Goal: Task Accomplishment & Management: Use online tool/utility

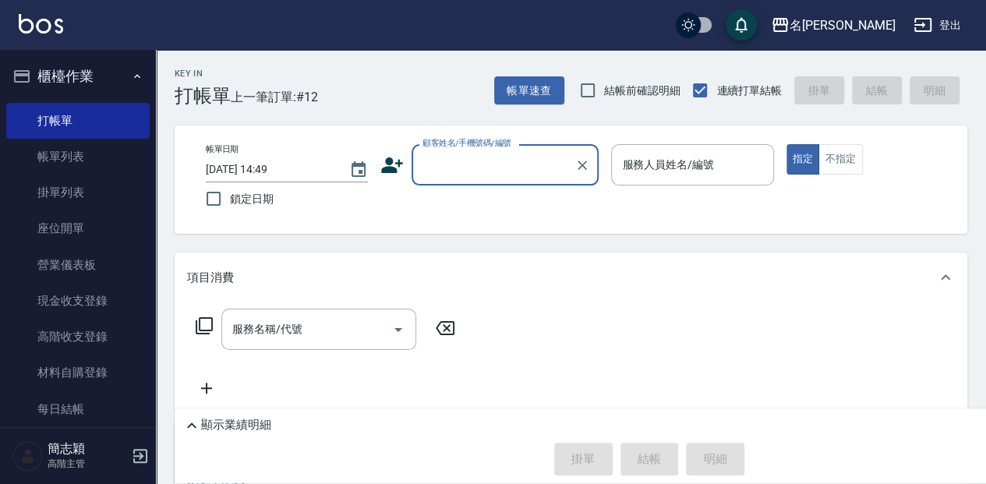
click at [421, 177] on input "顧客姓名/手機號碼/編號" at bounding box center [494, 164] width 150 height 27
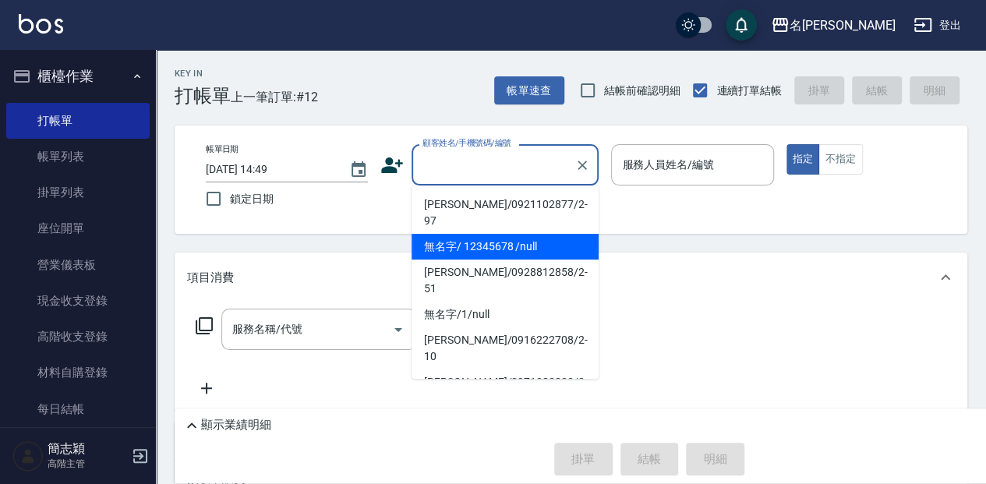
click at [479, 234] on li "無名字/ 12345678 /null" at bounding box center [505, 247] width 187 height 26
type input "無名字/ 12345678 /null"
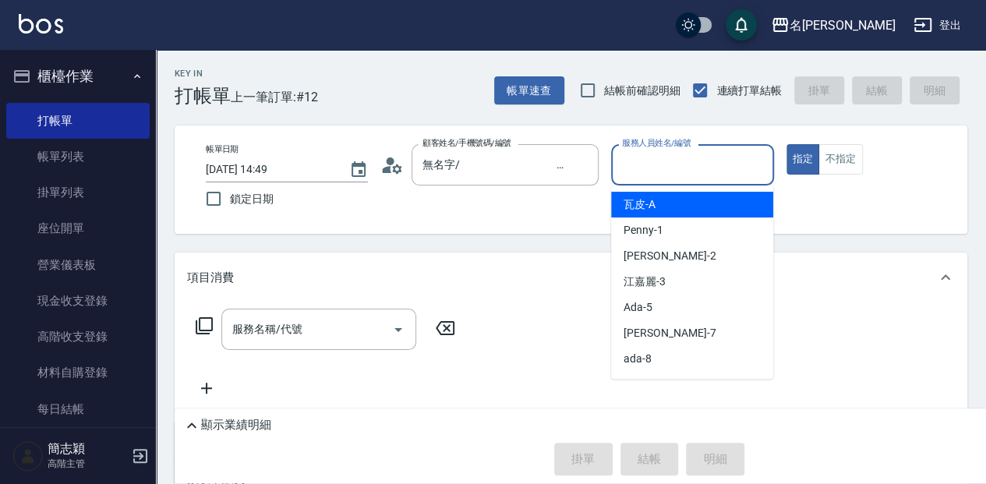
drag, startPoint x: 638, startPoint y: 170, endPoint x: 649, endPoint y: 218, distance: 49.0
click at [637, 170] on input "服務人員姓名/編號" at bounding box center [692, 164] width 148 height 27
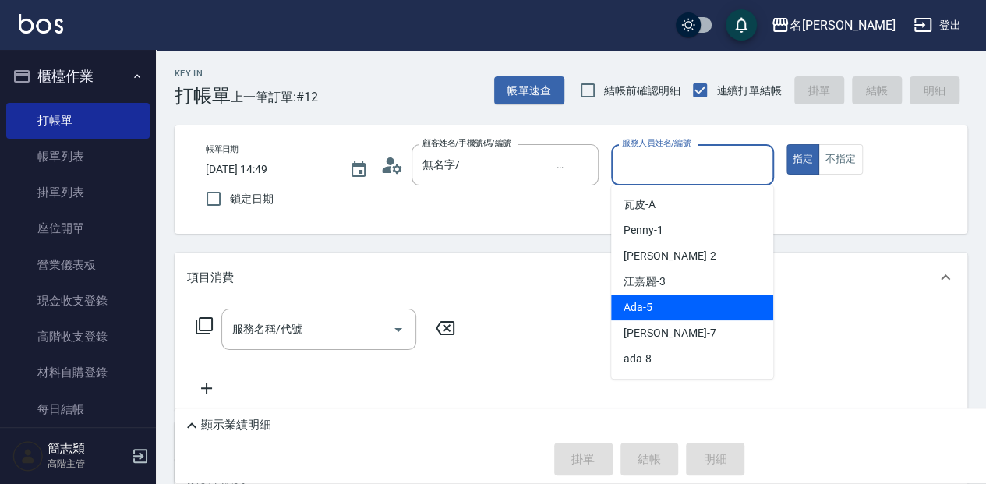
click at [679, 308] on div "Ada -5" at bounding box center [692, 308] width 162 height 26
type input "Ada-5"
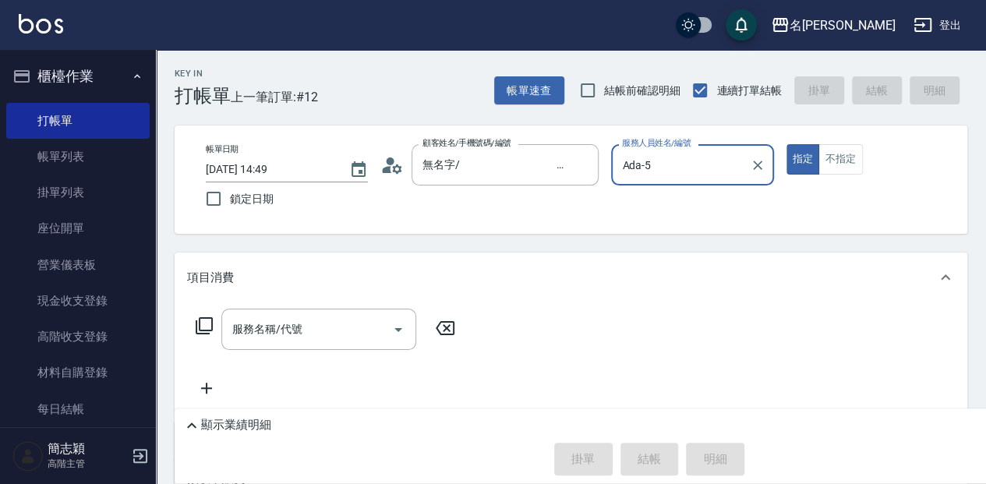
click at [211, 323] on icon at bounding box center [204, 326] width 19 height 19
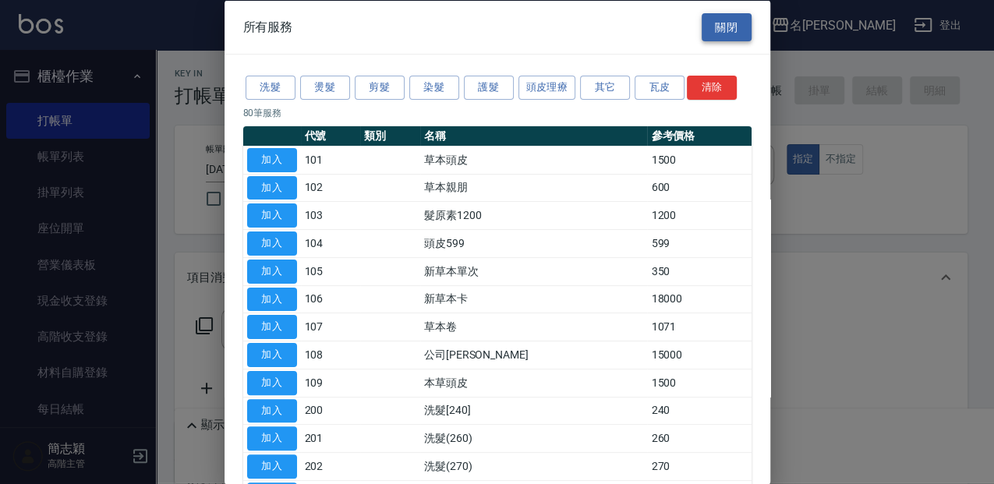
drag, startPoint x: 730, startPoint y: 27, endPoint x: 708, endPoint y: 37, distance: 24.4
click at [729, 27] on button "關閉" at bounding box center [727, 26] width 50 height 29
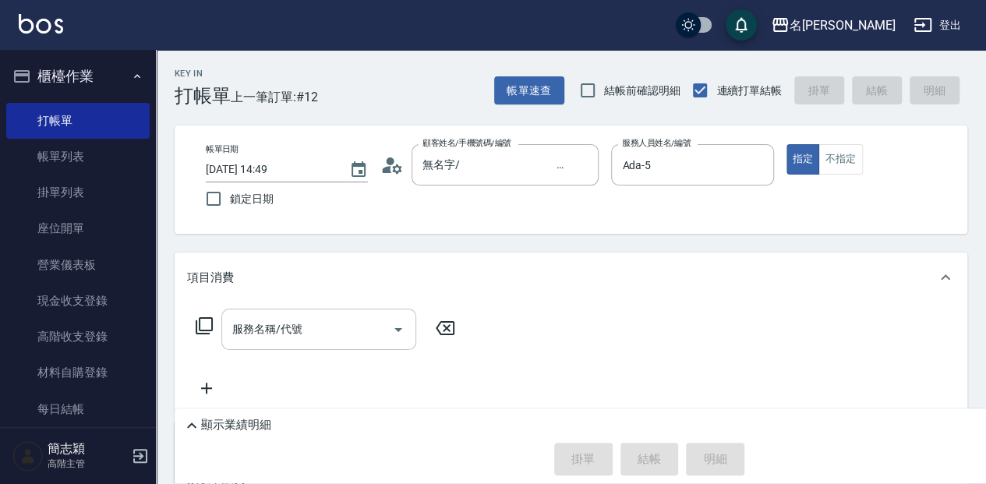
click at [374, 322] on input "服務名稱/代號" at bounding box center [306, 329] width 157 height 27
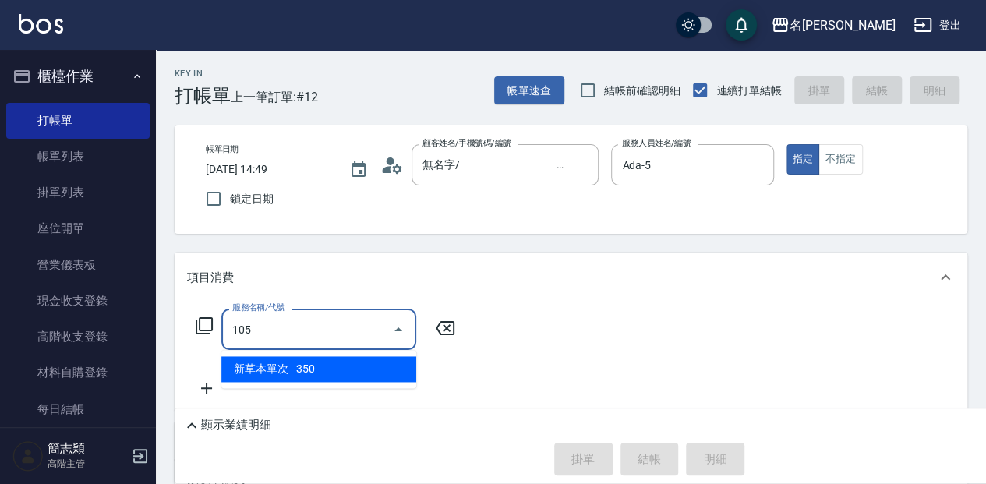
click at [366, 373] on span "新草本單次 - 350" at bounding box center [318, 369] width 195 height 26
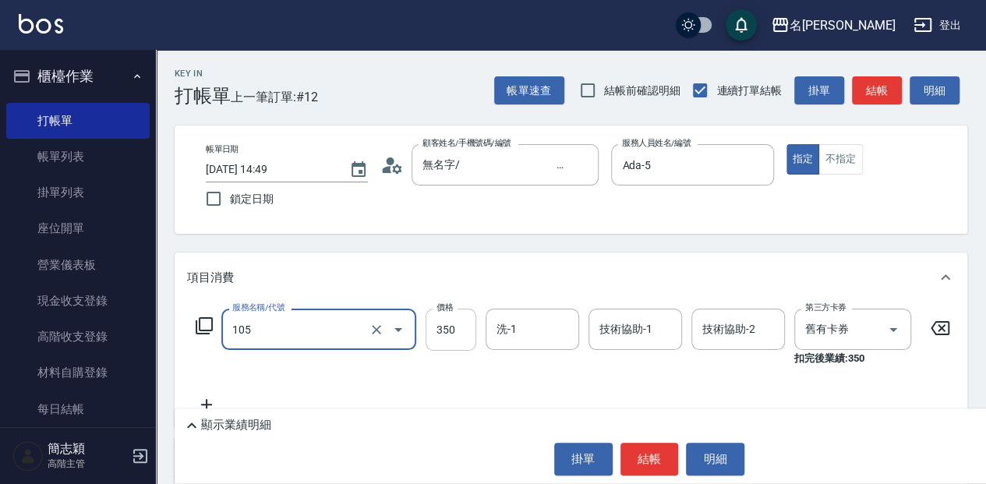
type input "新草本單次(105)"
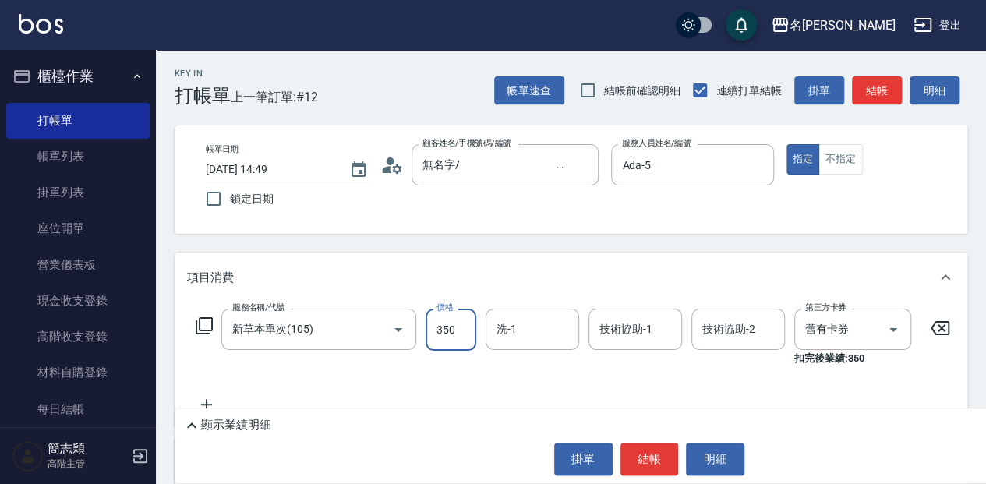
click at [456, 327] on input "350" at bounding box center [451, 330] width 51 height 42
type input "540"
click at [509, 329] on input "洗-1" at bounding box center [533, 329] width 80 height 27
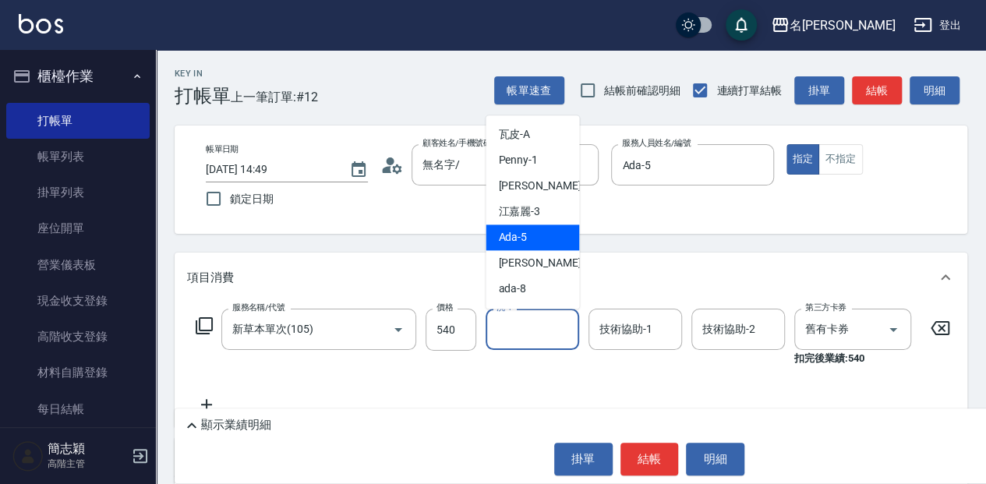
click at [548, 229] on div "Ada -5" at bounding box center [533, 238] width 94 height 26
type input "Ada-5"
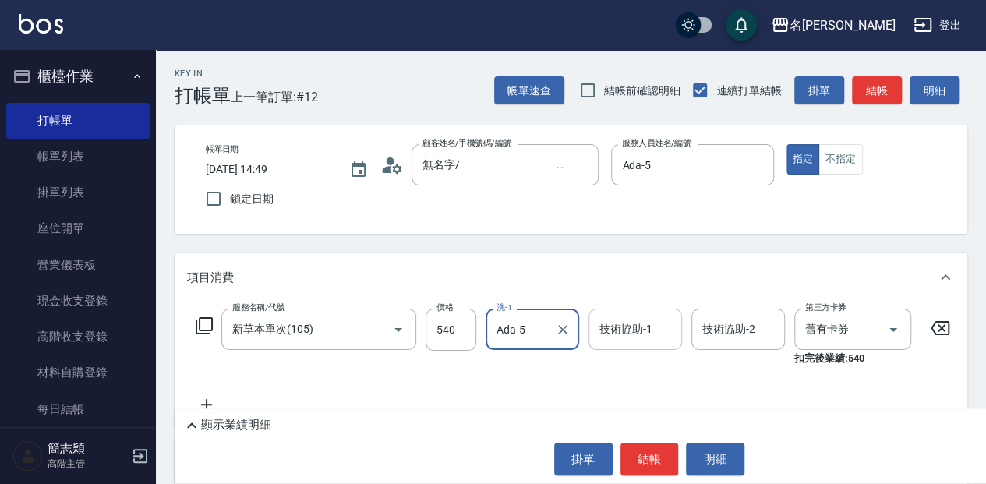
click at [624, 333] on input "技術協助-1" at bounding box center [636, 329] width 80 height 27
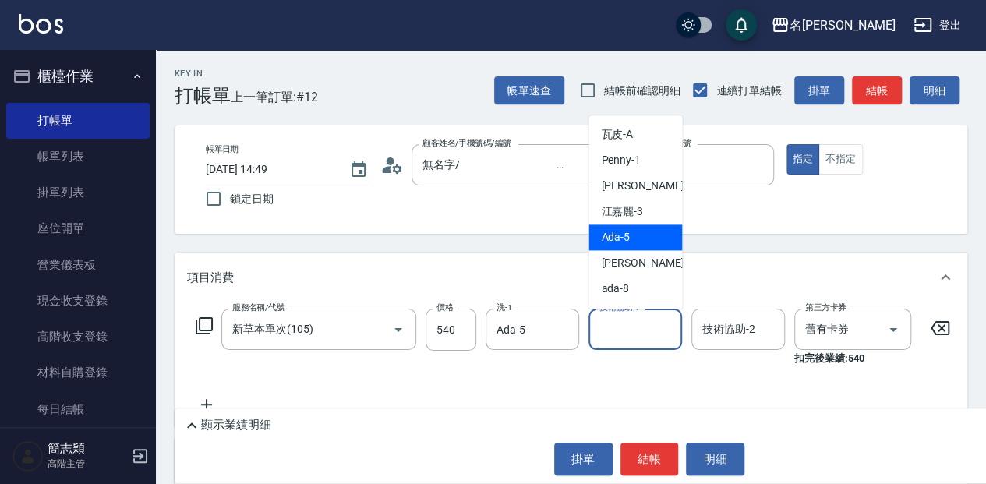
click at [623, 239] on span "Ada -5" at bounding box center [615, 237] width 29 height 16
type input "Ada-5"
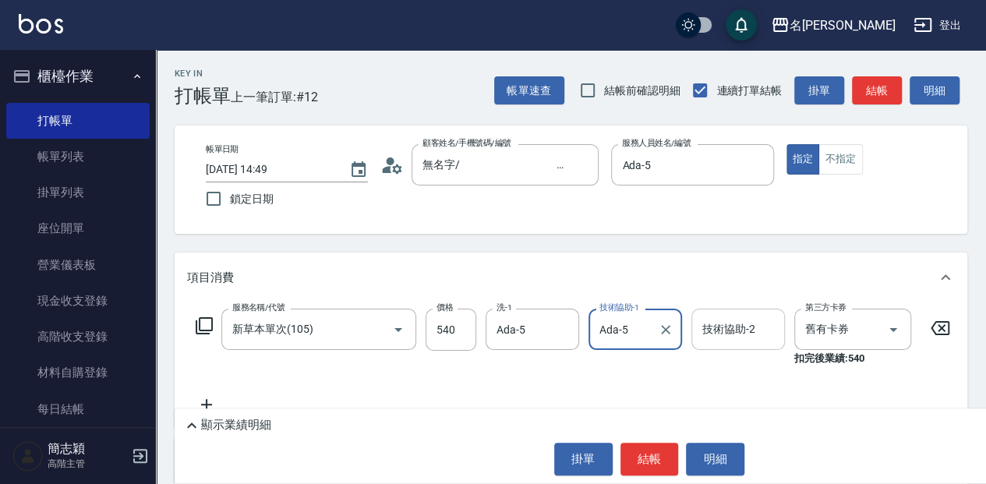
click at [711, 324] on div "技術協助-2 技術協助-2" at bounding box center [739, 329] width 94 height 41
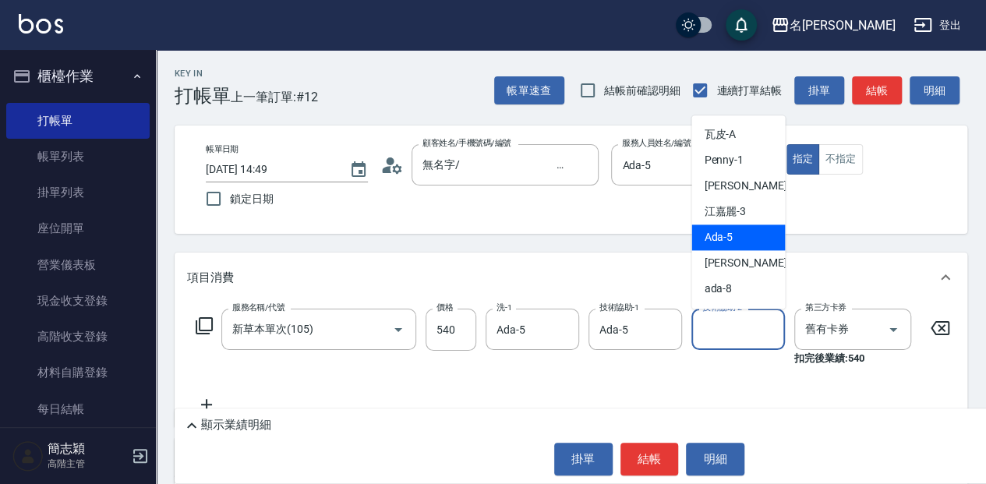
click at [734, 242] on div "Ada -5" at bounding box center [739, 238] width 94 height 26
type input "Ada-5"
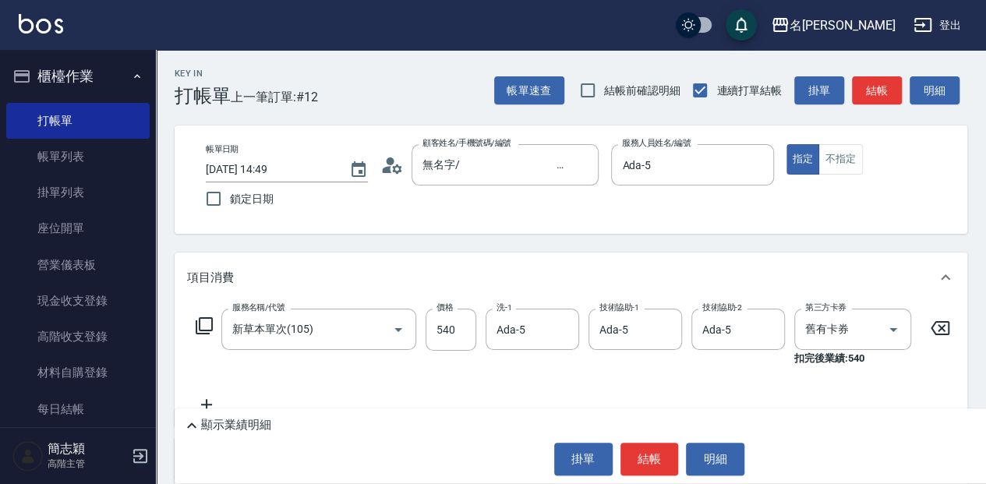
click at [207, 405] on icon at bounding box center [206, 404] width 11 height 11
click at [264, 395] on input "服務名稱/代號" at bounding box center [306, 405] width 157 height 27
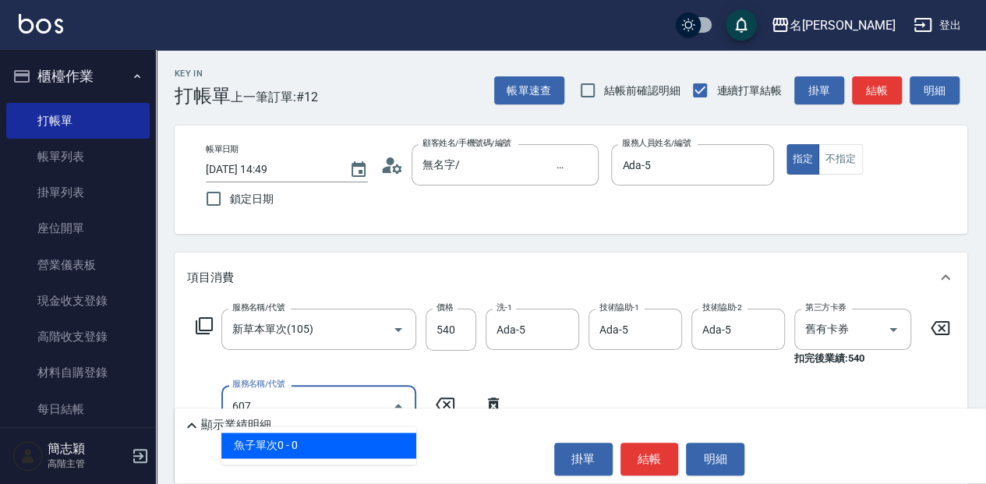
click at [292, 452] on span "魚子單次0 - 0" at bounding box center [318, 446] width 195 height 26
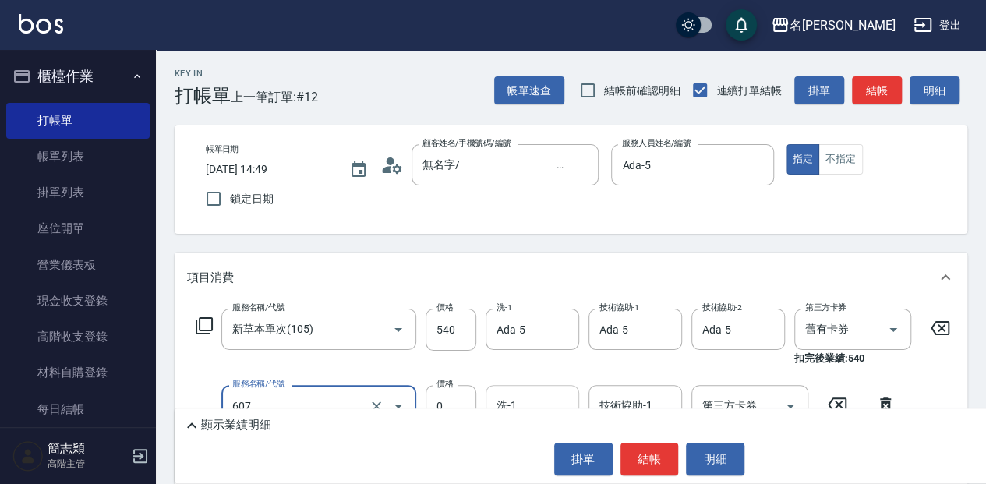
type input "魚子單次0(607)"
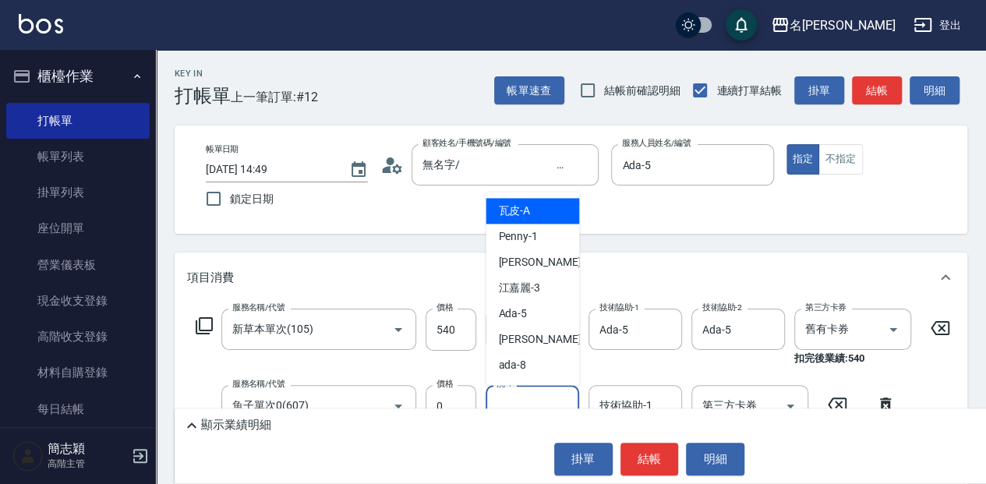
click at [522, 394] on input "洗-1" at bounding box center [533, 405] width 80 height 27
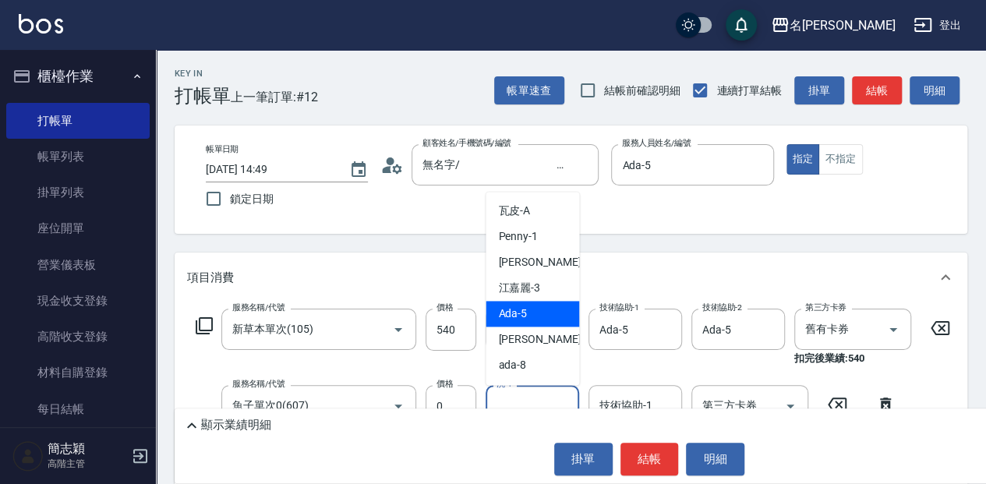
click at [524, 315] on span "Ada -5" at bounding box center [512, 314] width 29 height 16
type input "Ada-5"
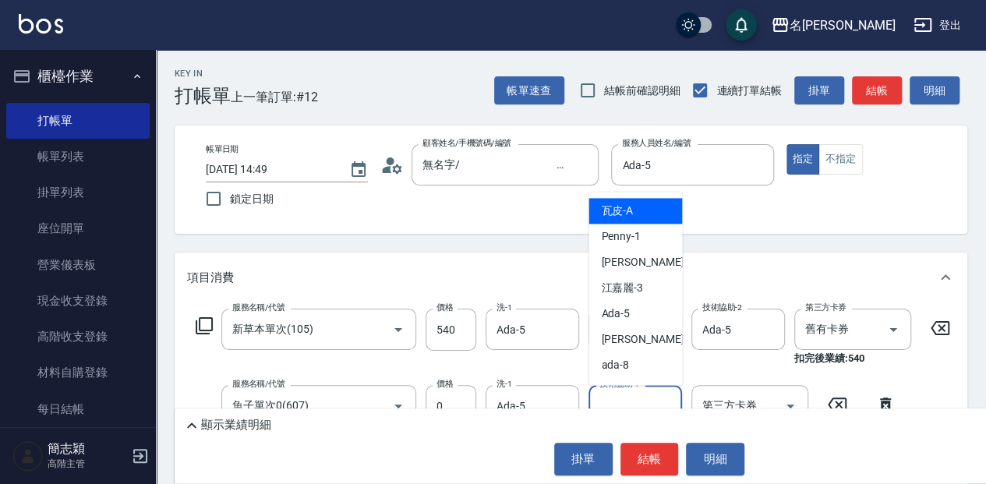
click at [616, 393] on div "技術協助-1 技術協助-1" at bounding box center [636, 405] width 94 height 41
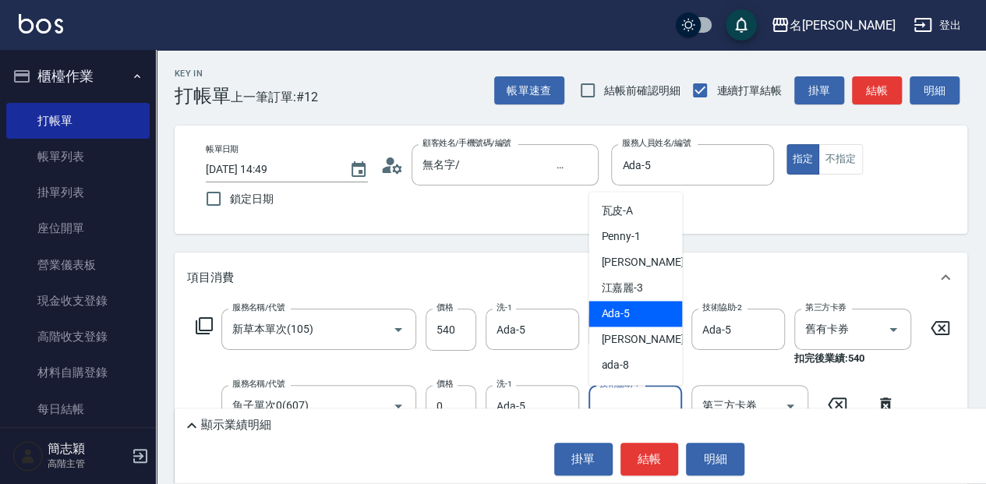
click at [635, 316] on div "Ada -5" at bounding box center [636, 314] width 94 height 26
type input "Ada-5"
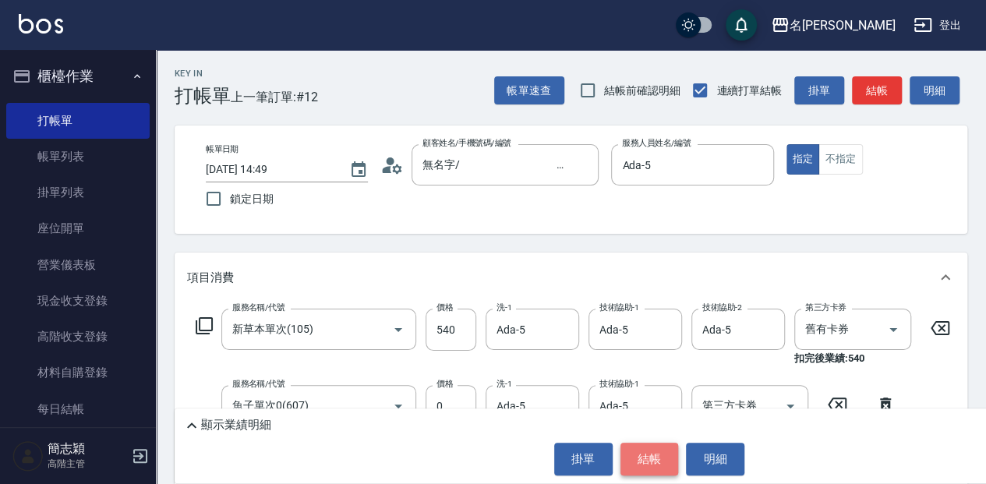
click at [649, 458] on button "結帳" at bounding box center [650, 459] width 58 height 33
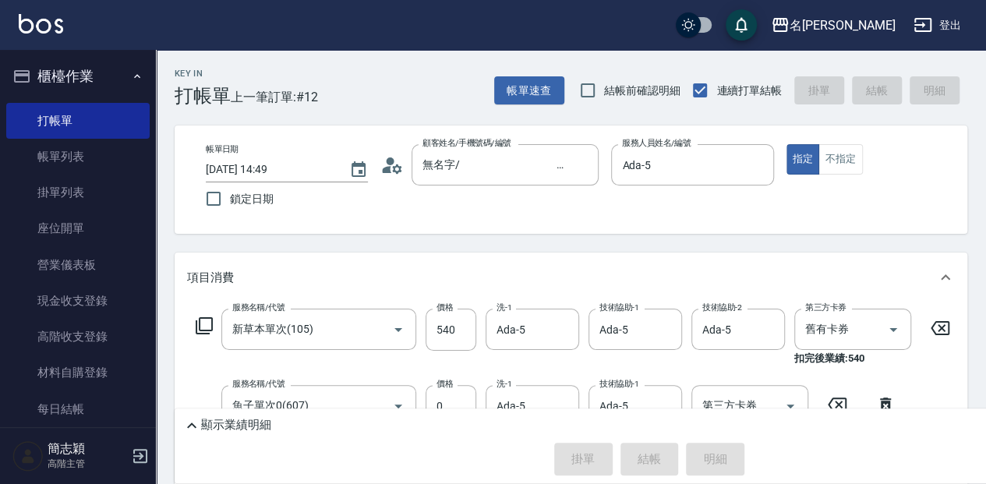
type input "[DATE] 15:34"
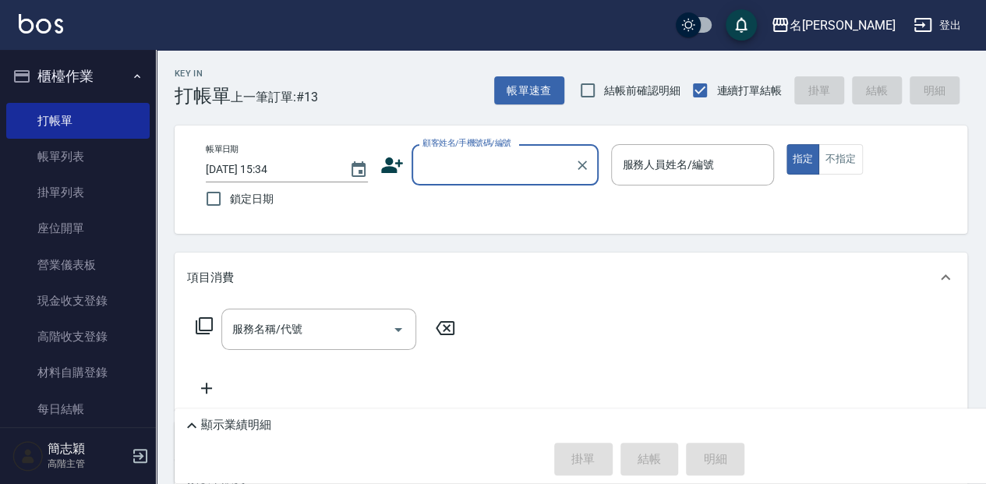
click at [424, 153] on input "顧客姓名/手機號碼/編號" at bounding box center [494, 164] width 150 height 27
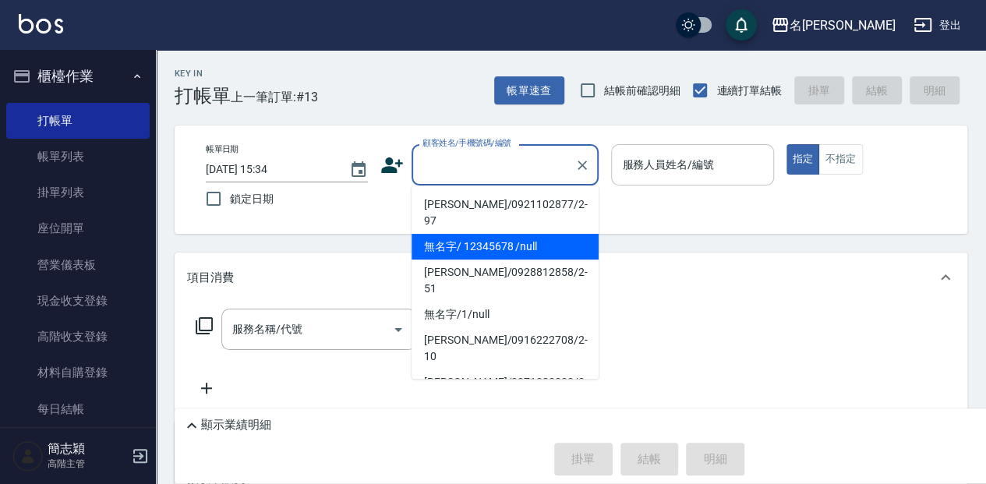
drag, startPoint x: 500, startPoint y: 224, endPoint x: 650, endPoint y: 183, distance: 155.8
click at [505, 234] on li "無名字/ 12345678 /null" at bounding box center [505, 247] width 187 height 26
type input "無名字/ 12345678 /null"
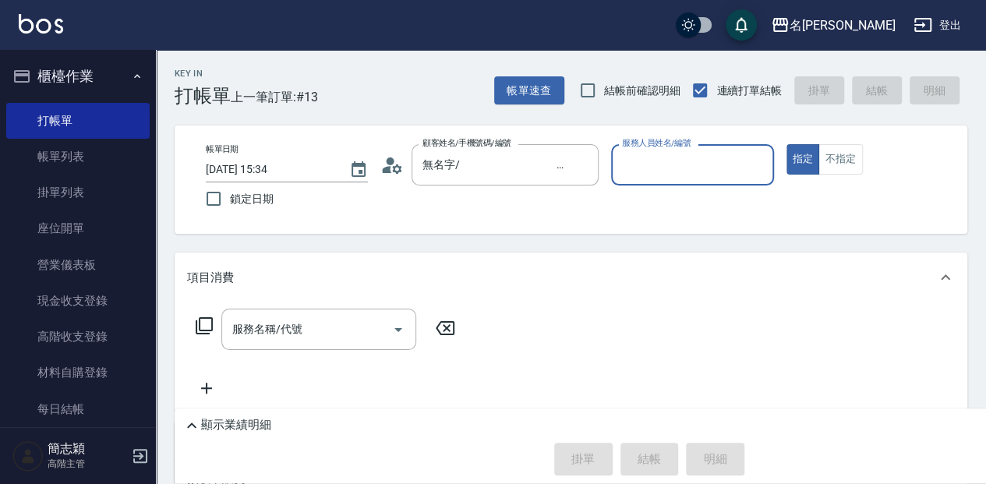
click at [657, 157] on input "服務人員姓名/編號" at bounding box center [692, 164] width 148 height 27
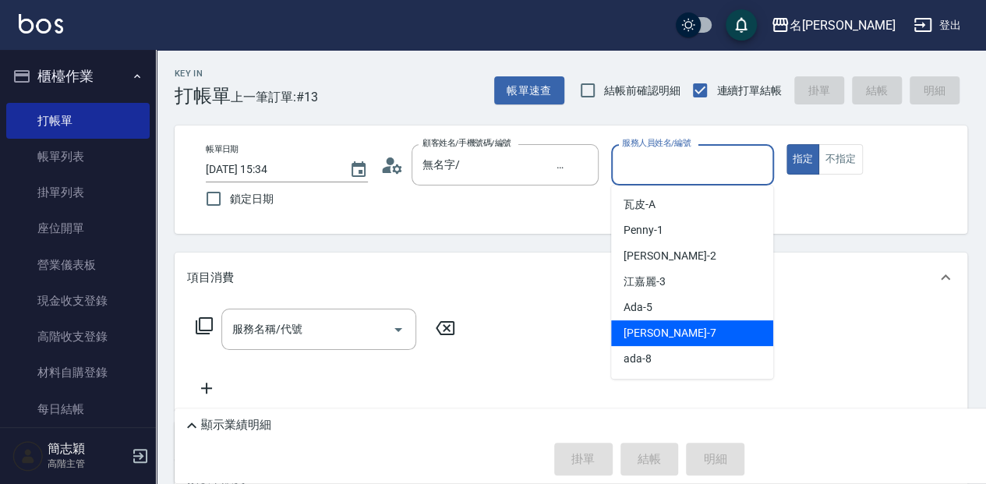
click at [692, 334] on div "[PERSON_NAME] -7" at bounding box center [692, 333] width 162 height 26
type input "[PERSON_NAME]-7"
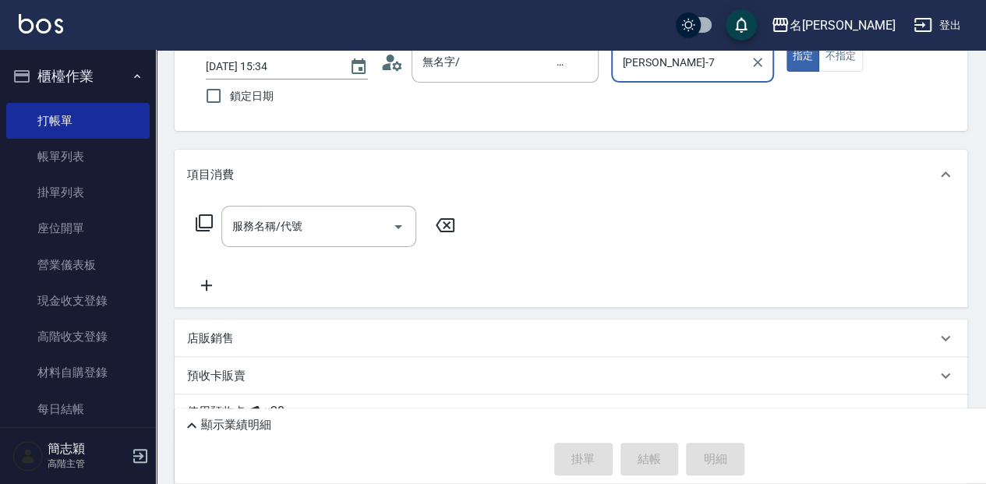
scroll to position [104, 0]
click at [324, 228] on input "服務名稱/代號" at bounding box center [306, 225] width 157 height 27
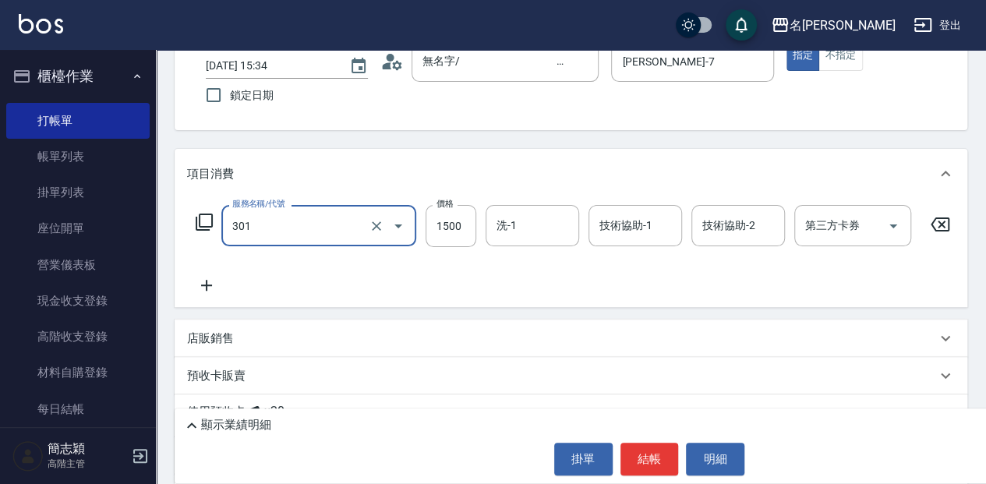
type input "燙髮(1500](301)"
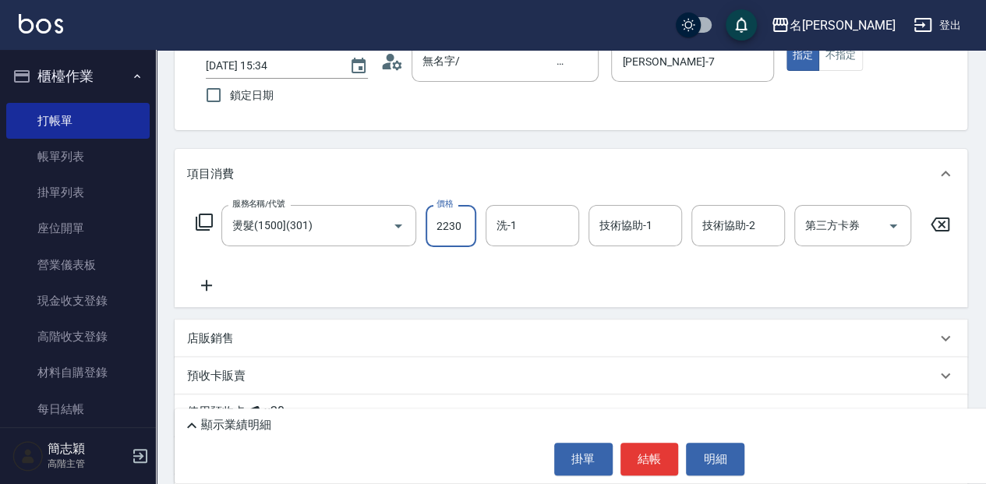
type input "2230"
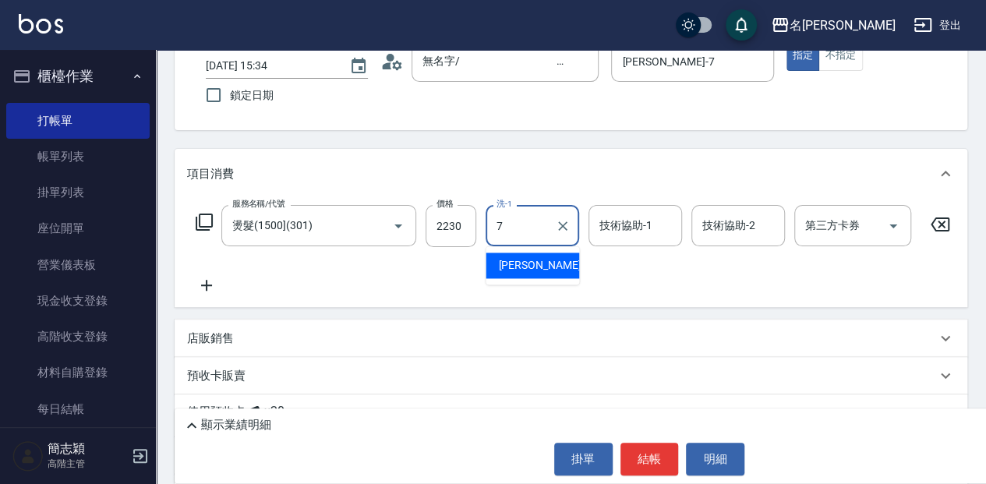
type input "[PERSON_NAME]-7"
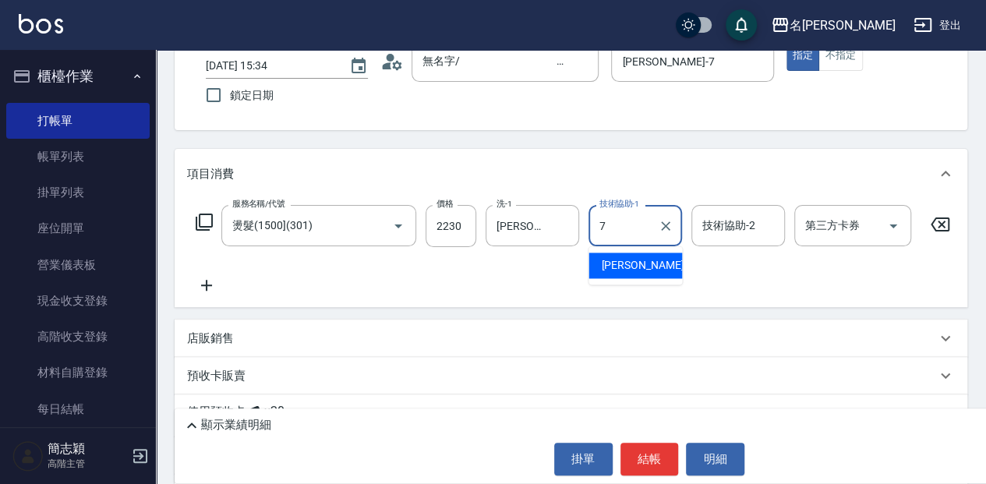
type input "[PERSON_NAME]-7"
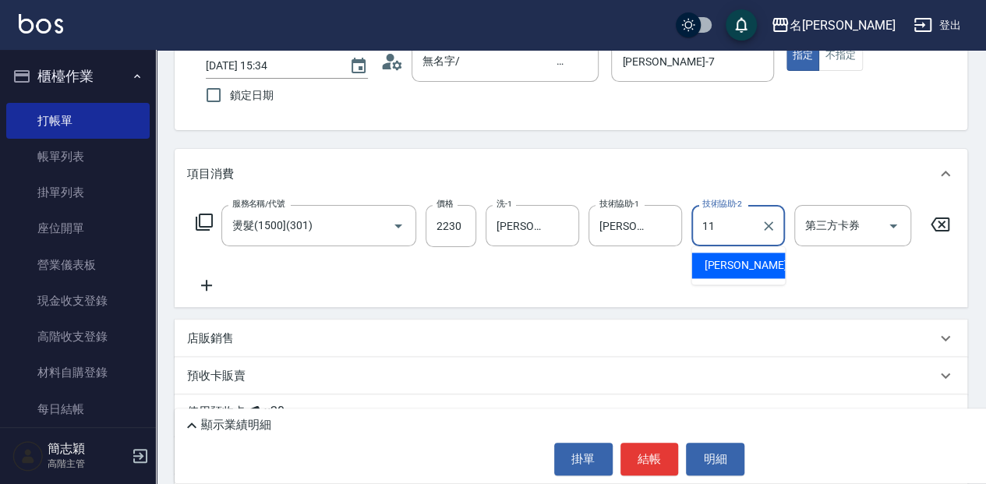
type input "家綸-11"
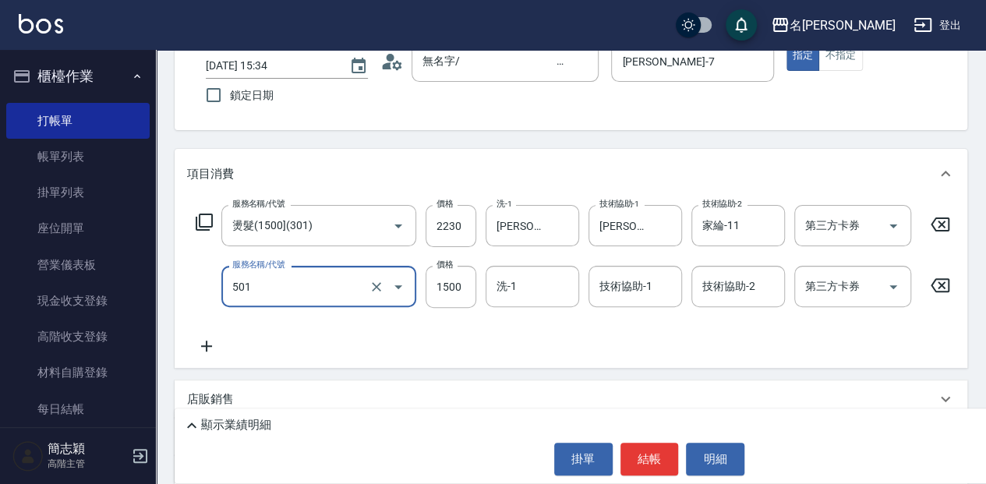
type input "染髮(1500](501)"
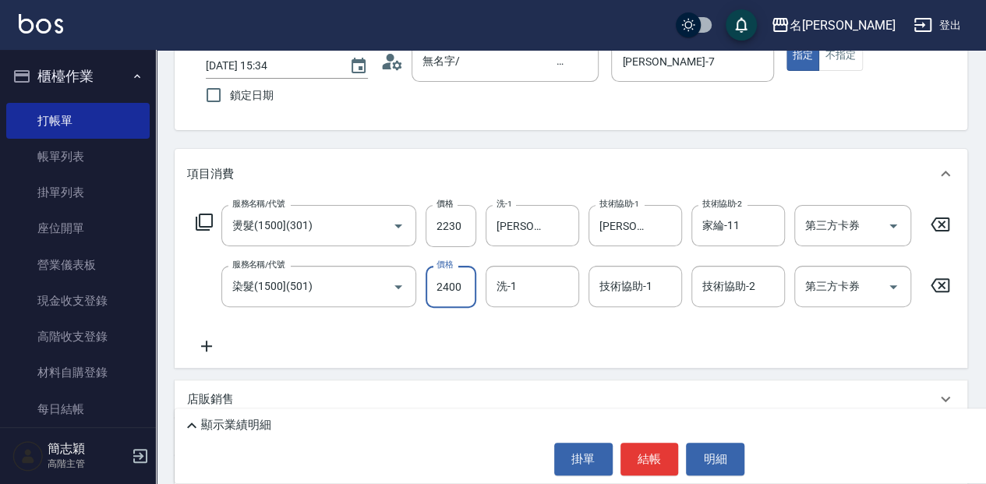
type input "2400"
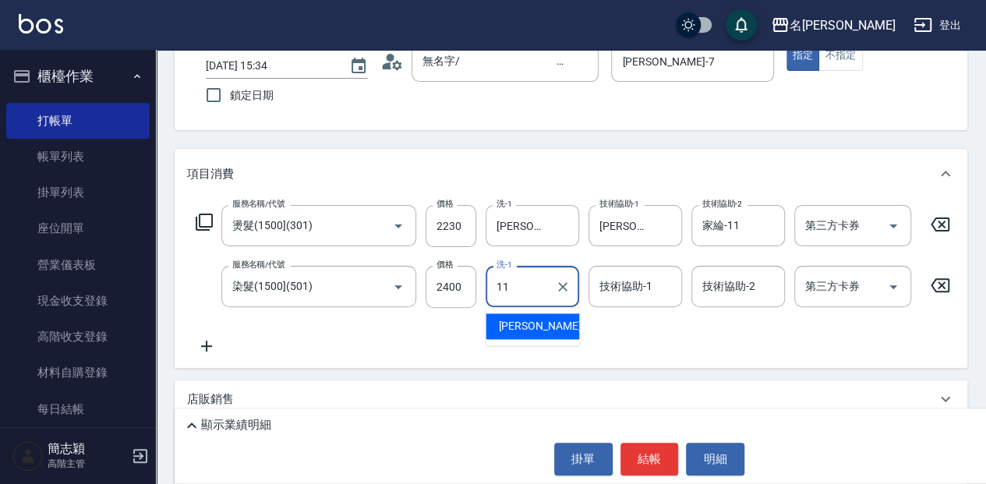
type input "家綸-11"
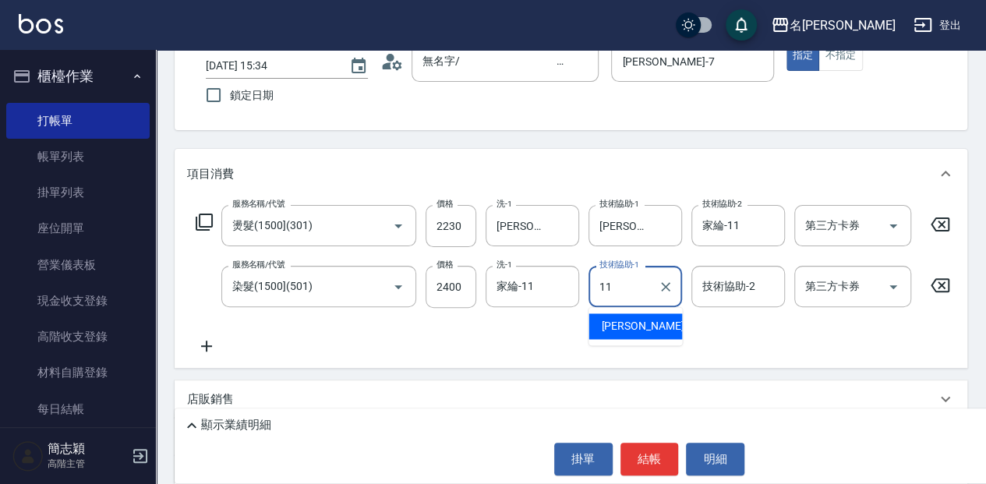
type input "家綸-11"
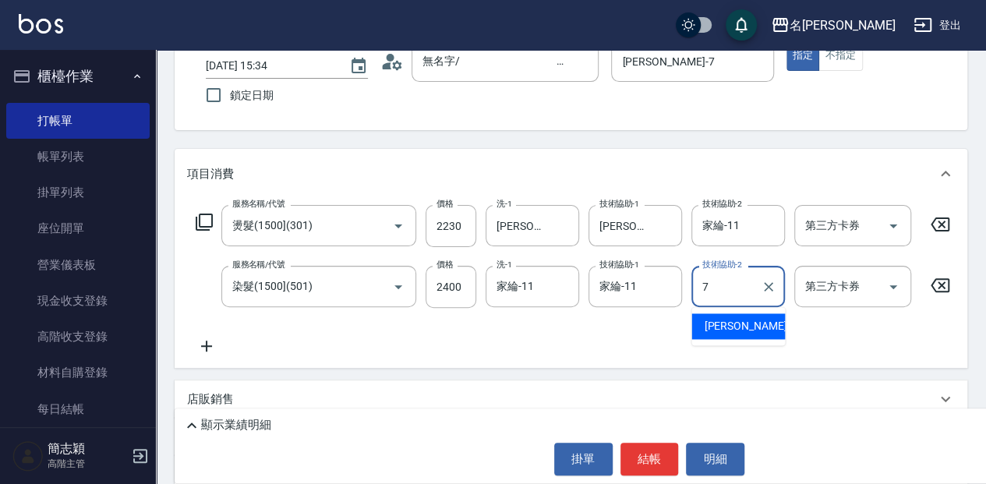
type input "[PERSON_NAME]-7"
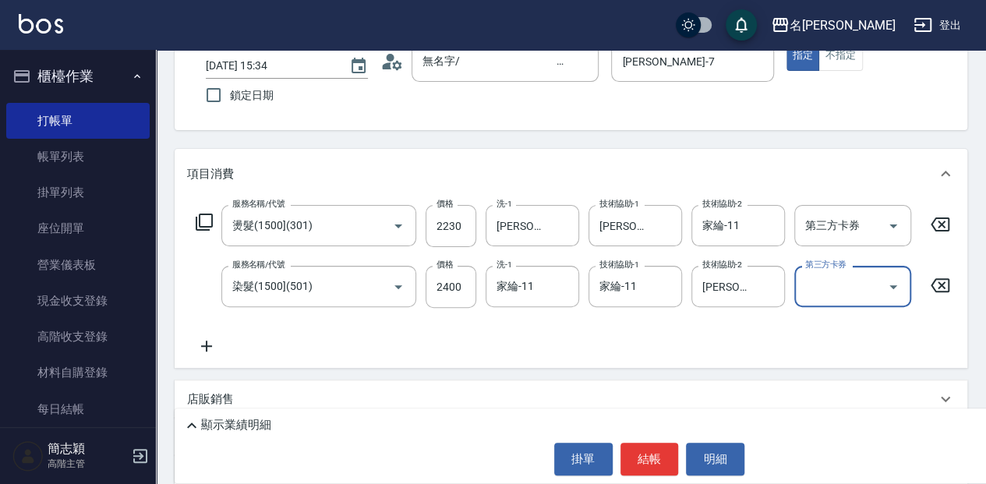
click at [265, 426] on p "顯示業績明細" at bounding box center [236, 425] width 70 height 16
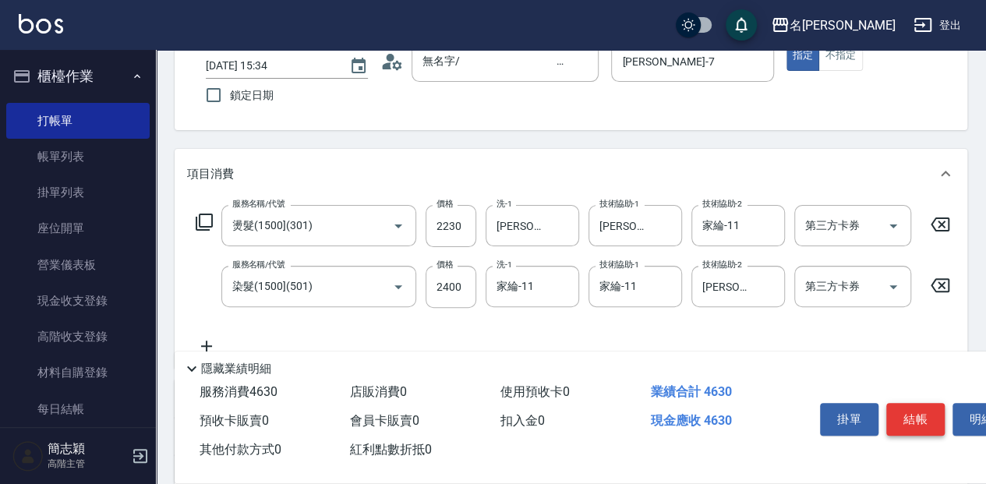
click at [904, 419] on button "結帳" at bounding box center [916, 419] width 58 height 33
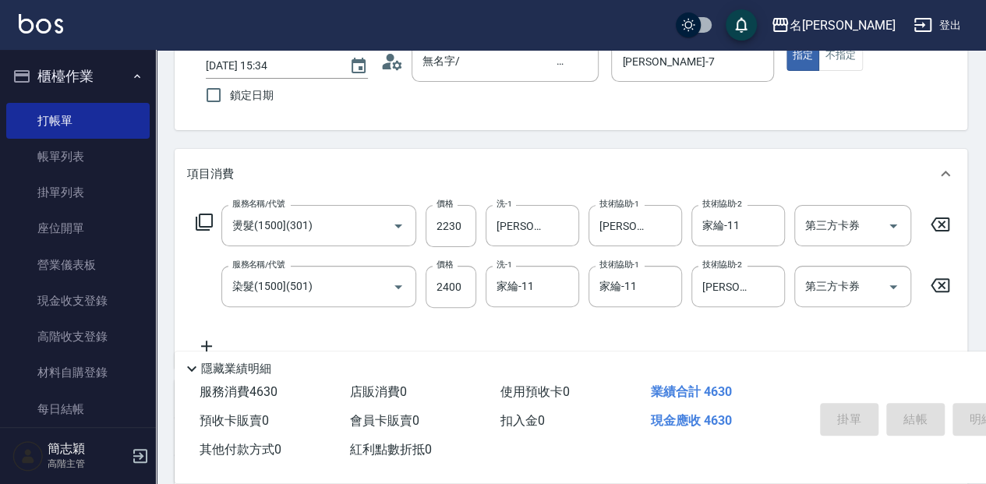
type input "[DATE] 15:42"
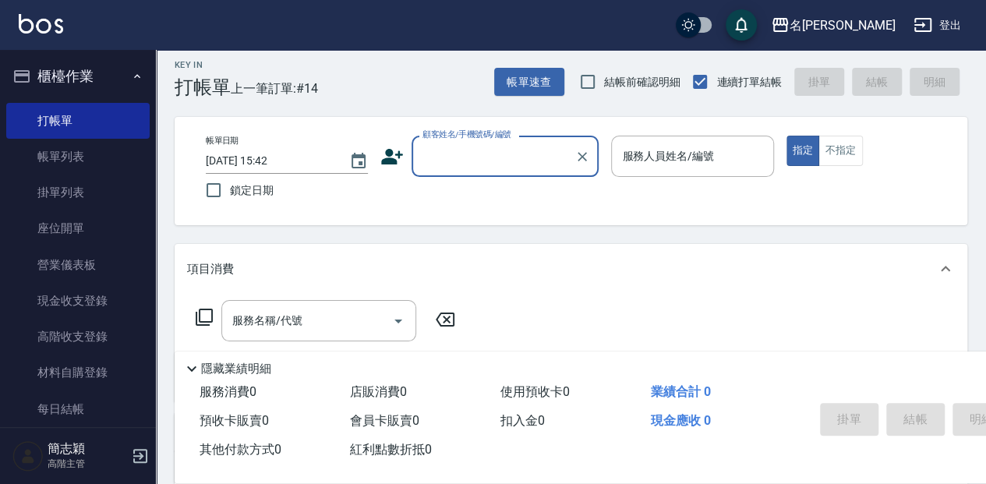
scroll to position [0, 0]
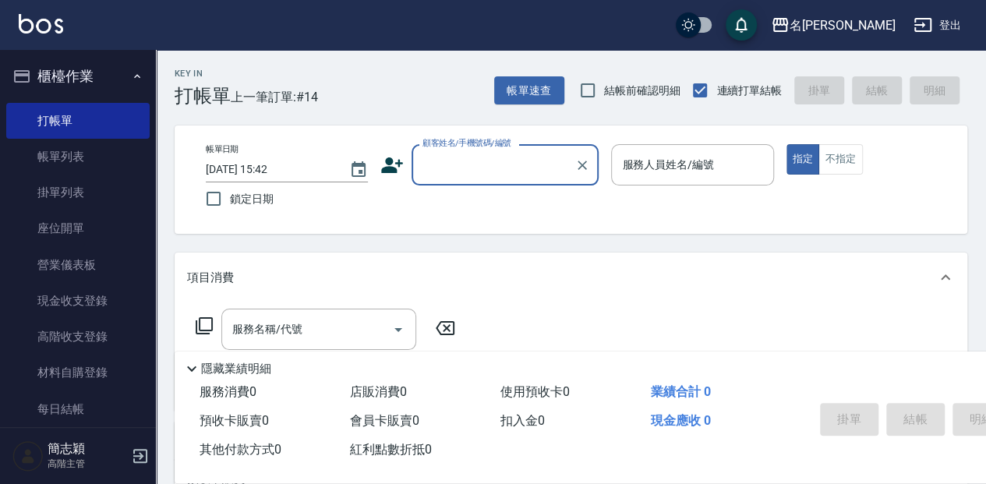
type input "0"
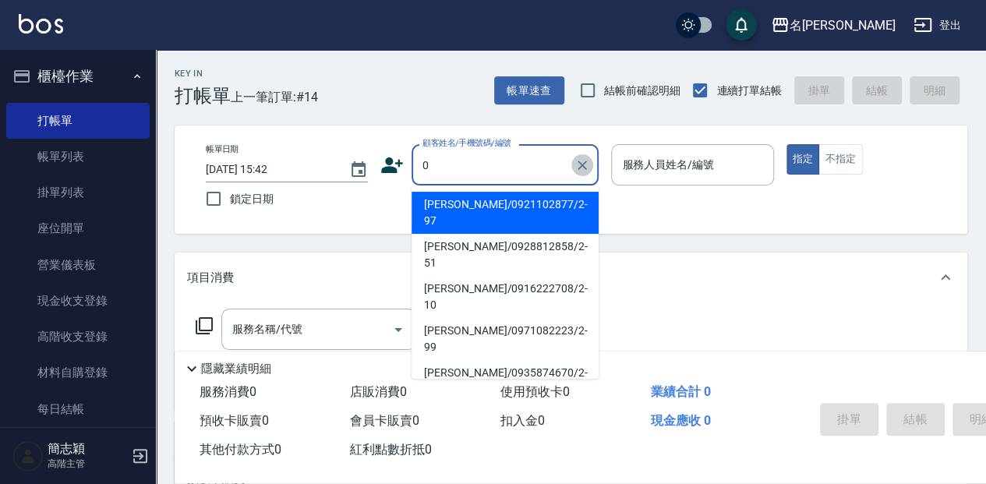
click at [577, 162] on icon "Clear" at bounding box center [583, 165] width 16 height 16
click at [526, 168] on input "顧客姓名/手機號碼/編號" at bounding box center [494, 164] width 150 height 27
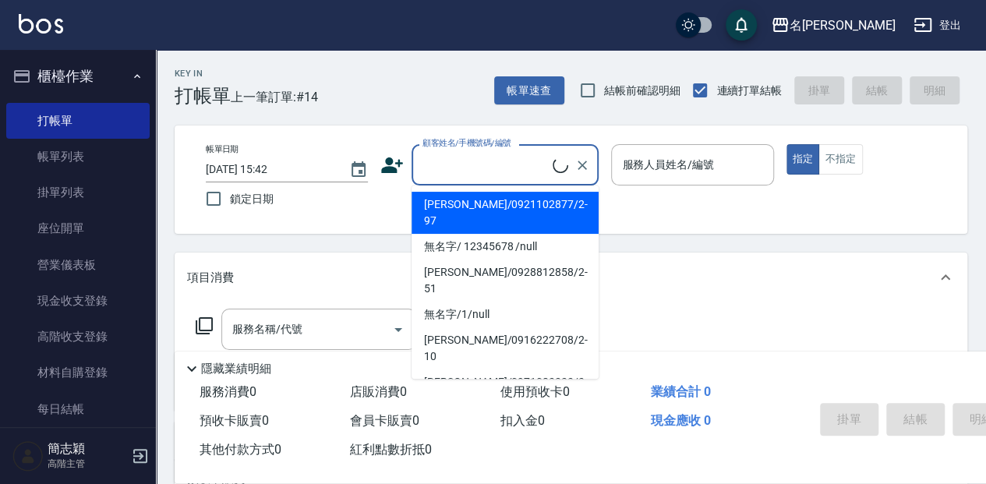
click at [525, 172] on input "顧客姓名/手機號碼/編號" at bounding box center [486, 164] width 134 height 27
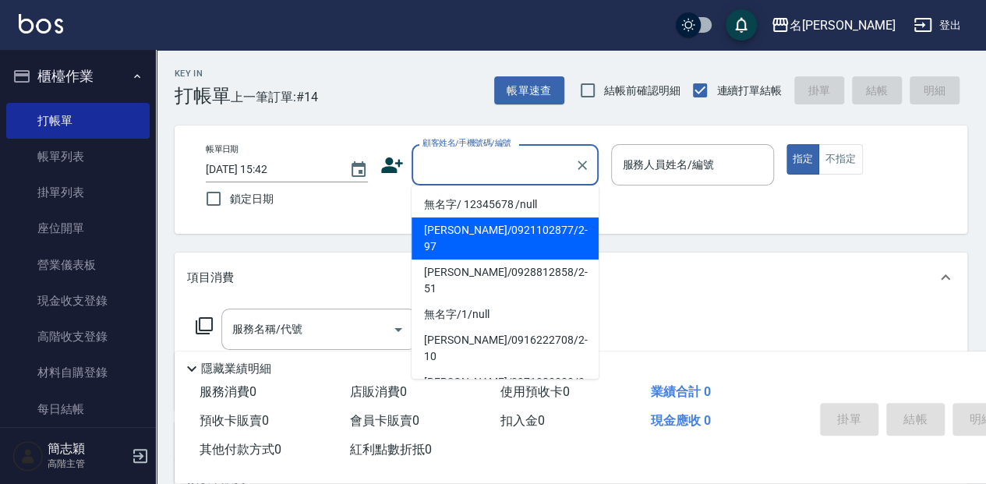
click at [526, 223] on li "[PERSON_NAME]/0921102877/2-97" at bounding box center [505, 239] width 187 height 42
type input "[PERSON_NAME]/0921102877/2-97"
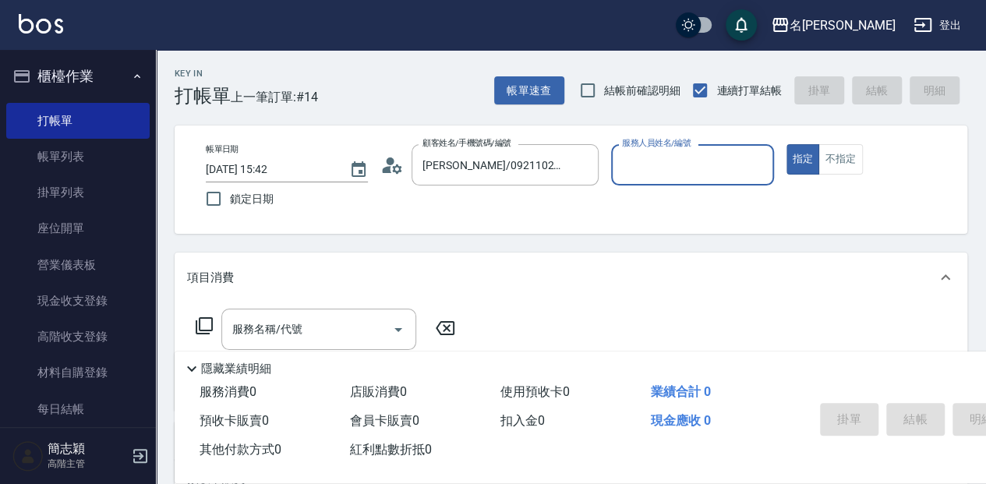
type input "[PERSON_NAME]-2"
click at [621, 186] on div "[PERSON_NAME]-2 服務人員姓名/編號" at bounding box center [692, 164] width 162 height 41
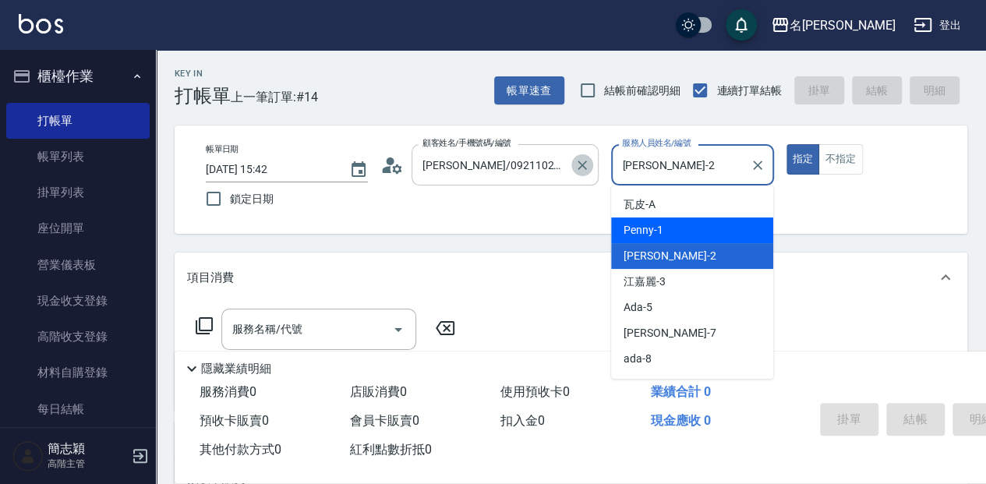
click at [585, 165] on icon "Clear" at bounding box center [583, 165] width 16 height 16
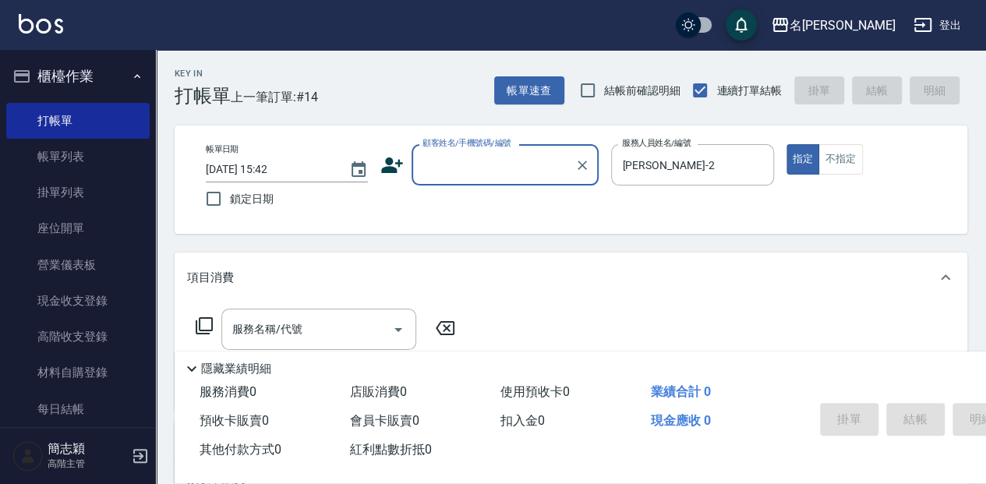
click at [533, 161] on input "顧客姓名/手機號碼/編號" at bounding box center [494, 164] width 150 height 27
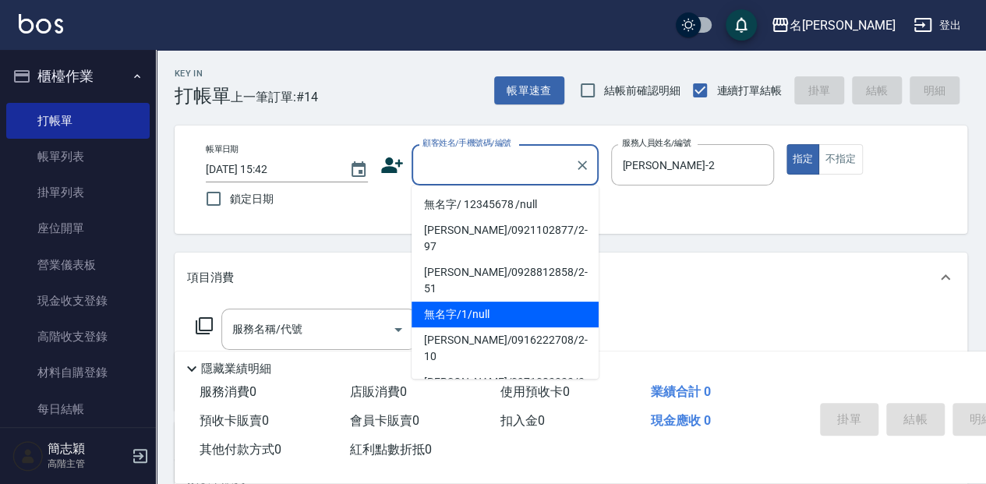
click at [511, 302] on li "無名字/1/null" at bounding box center [505, 315] width 187 height 26
type input "無名字/1/null"
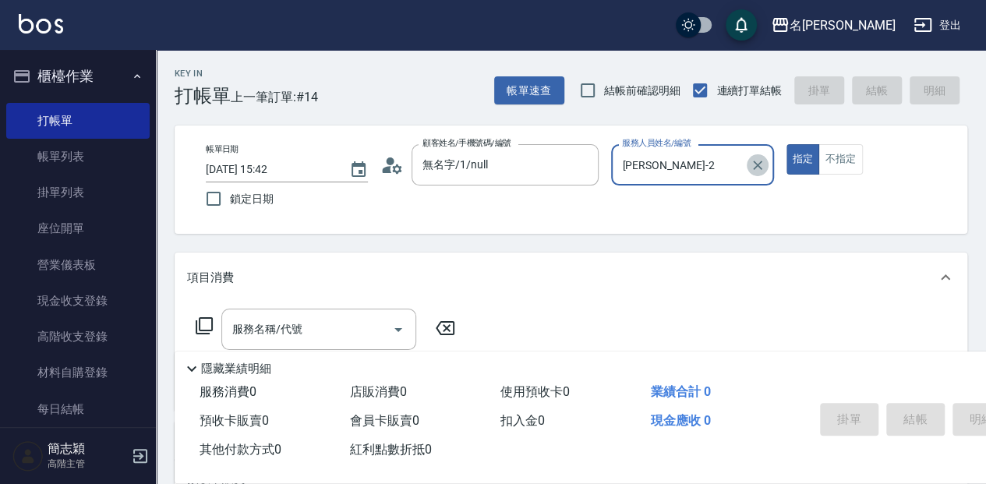
click at [761, 162] on icon "Clear" at bounding box center [757, 165] width 9 height 9
click at [671, 173] on input "服務人員姓名/編號" at bounding box center [692, 164] width 148 height 27
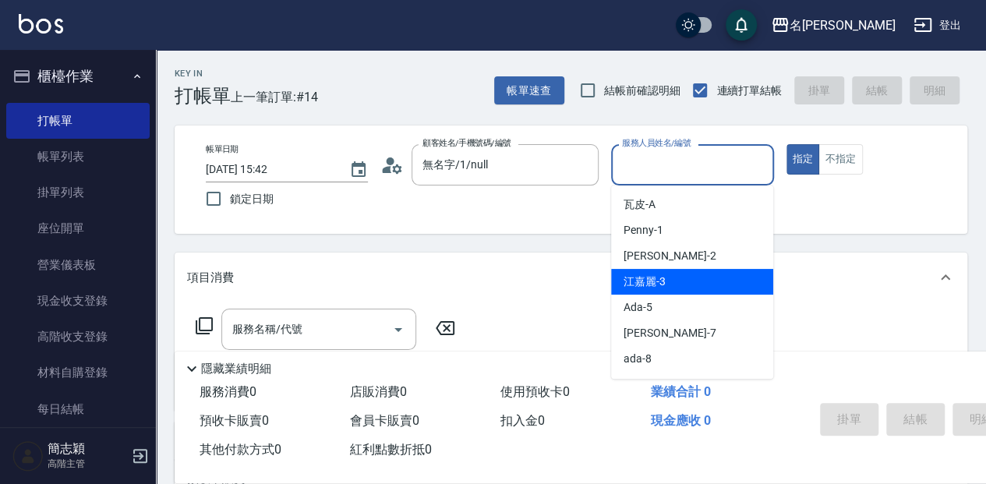
click at [656, 290] on div "[PERSON_NAME]-3" at bounding box center [692, 282] width 162 height 26
type input "江嘉麗-3"
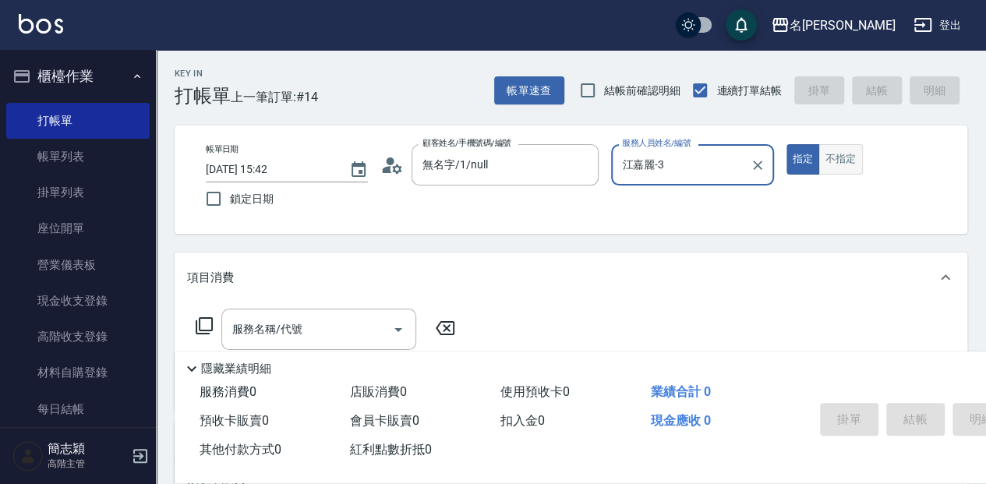
click at [851, 156] on button "不指定" at bounding box center [841, 159] width 44 height 30
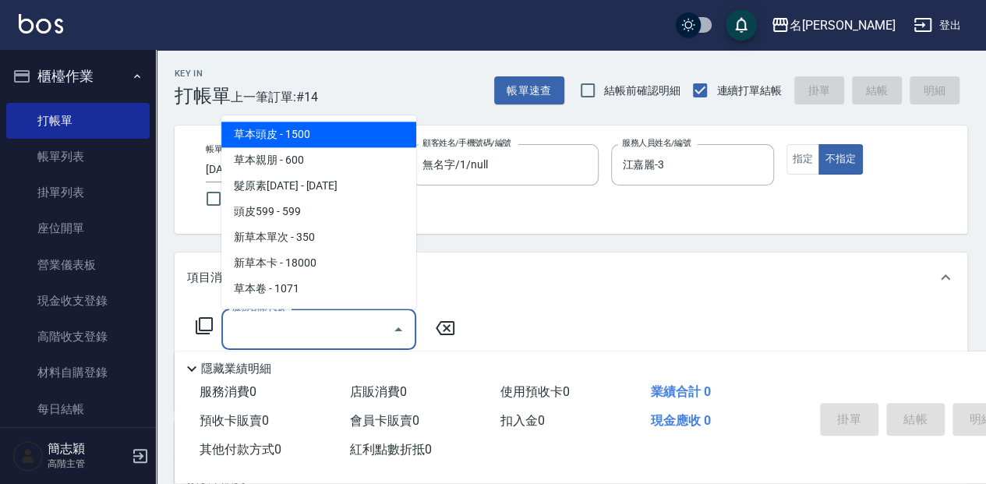
click at [371, 316] on input "服務名稱/代號" at bounding box center [306, 329] width 157 height 27
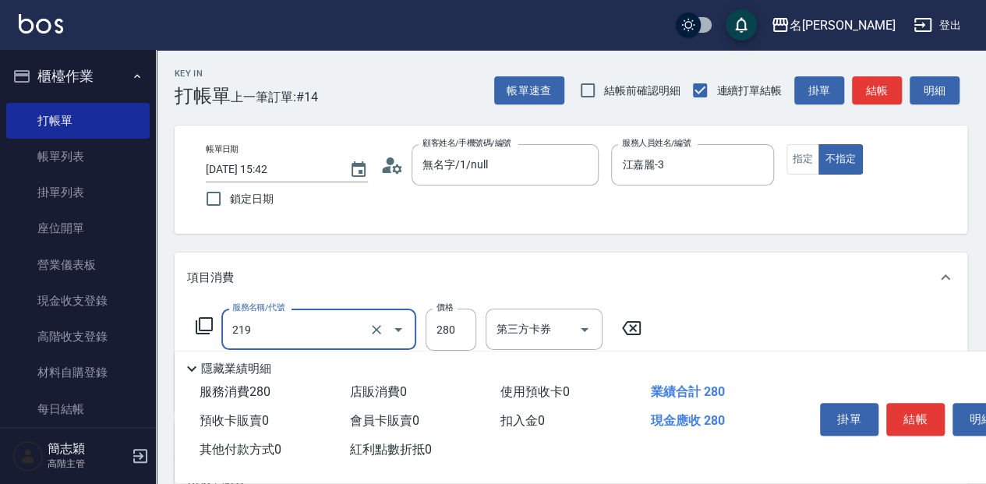
type input "洗髮280(219)"
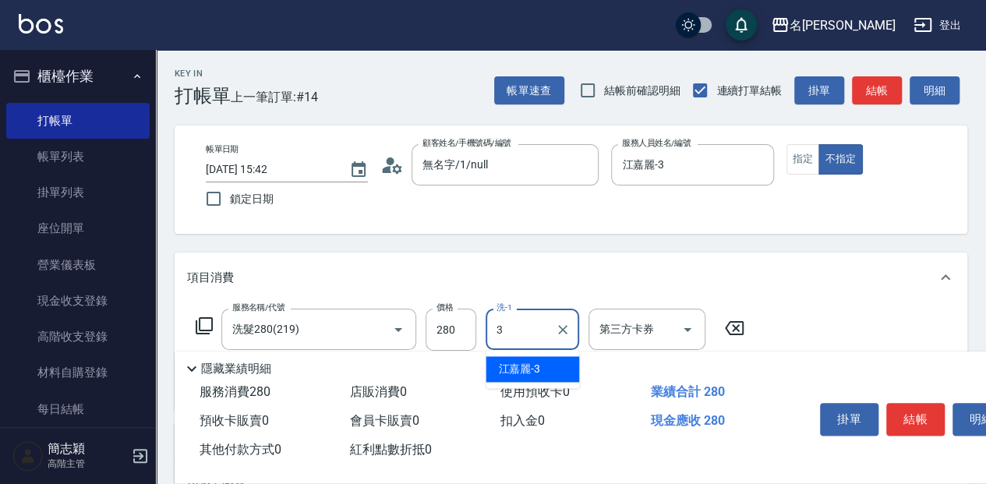
type input "江嘉麗-3"
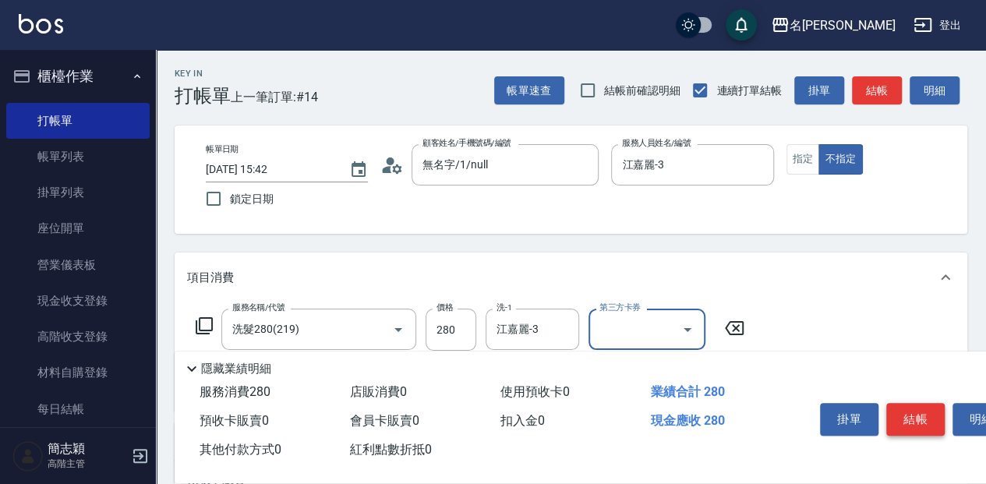
click at [895, 420] on button "結帳" at bounding box center [916, 419] width 58 height 33
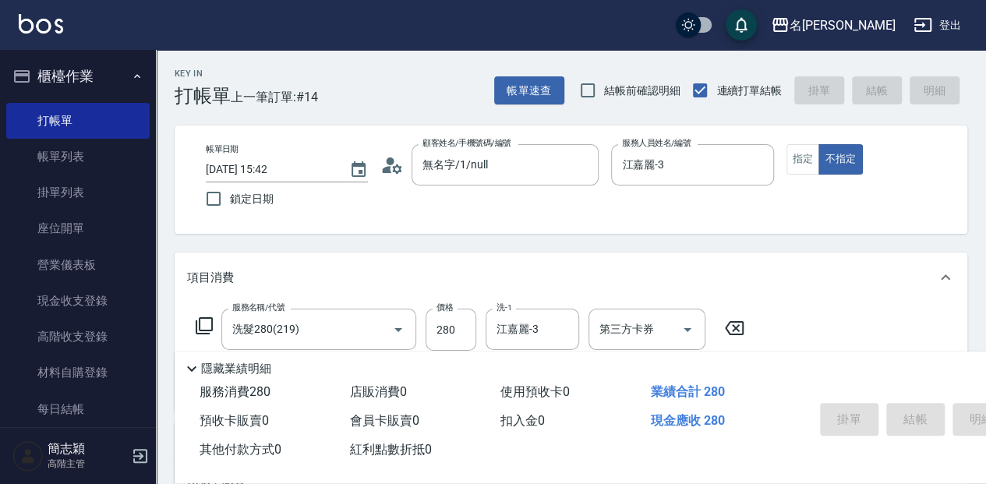
type input "[DATE] 16:25"
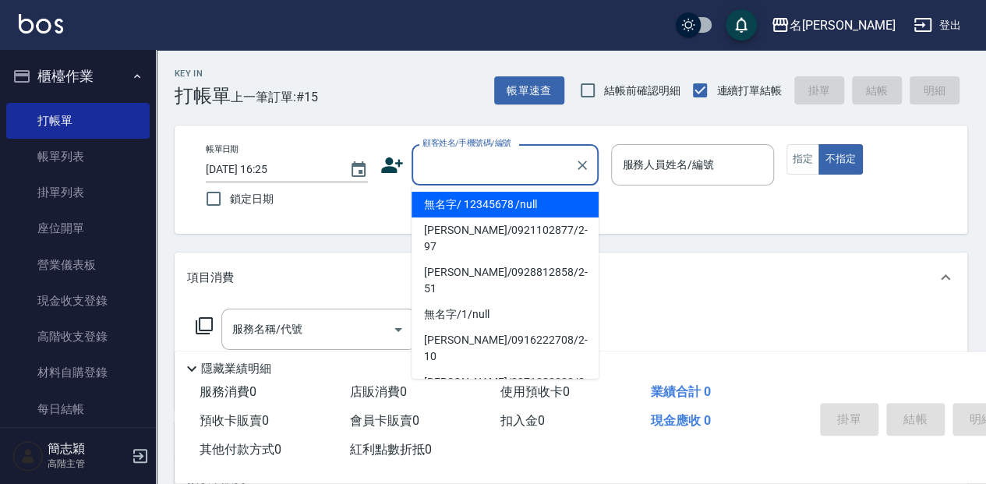
type input "無名字/ 12345678 /null"
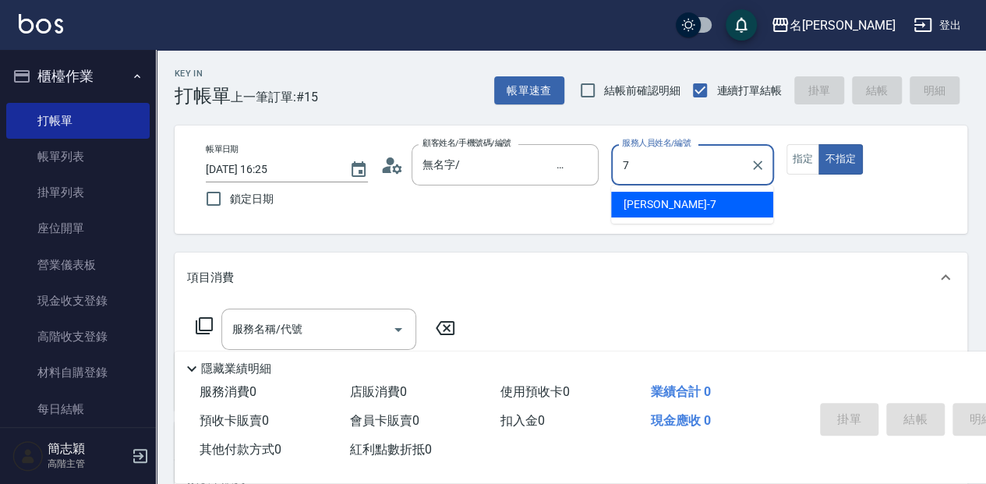
type input "[PERSON_NAME]-7"
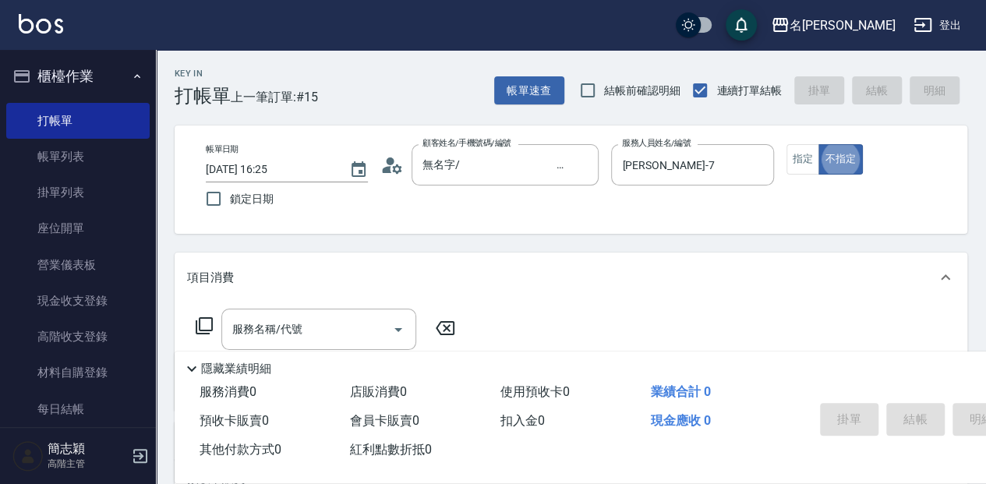
type button "false"
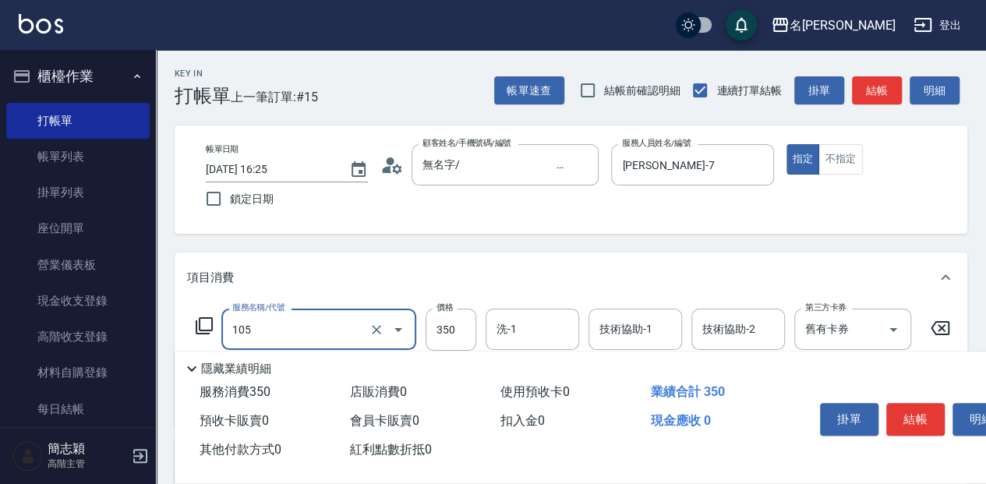
type input "新草本單次(105)"
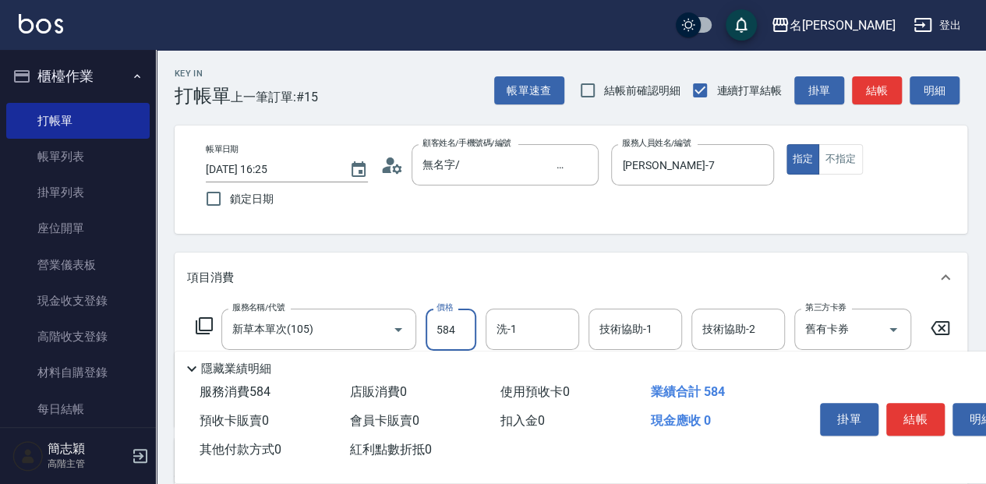
type input "584"
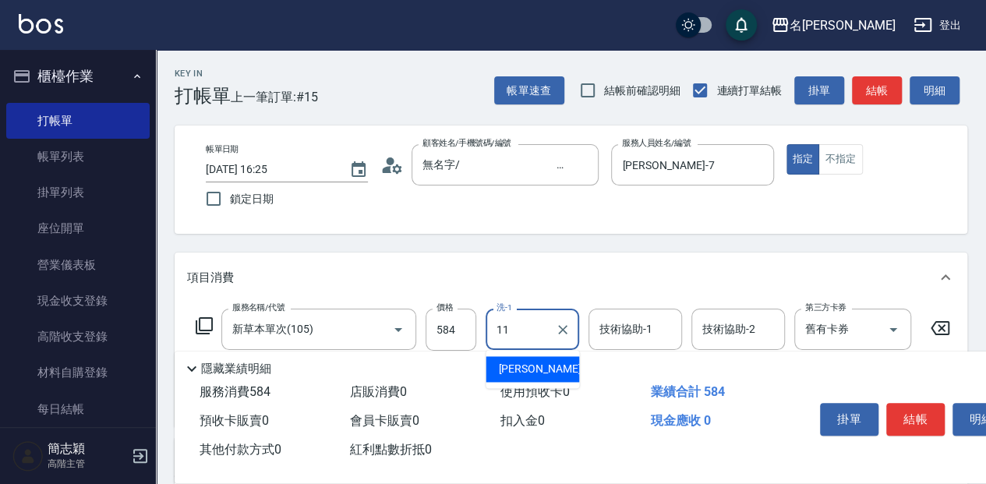
type input "家綸-11"
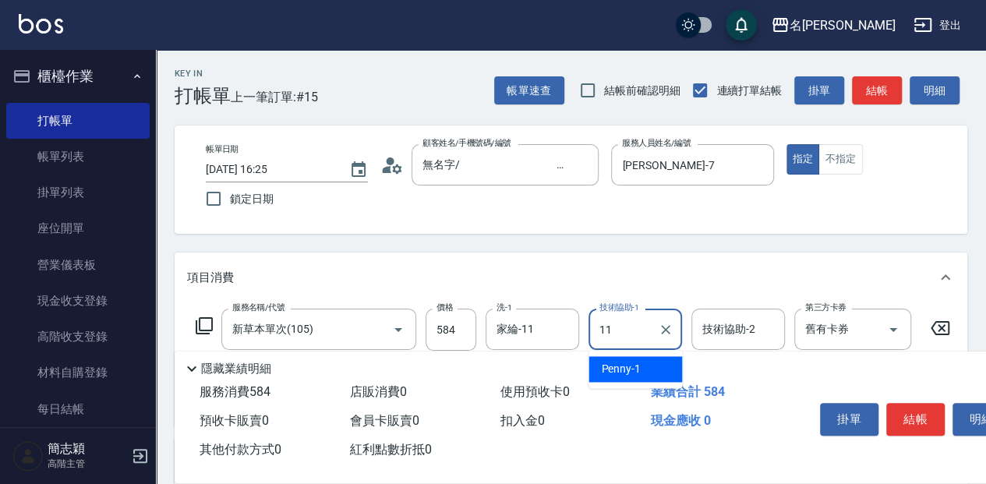
type input "家綸-11"
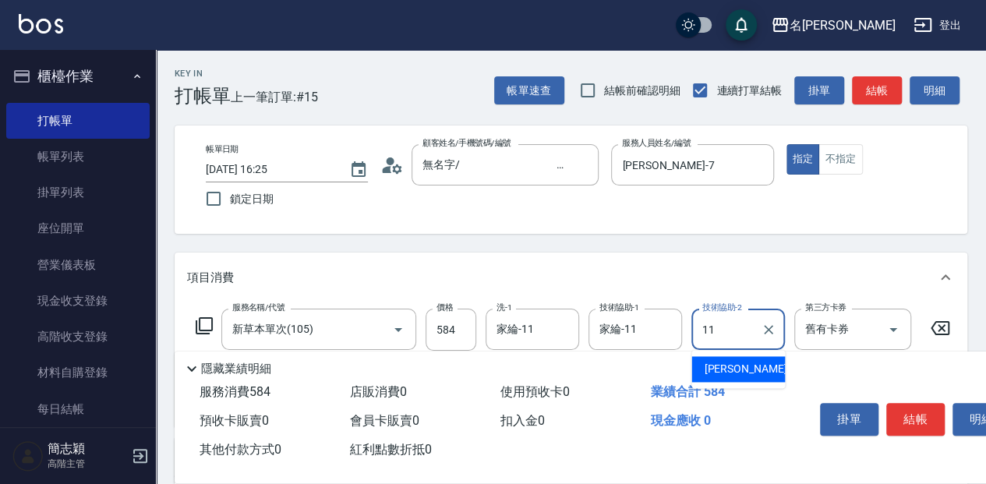
type input "家綸-11"
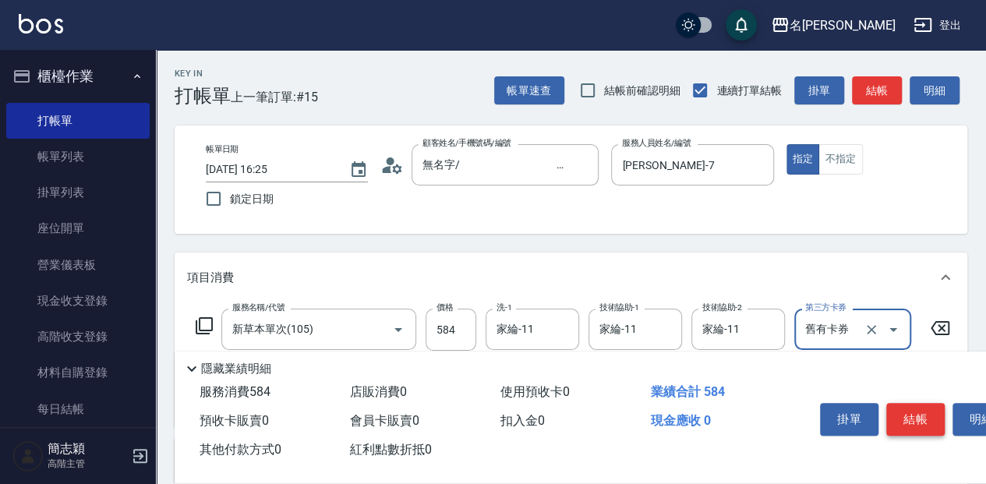
click at [920, 423] on button "結帳" at bounding box center [916, 419] width 58 height 33
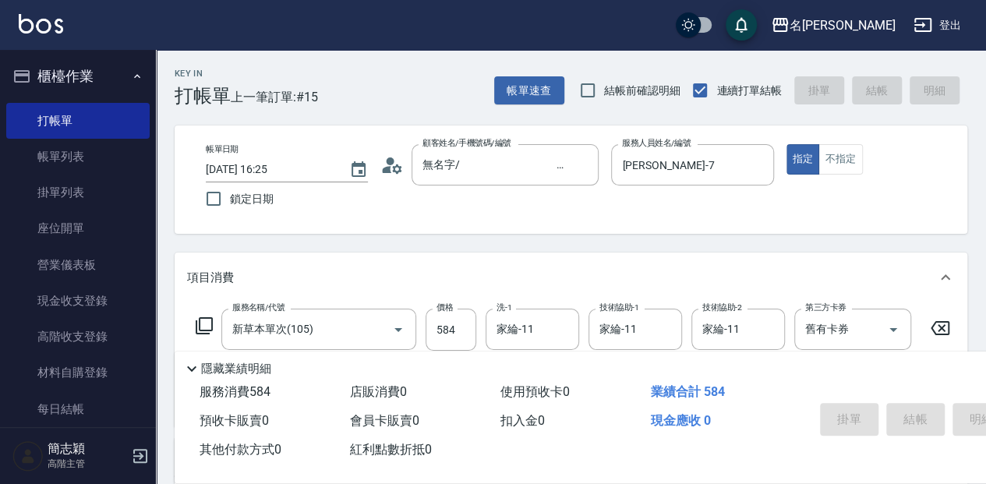
type input "[DATE] 16:26"
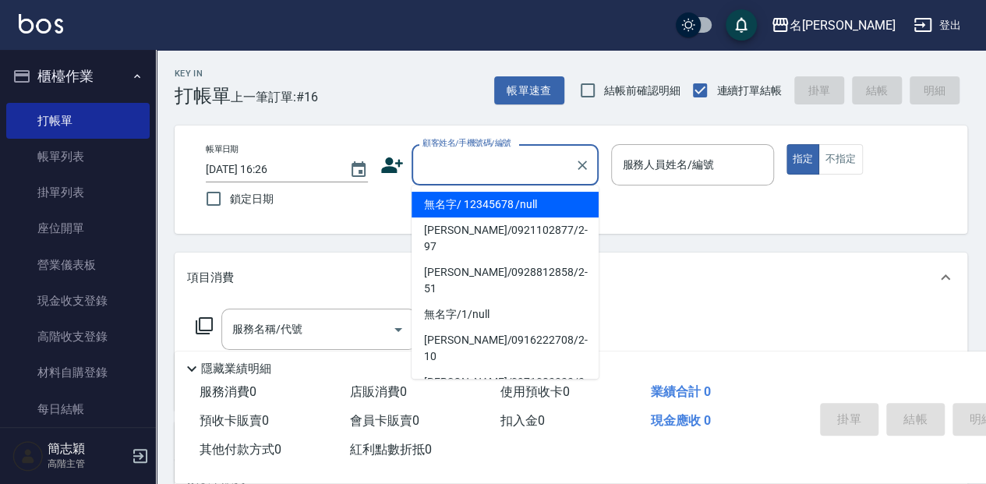
type input "."
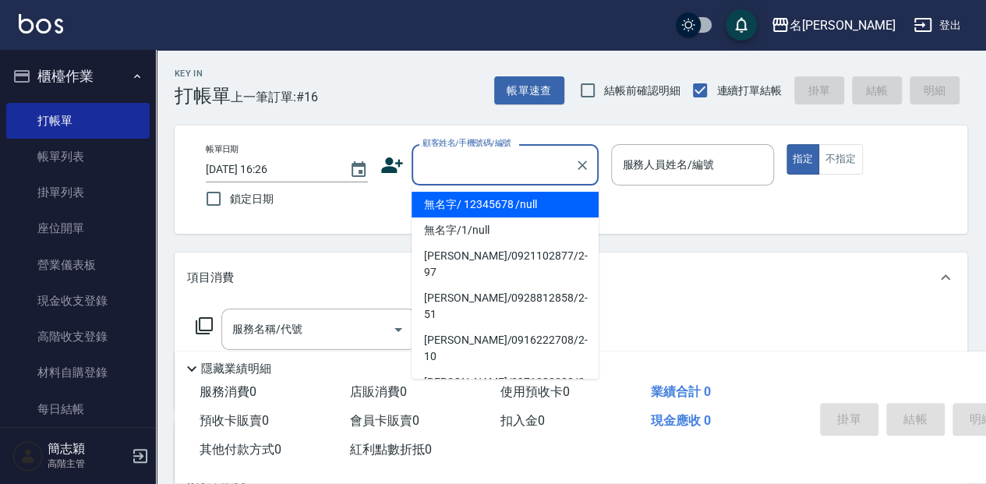
type input "無名字/ 12345678 /null"
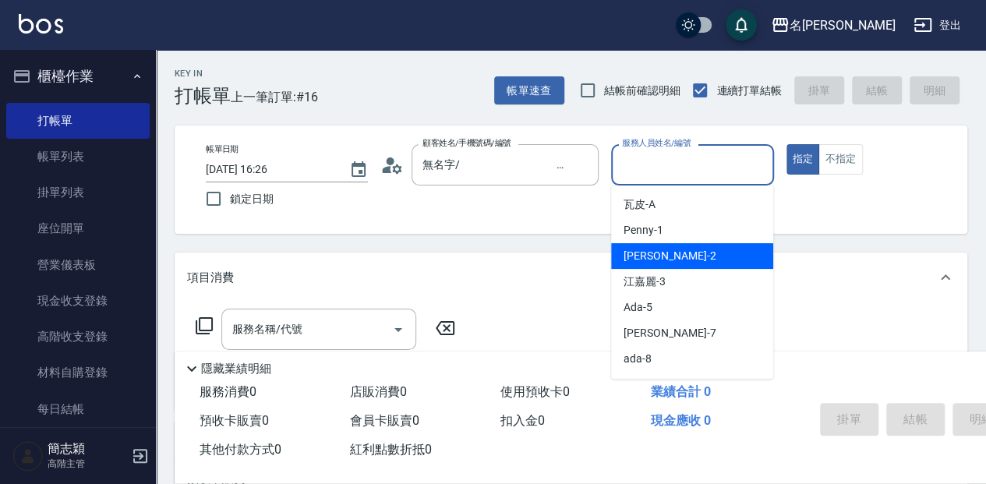
type input "[PERSON_NAME]-2"
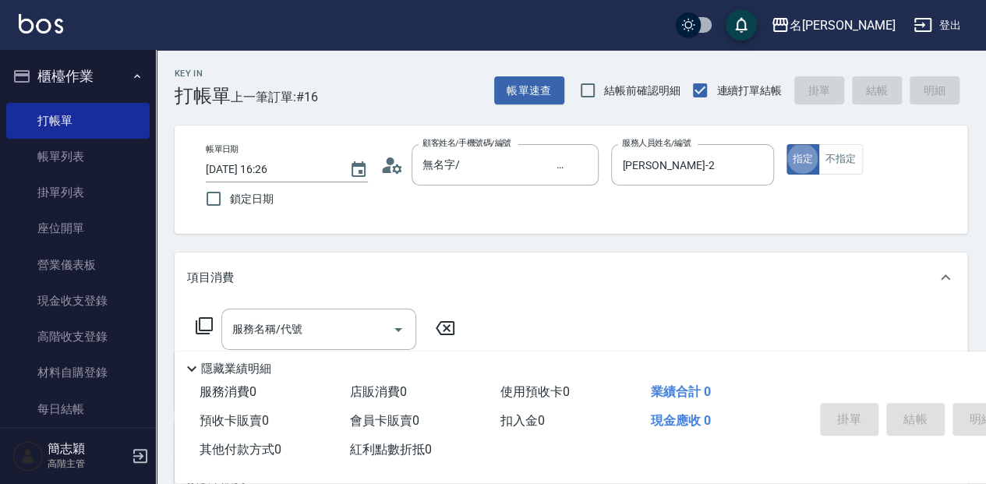
type button "true"
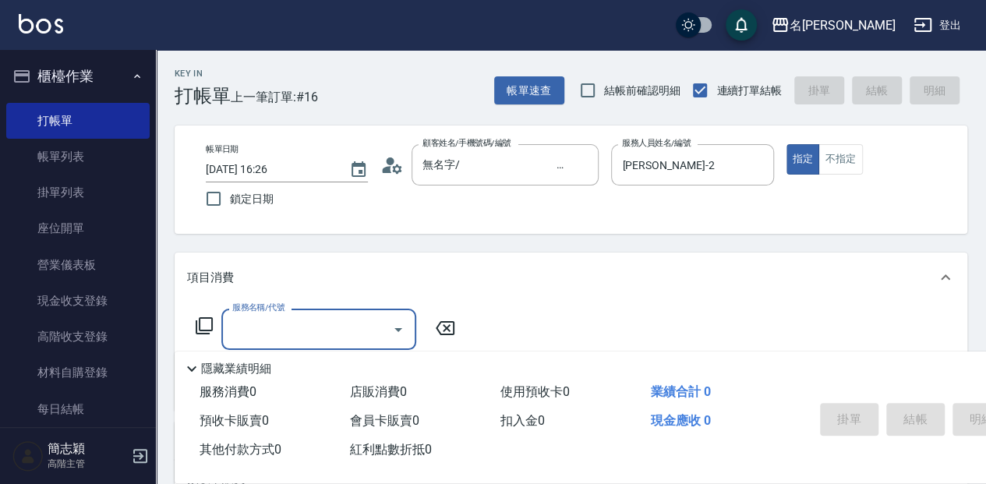
click at [209, 321] on icon at bounding box center [204, 326] width 19 height 19
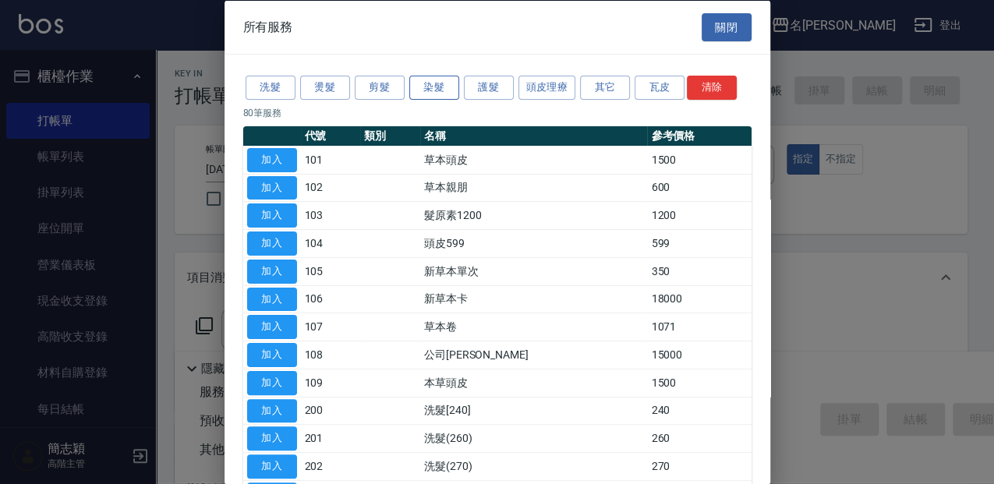
click at [430, 80] on button "染髮" at bounding box center [434, 88] width 50 height 24
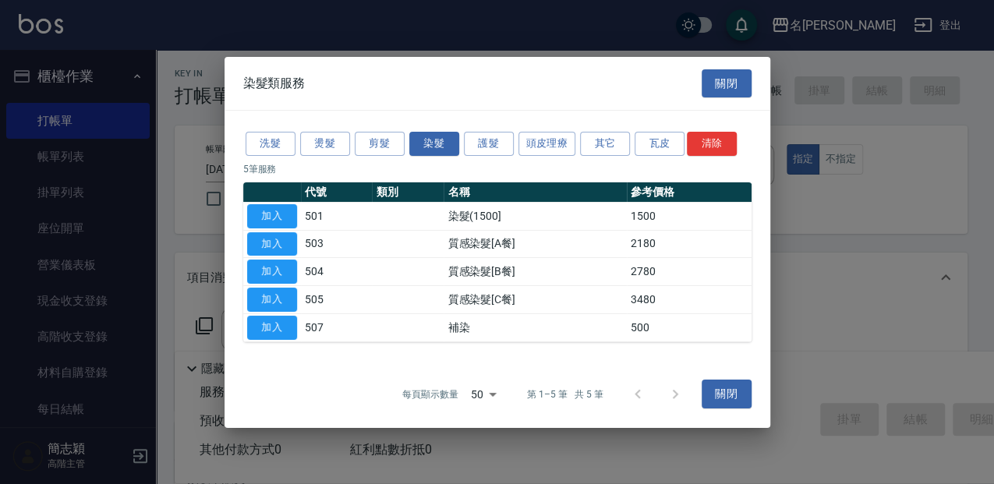
click at [246, 211] on td "加入" at bounding box center [272, 216] width 58 height 28
click at [257, 211] on button "加入" at bounding box center [272, 216] width 50 height 24
type input "染髮(1500](501)"
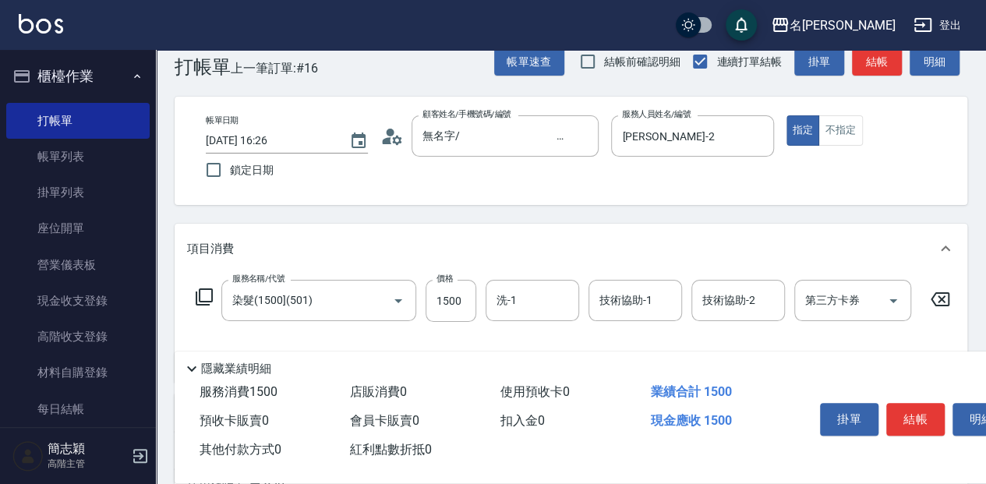
scroll to position [51, 0]
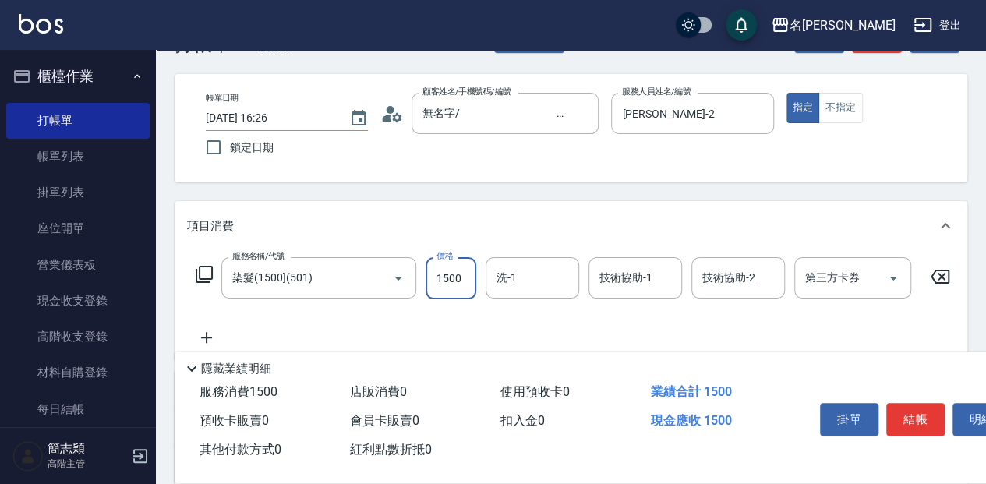
click at [441, 278] on input "1500" at bounding box center [451, 278] width 51 height 42
type input "1000"
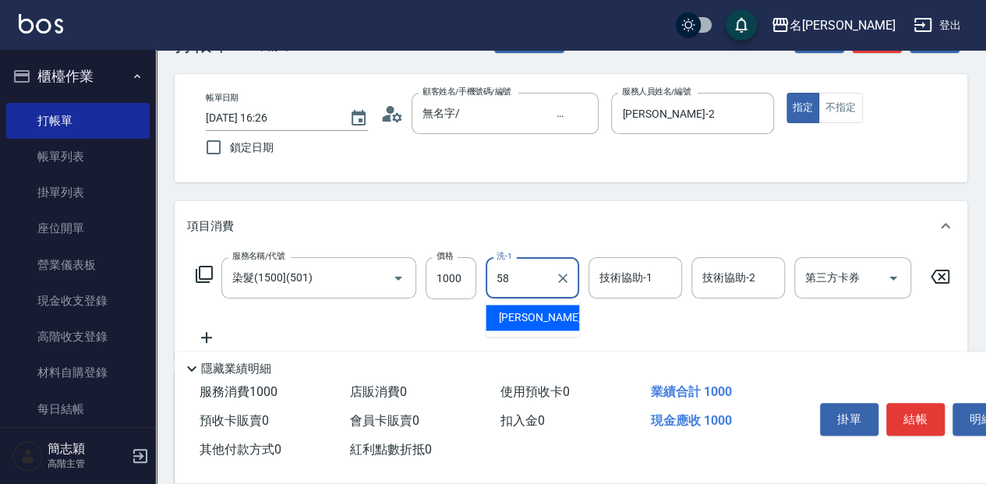
type input "[PERSON_NAME]-58"
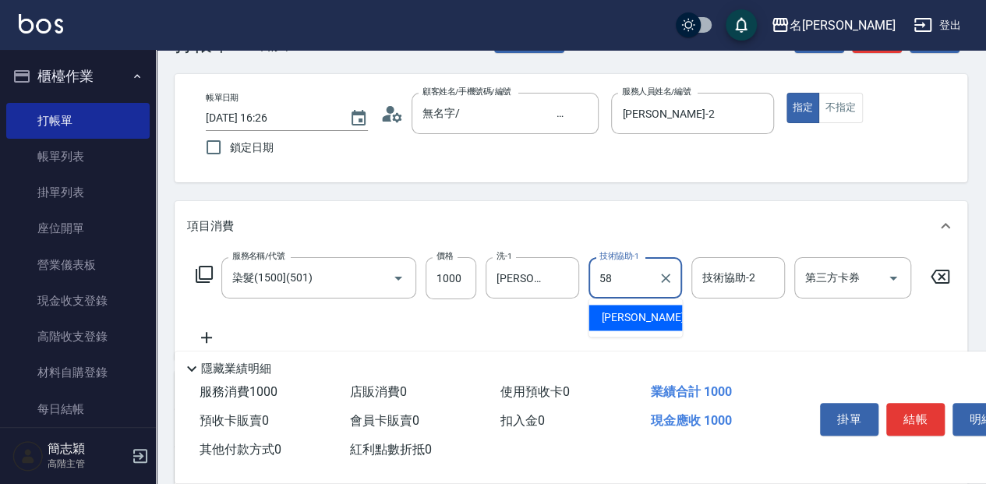
type input "[PERSON_NAME]-58"
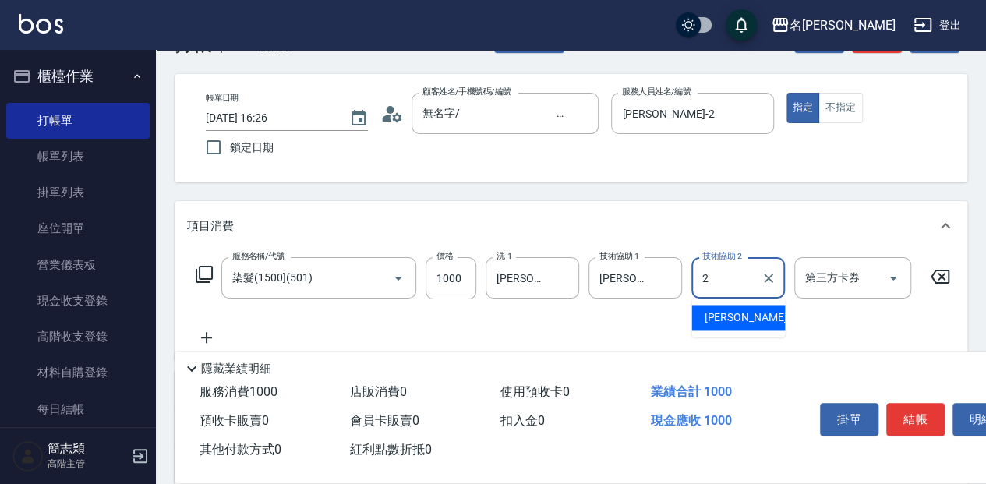
type input "[PERSON_NAME]-2"
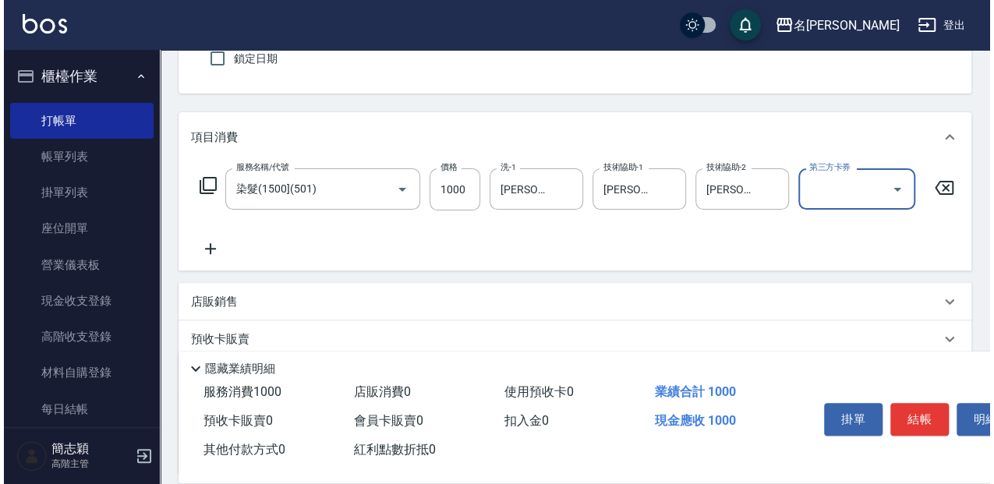
scroll to position [156, 0]
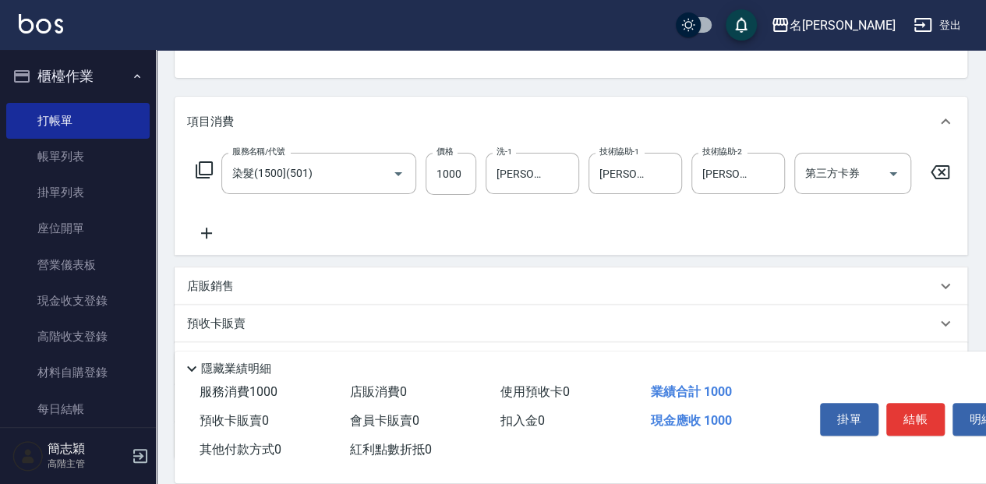
click at [204, 175] on icon at bounding box center [204, 170] width 19 height 19
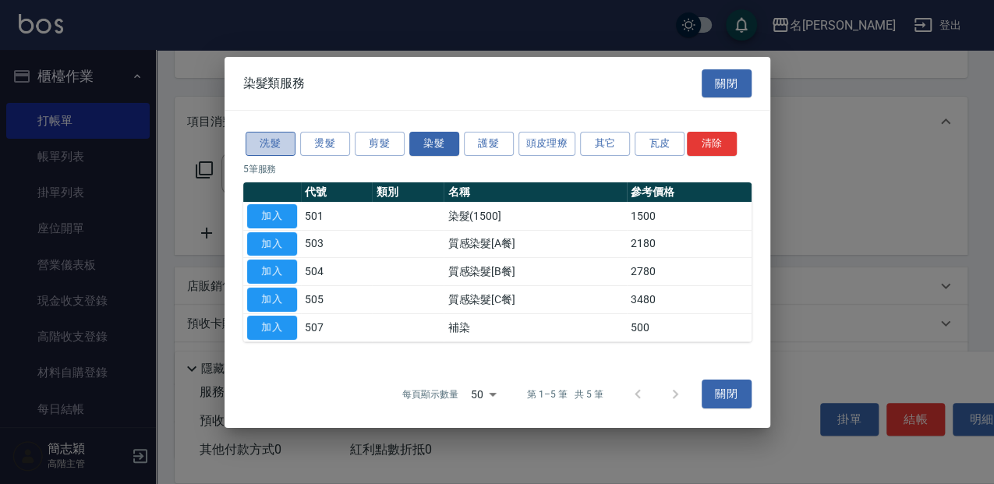
click at [291, 143] on button "洗髮" at bounding box center [271, 144] width 50 height 24
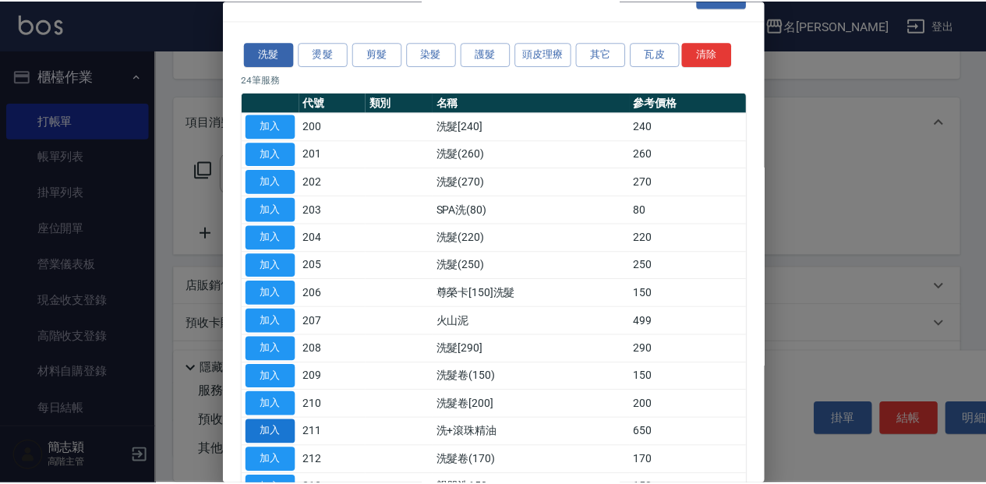
scroll to position [51, 0]
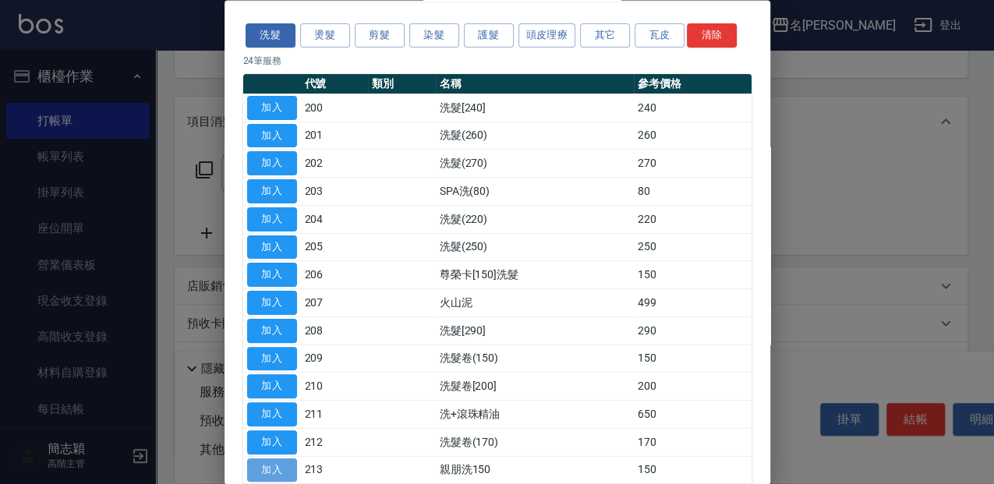
click at [267, 458] on button "加入" at bounding box center [272, 470] width 50 height 24
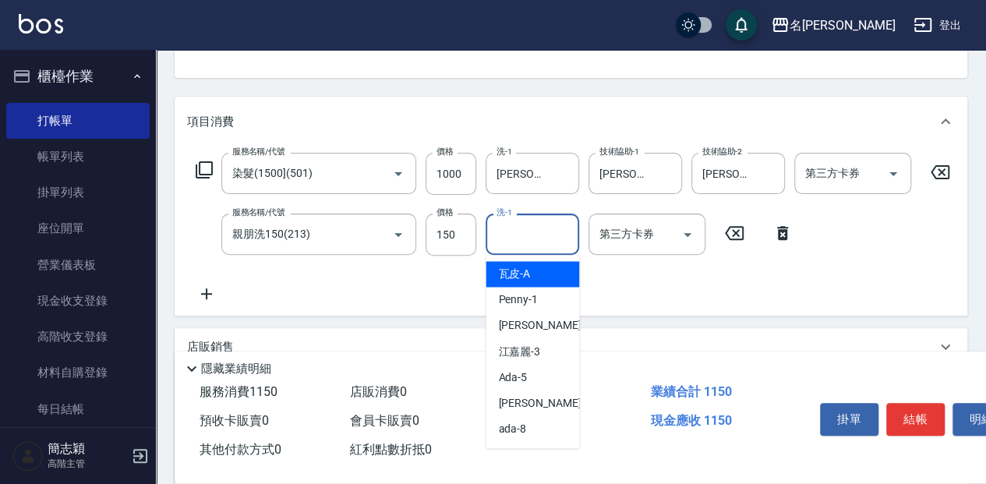
click at [550, 230] on input "洗-1" at bounding box center [533, 234] width 80 height 27
type input "5"
click at [948, 168] on icon at bounding box center [940, 172] width 19 height 14
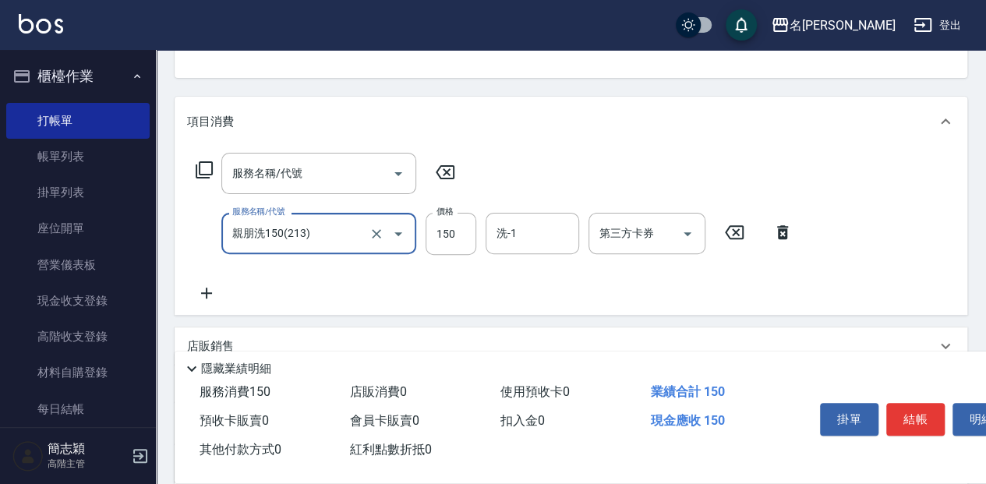
click at [196, 171] on icon at bounding box center [204, 169] width 17 height 17
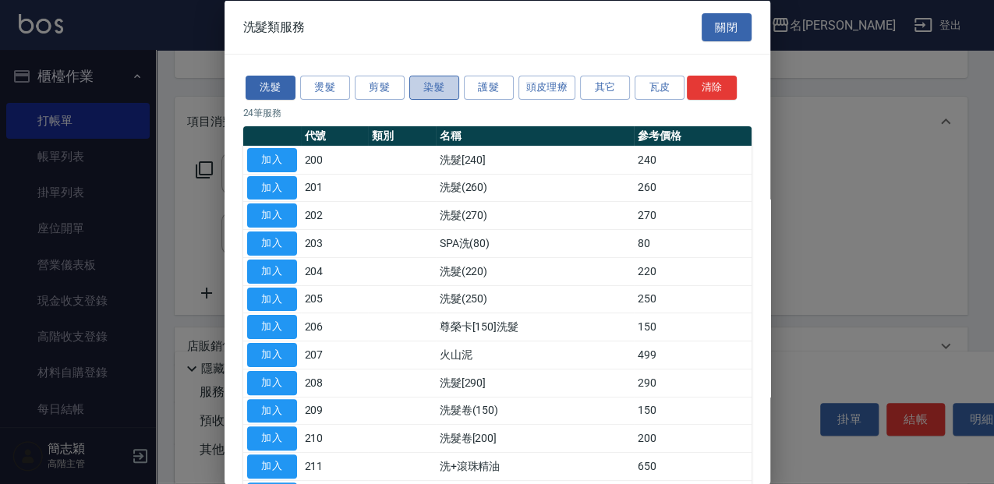
click at [448, 83] on button "染髮" at bounding box center [434, 88] width 50 height 24
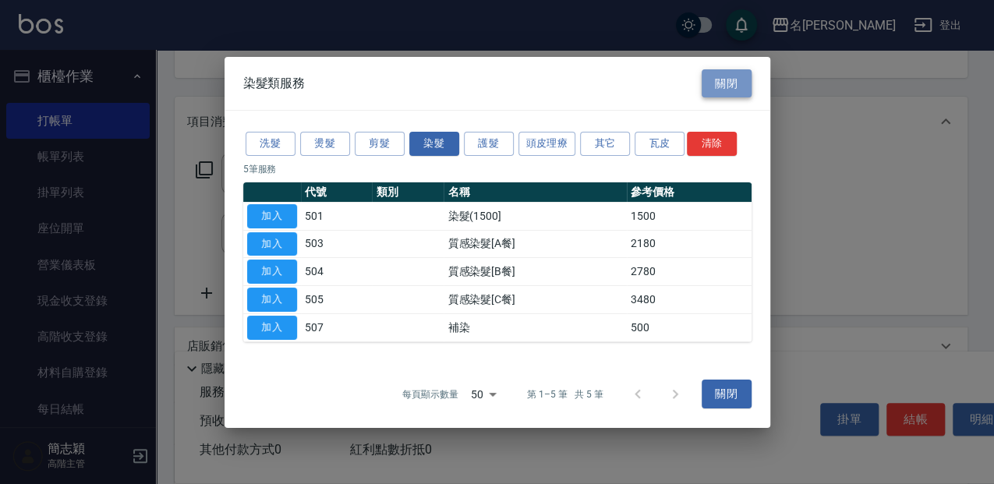
click at [722, 80] on button "關閉" at bounding box center [727, 83] width 50 height 29
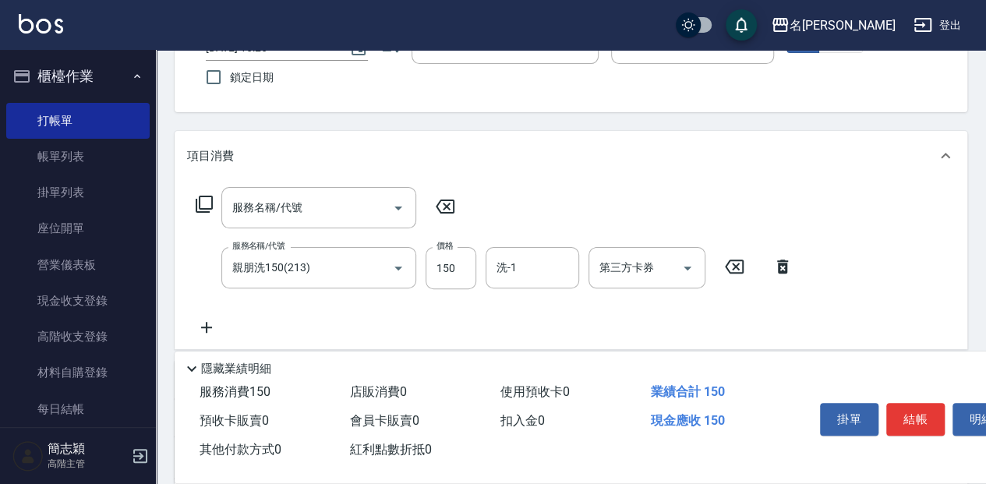
scroll to position [104, 0]
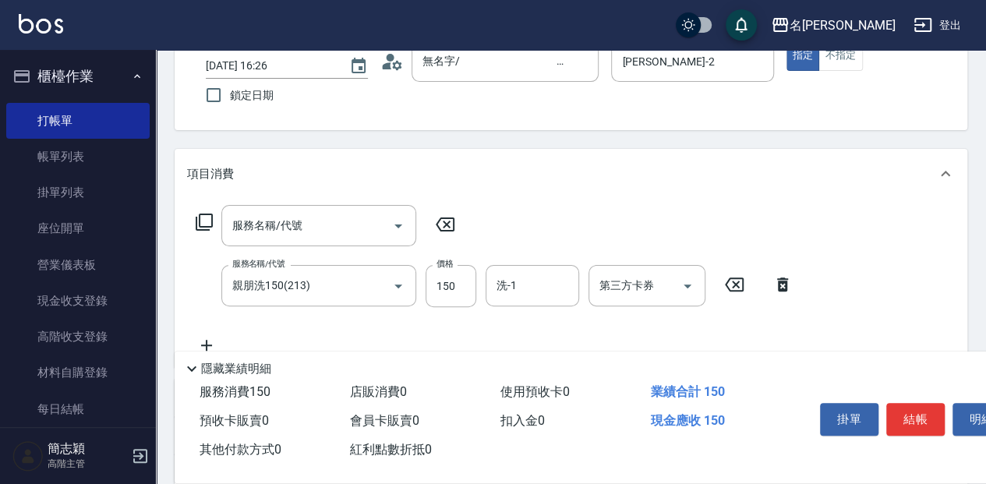
drag, startPoint x: 808, startPoint y: 260, endPoint x: 793, endPoint y: 277, distance: 22.1
click at [800, 274] on div "服務名稱/代號 服務名稱/代號 服務名稱/代號 親朋洗150(213) 服務名稱/代號 價格 150 價格 洗-1 洗-1 第三方卡券 第三方卡券" at bounding box center [571, 283] width 793 height 168
click at [790, 278] on icon at bounding box center [782, 284] width 39 height 19
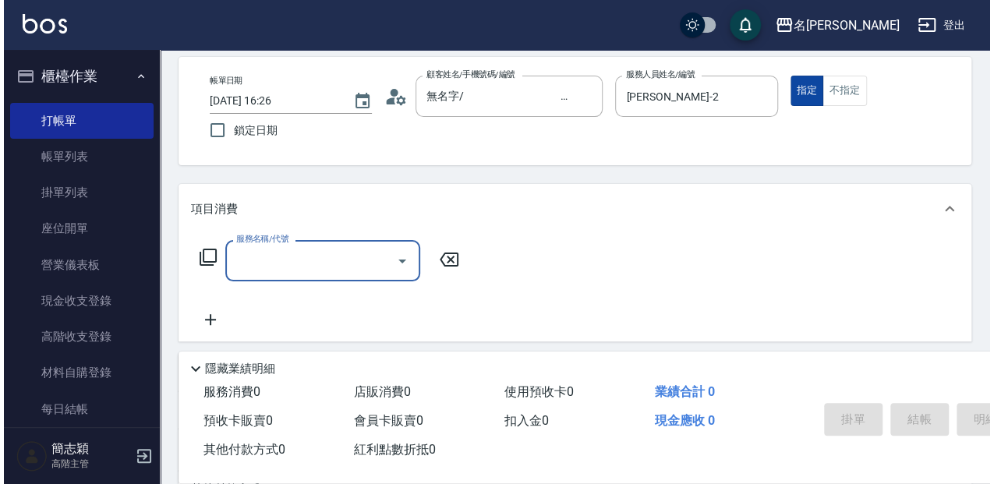
scroll to position [51, 0]
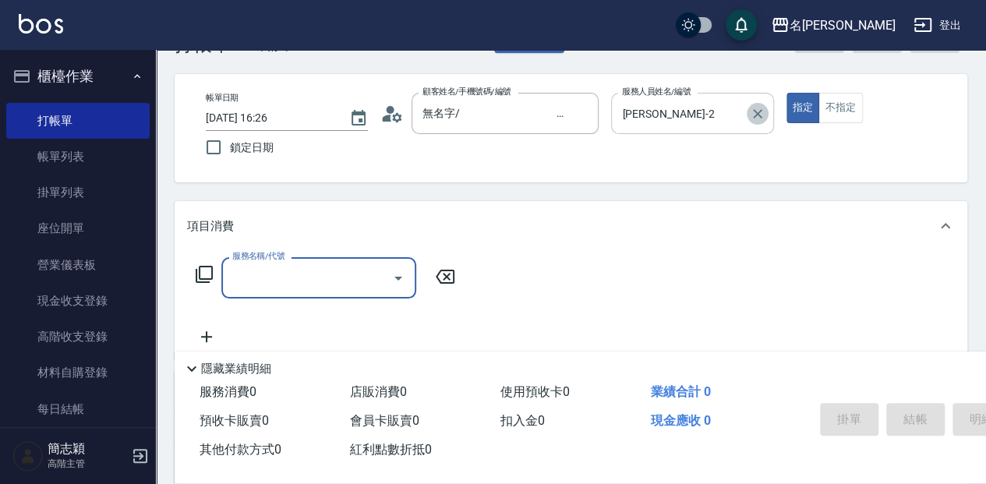
click at [752, 116] on icon "Clear" at bounding box center [758, 114] width 16 height 16
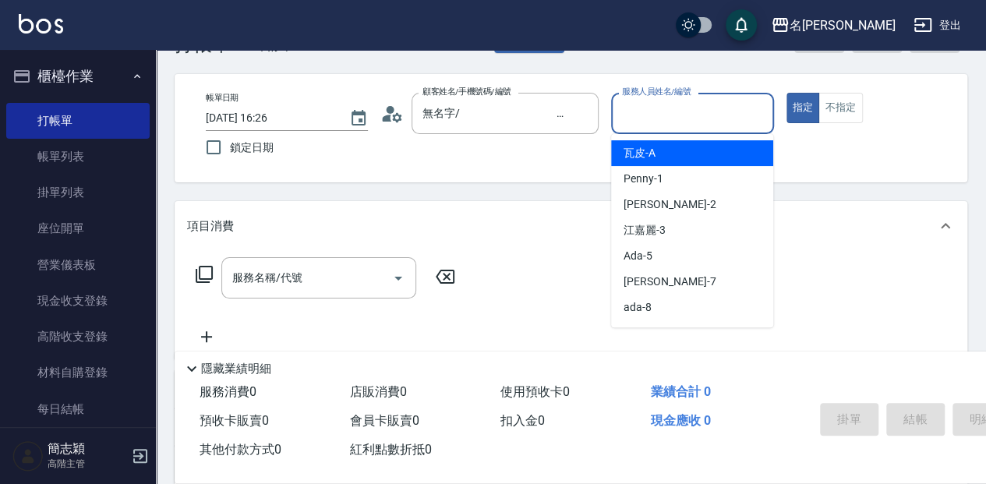
drag, startPoint x: 695, startPoint y: 124, endPoint x: 681, endPoint y: 150, distance: 30.0
click at [695, 125] on input "服務人員姓名/編號" at bounding box center [692, 113] width 148 height 27
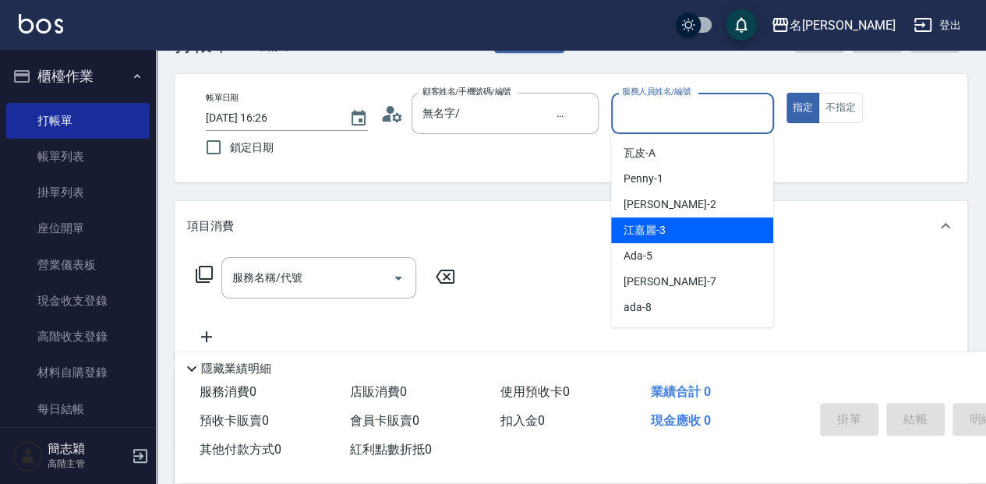
drag, startPoint x: 658, startPoint y: 229, endPoint x: 522, endPoint y: 229, distance: 135.7
click at [658, 230] on span "[PERSON_NAME]-3" at bounding box center [645, 230] width 42 height 16
type input "江嘉麗-3"
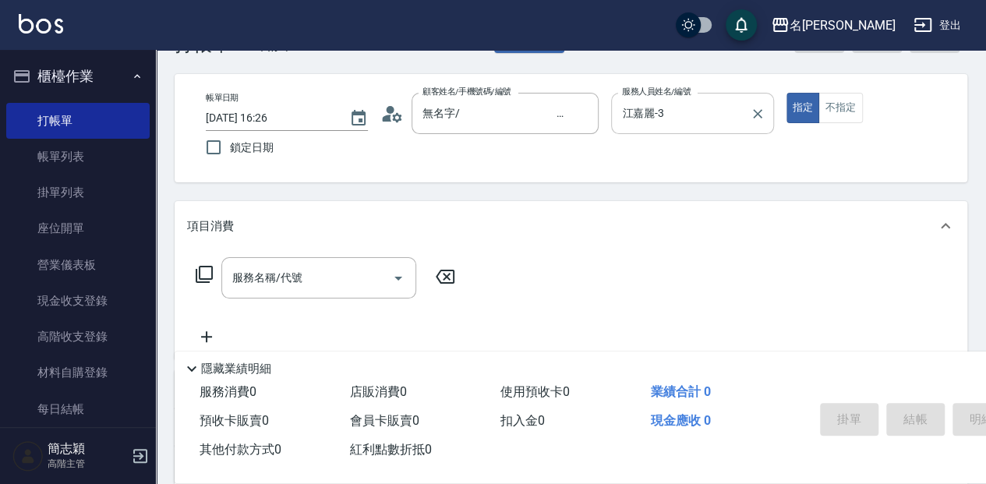
click at [206, 277] on icon at bounding box center [204, 274] width 19 height 19
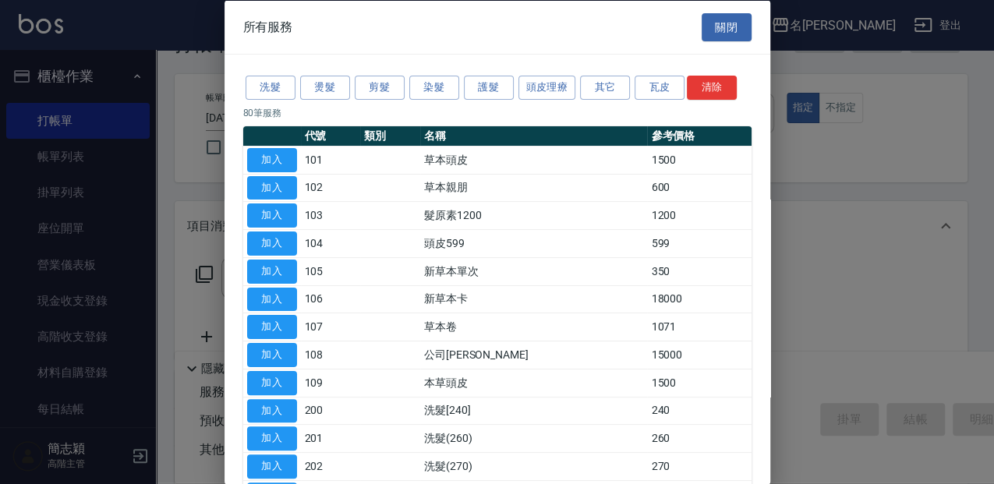
drag, startPoint x: 324, startPoint y: 84, endPoint x: 318, endPoint y: 114, distance: 30.3
click at [326, 84] on button "燙髮" at bounding box center [325, 88] width 50 height 24
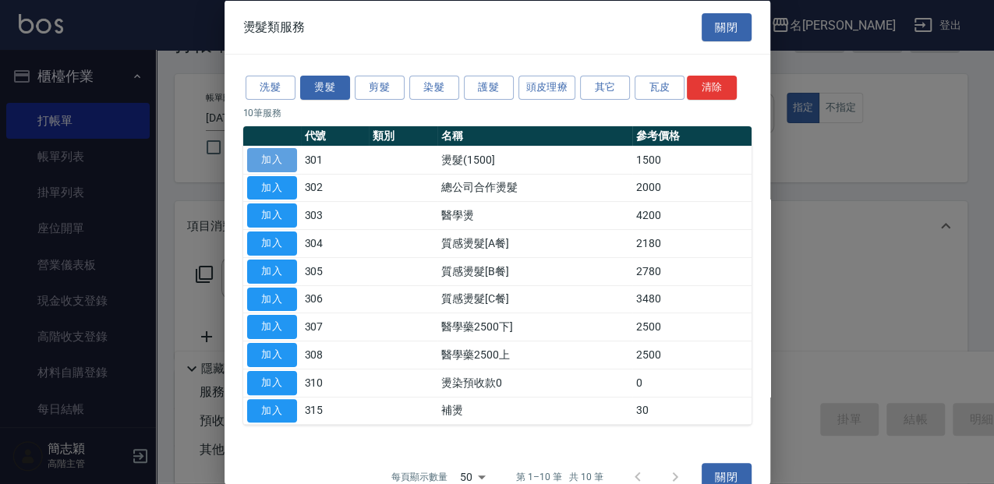
click at [271, 156] on button "加入" at bounding box center [272, 159] width 50 height 24
type input "燙髮(1500](301)"
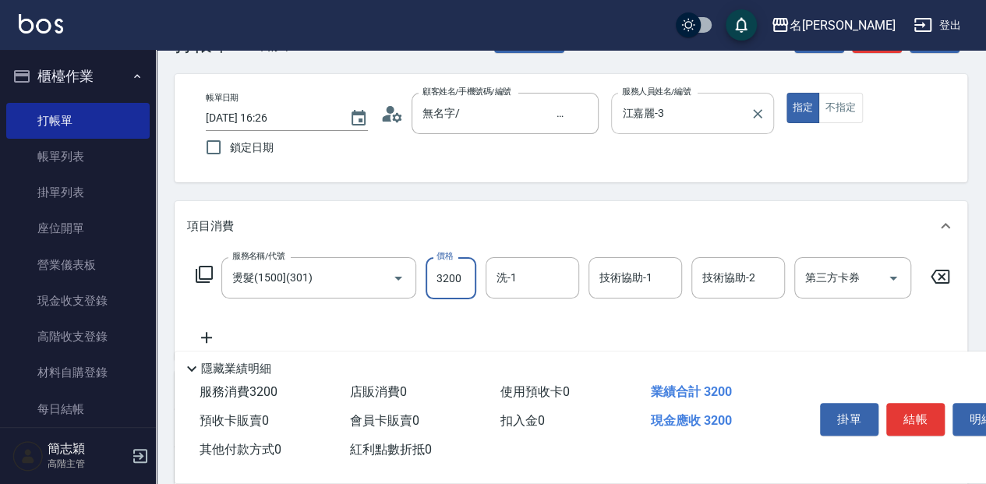
type input "3200"
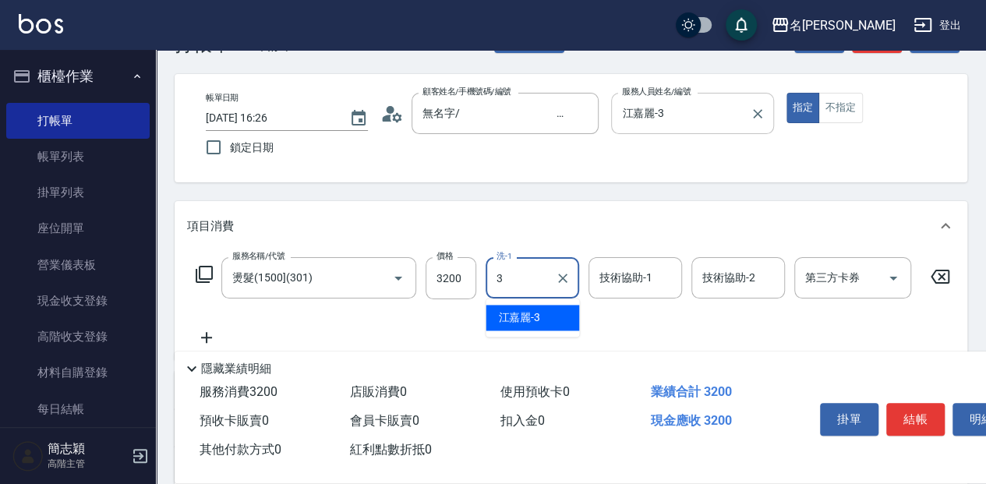
type input "江嘉麗-3"
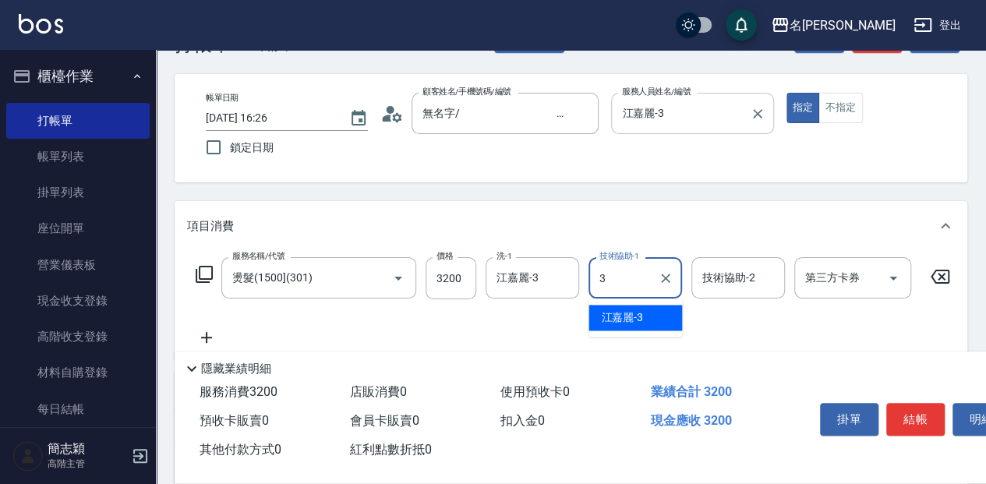
type input "江嘉麗-3"
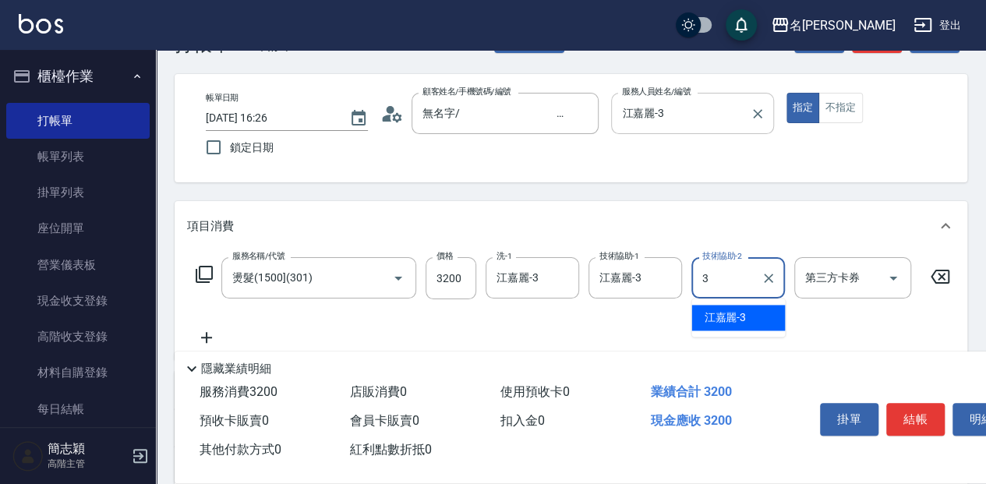
type input "江嘉麗-3"
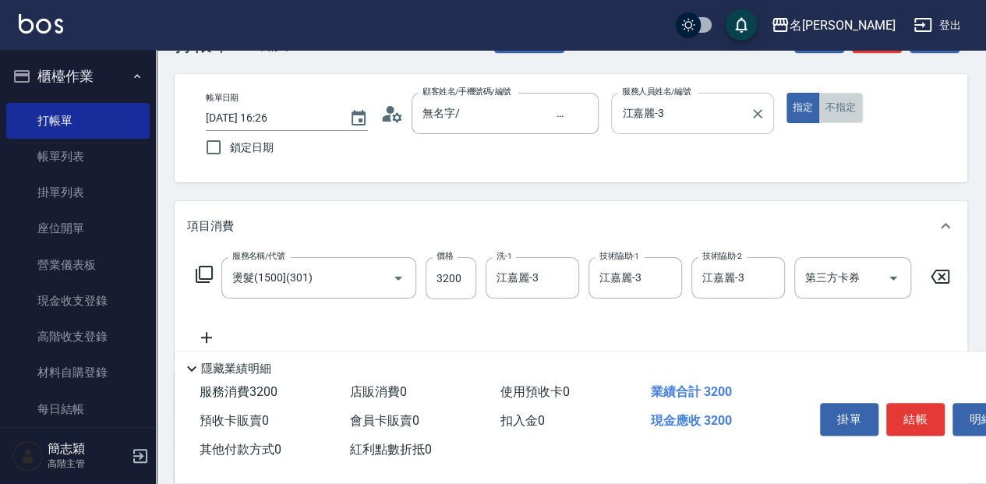
drag, startPoint x: 841, startPoint y: 104, endPoint x: 667, endPoint y: 137, distance: 176.2
click at [840, 104] on button "不指定" at bounding box center [841, 108] width 44 height 30
click at [199, 275] on icon at bounding box center [204, 274] width 17 height 17
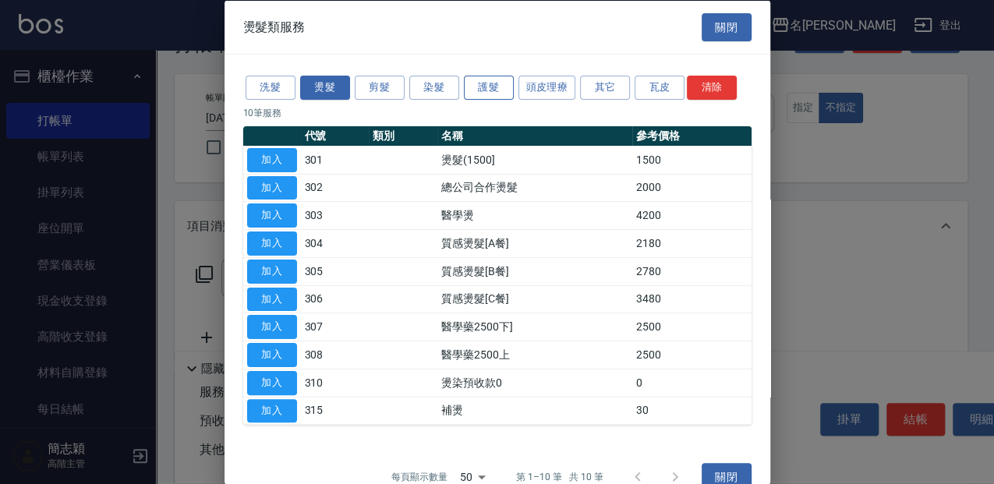
click at [497, 83] on button "護髮" at bounding box center [489, 88] width 50 height 24
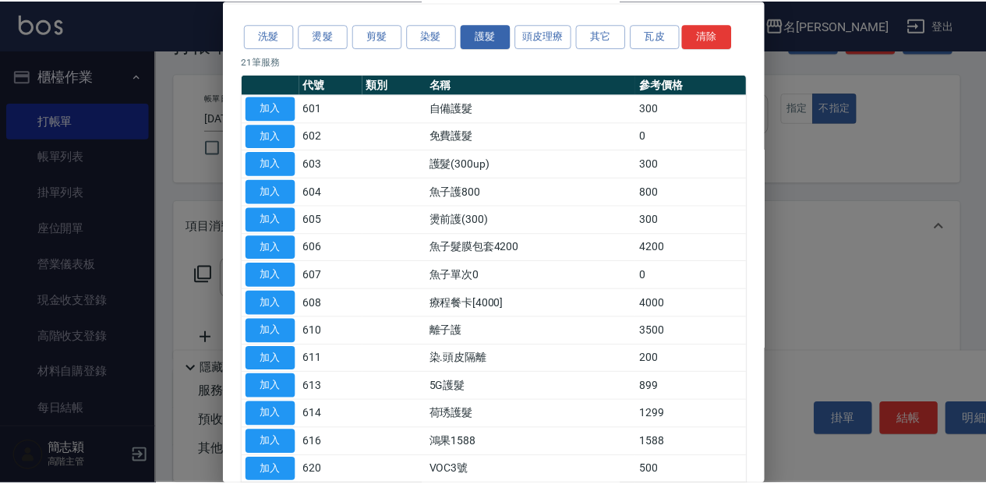
scroll to position [104, 0]
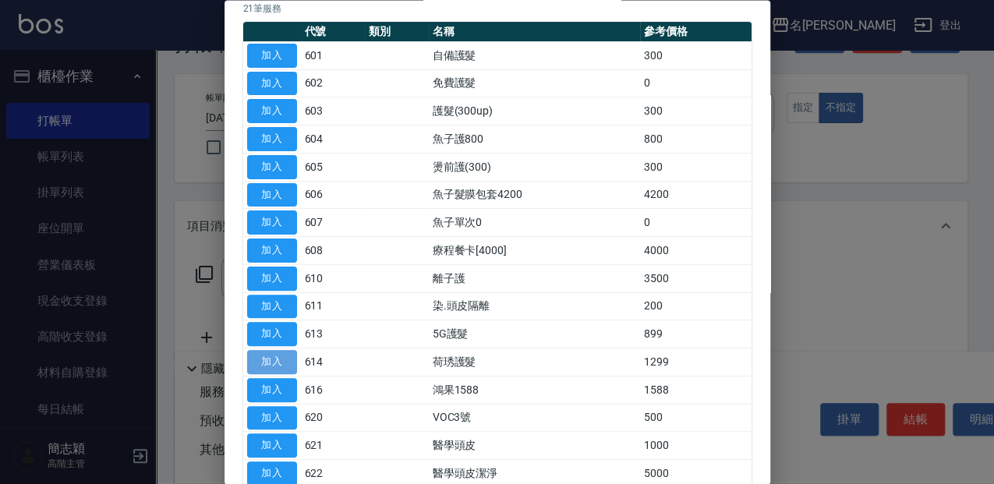
click at [291, 363] on button "加入" at bounding box center [272, 363] width 50 height 24
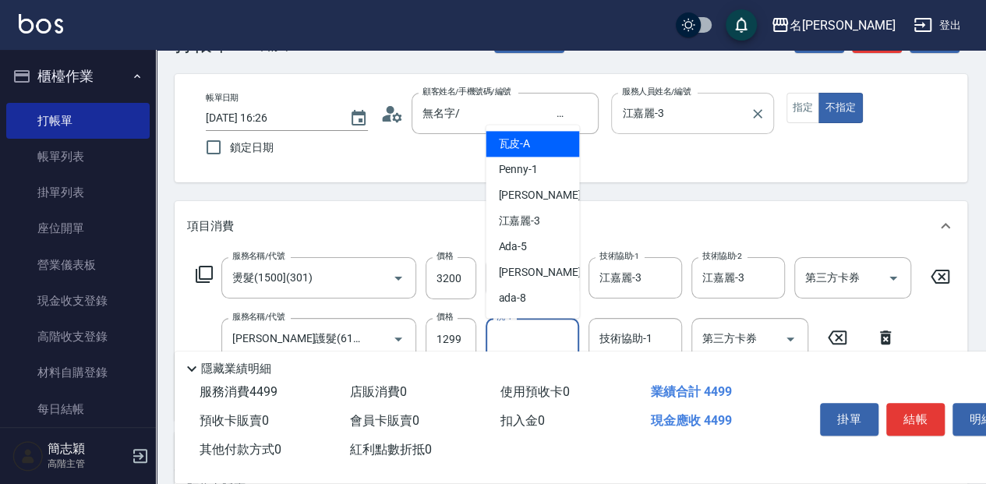
click at [538, 342] on input "洗-1" at bounding box center [533, 338] width 80 height 27
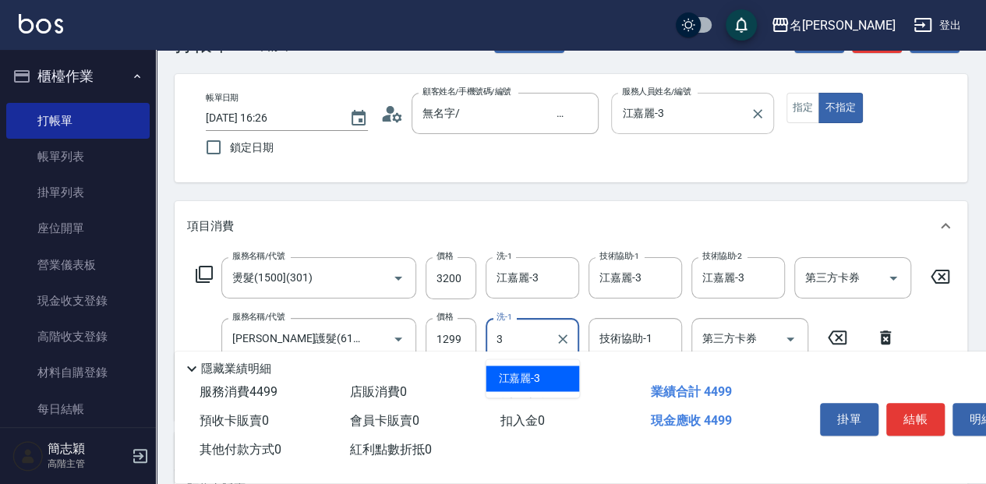
type input "江嘉麗-3"
type input "."
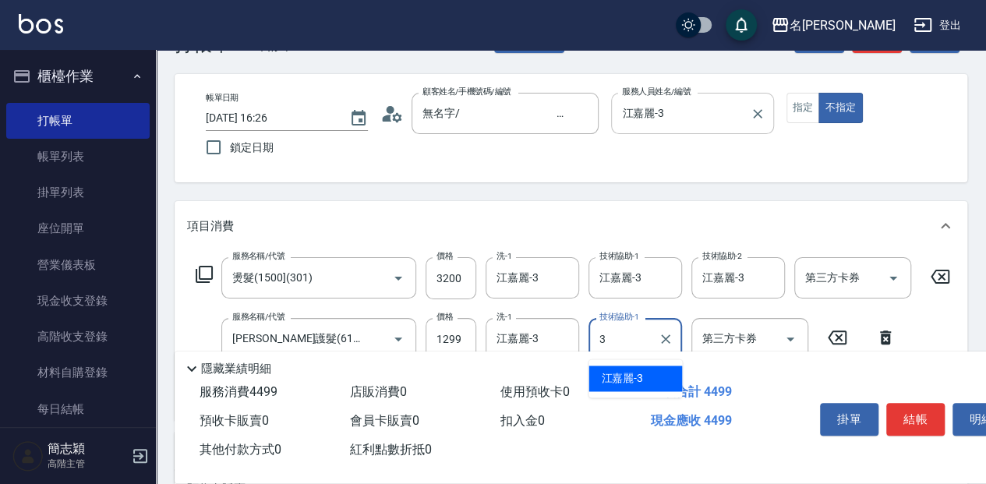
type input "江嘉麗-3"
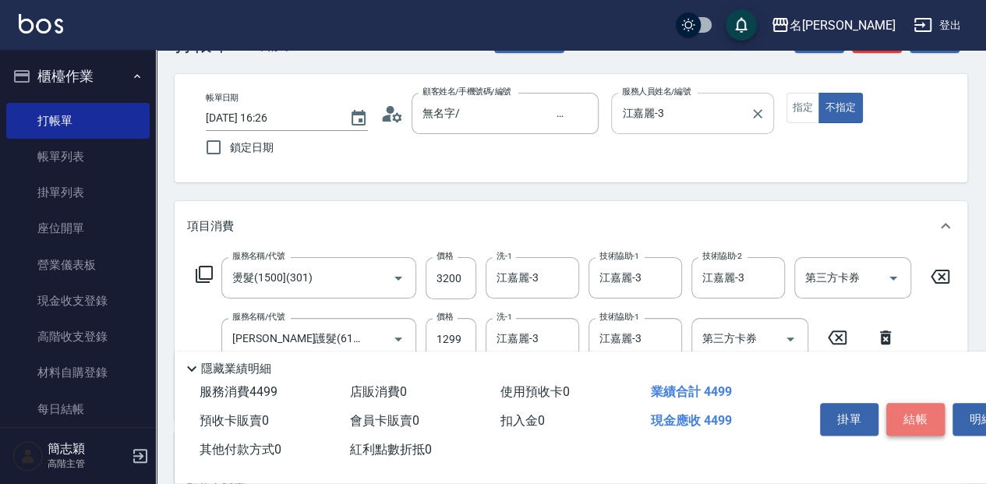
click at [910, 407] on button "結帳" at bounding box center [916, 419] width 58 height 33
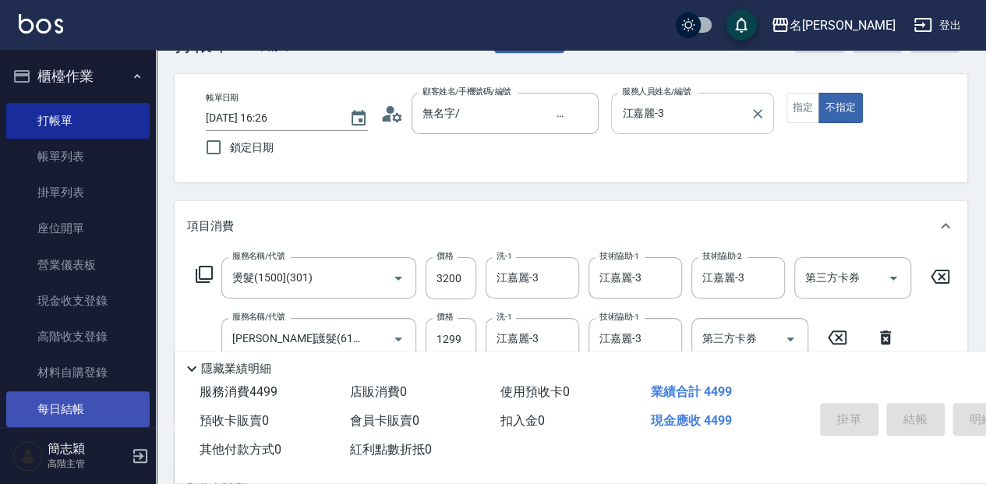
type input "[DATE] 16:29"
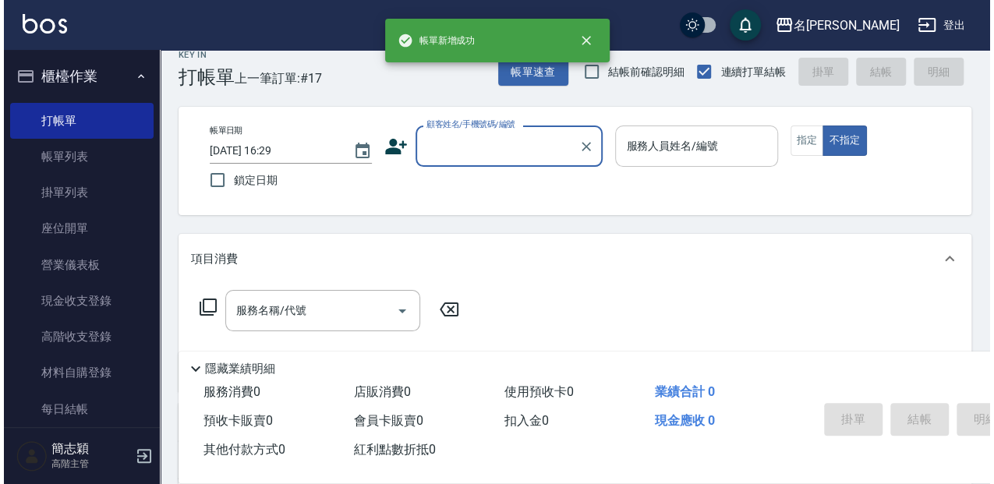
scroll to position [0, 0]
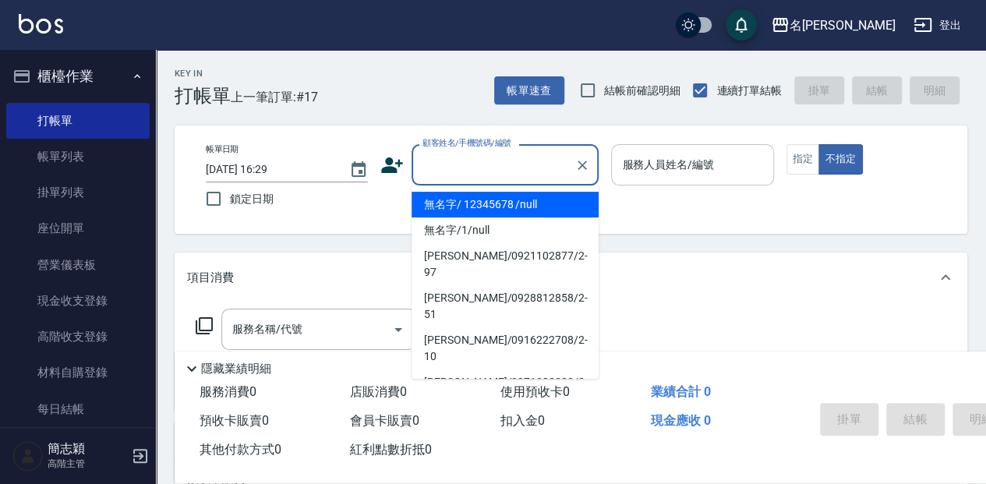
type input "無名字/ 12345678 /null"
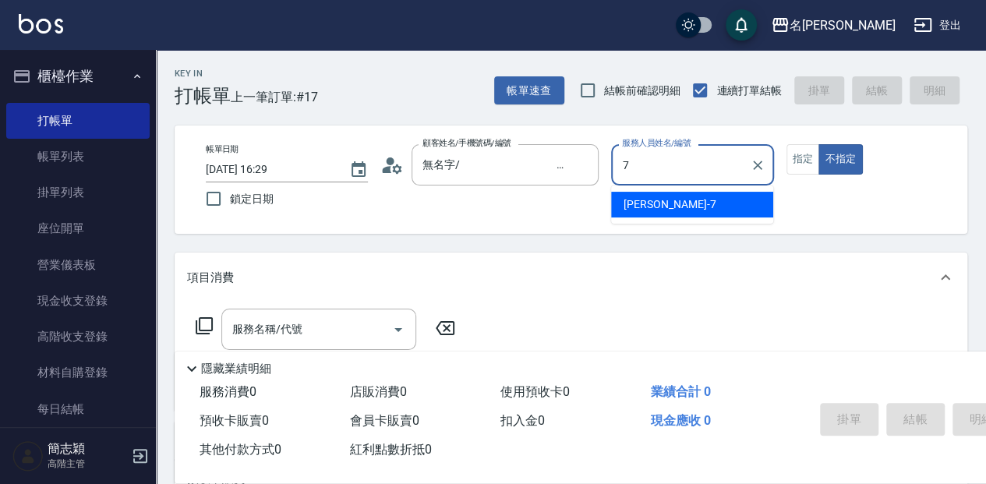
type input "[PERSON_NAME]-7"
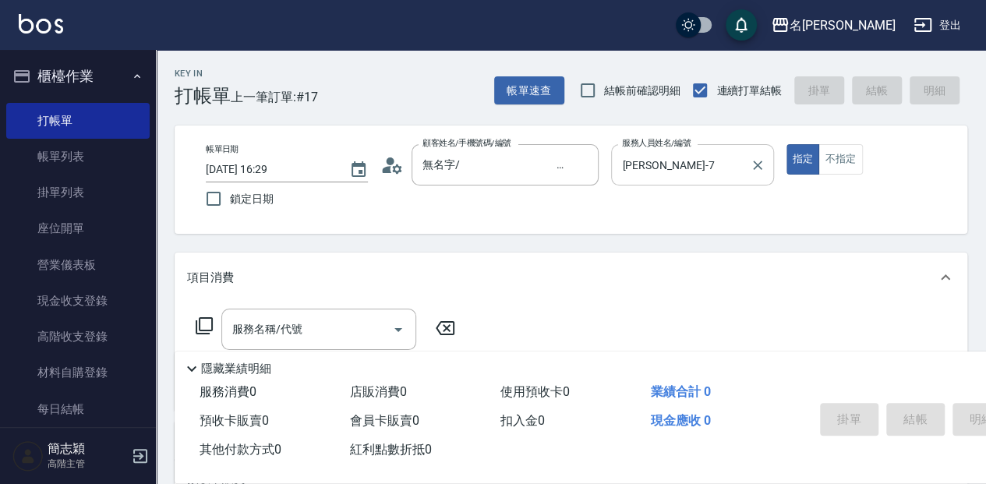
click at [206, 324] on icon at bounding box center [204, 326] width 19 height 19
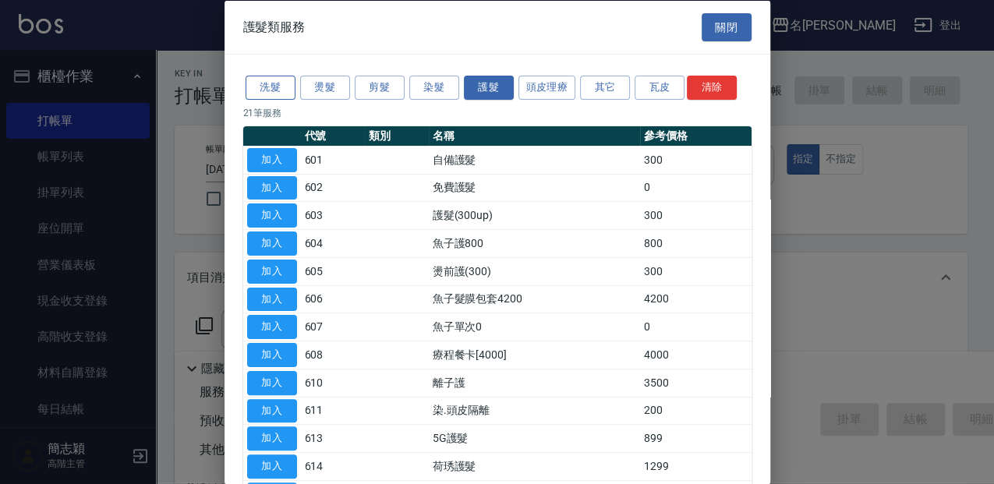
click at [265, 90] on button "洗髮" at bounding box center [271, 88] width 50 height 24
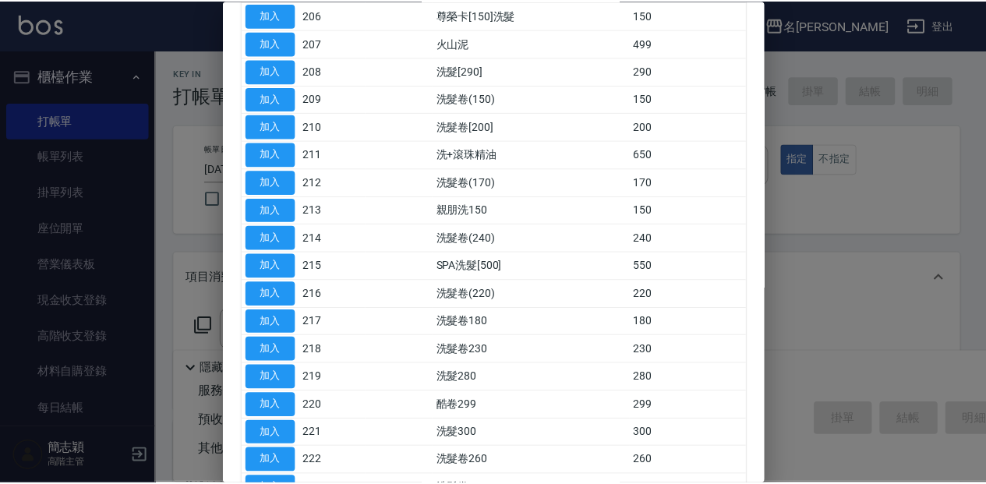
scroll to position [363, 0]
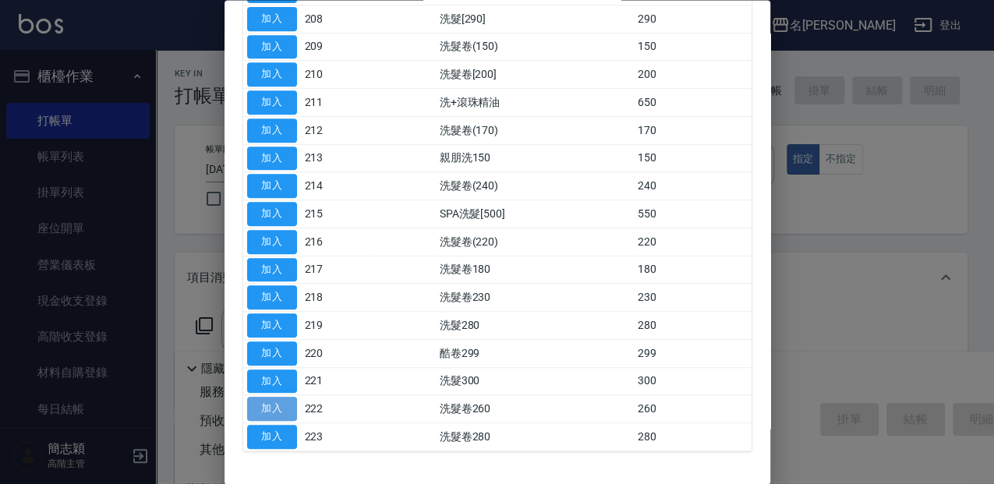
click at [264, 398] on button "加入" at bounding box center [272, 410] width 50 height 24
type input "洗髮卷260(222)"
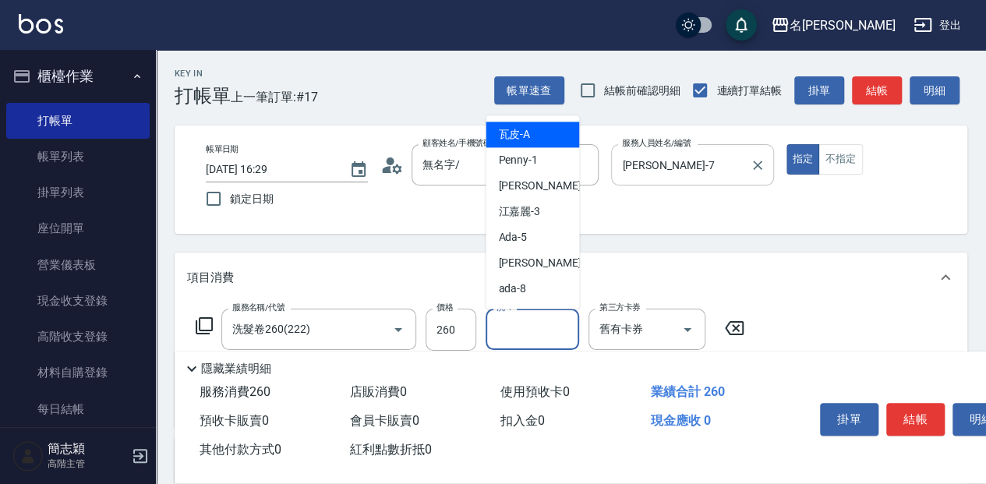
click at [524, 337] on input "洗-1" at bounding box center [533, 329] width 80 height 27
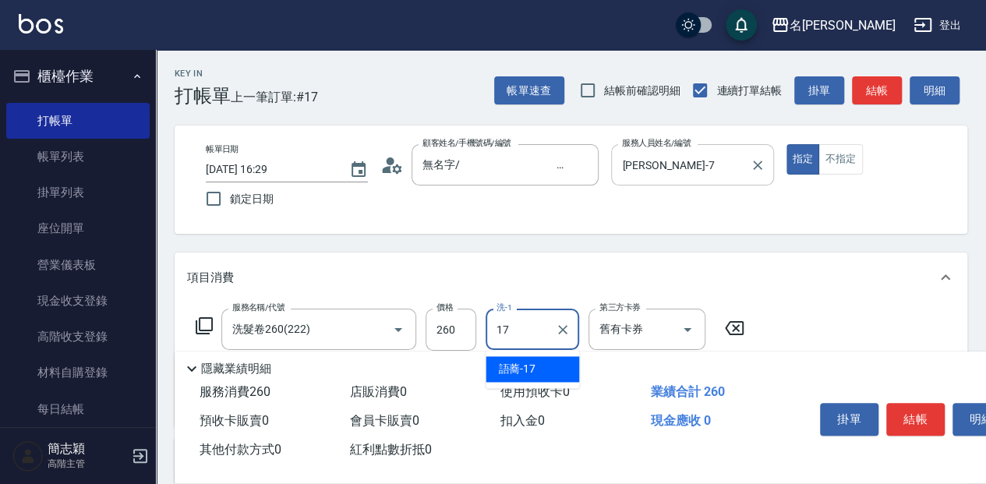
type input "語蕎-17"
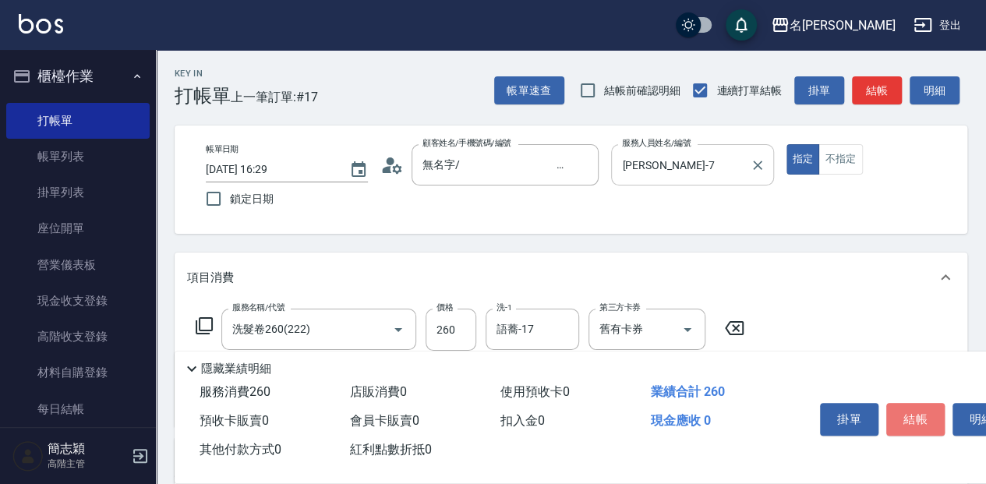
click at [912, 411] on button "結帳" at bounding box center [916, 419] width 58 height 33
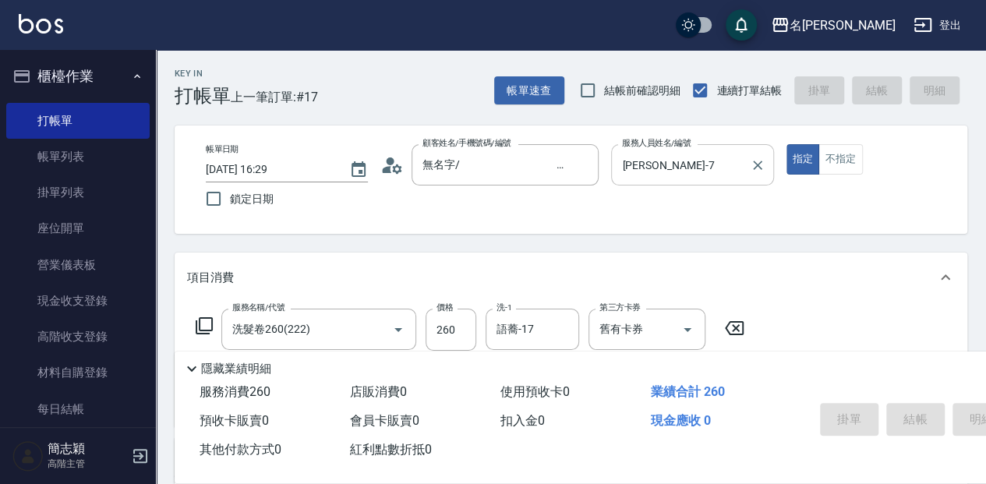
type input "[DATE] 16:30"
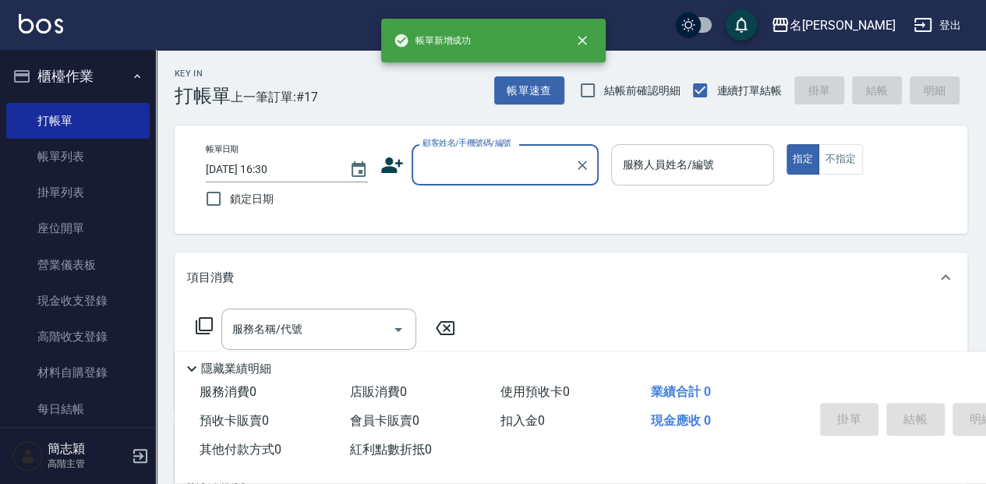
scroll to position [0, 0]
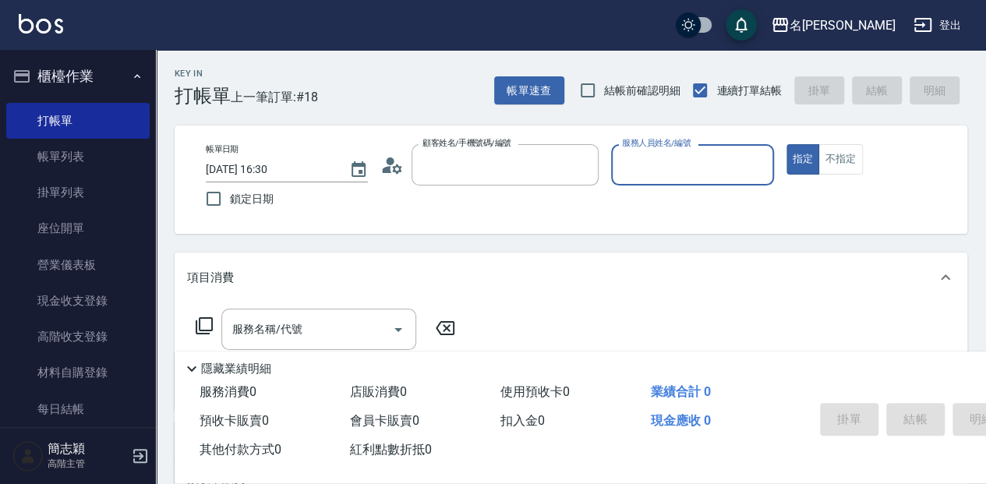
type input "無名字/ 12345678 /null"
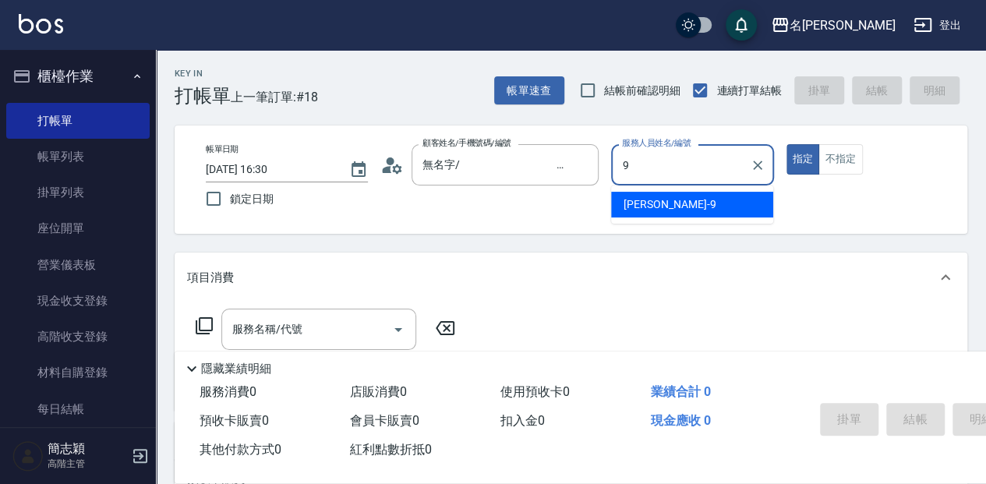
type input "[PERSON_NAME]-9"
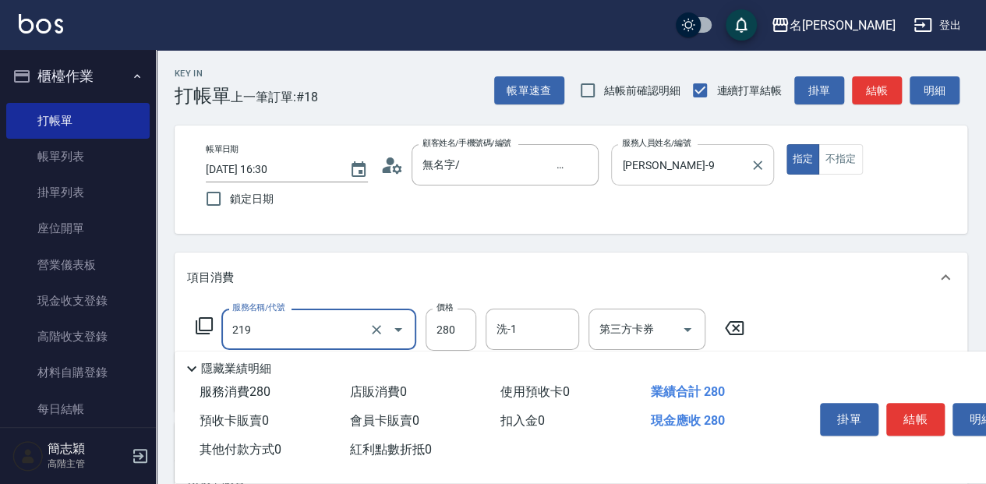
type input "洗髮280(219)"
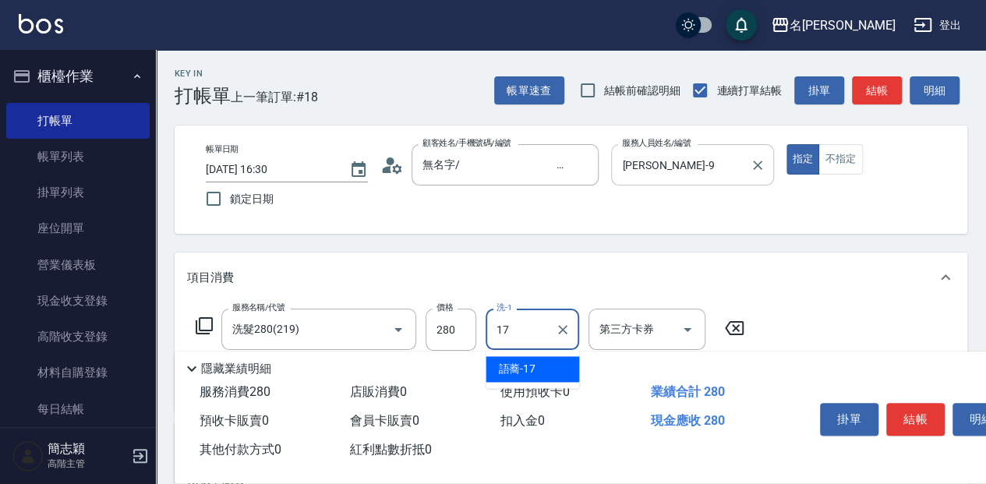
type input "語蕎-17"
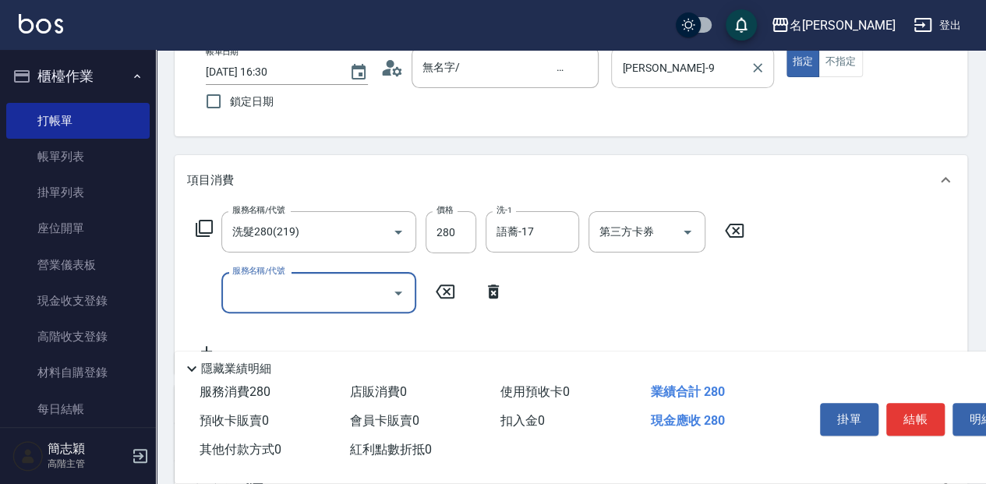
scroll to position [104, 0]
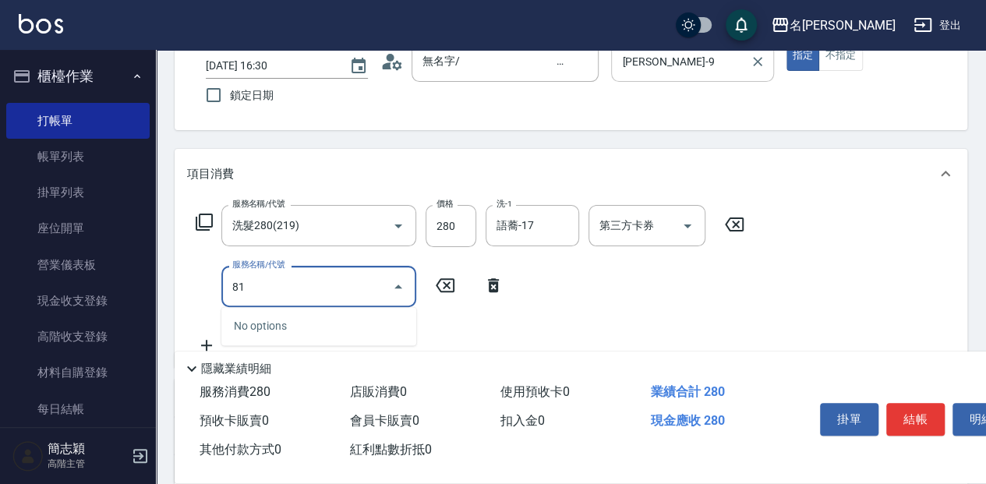
type input "8"
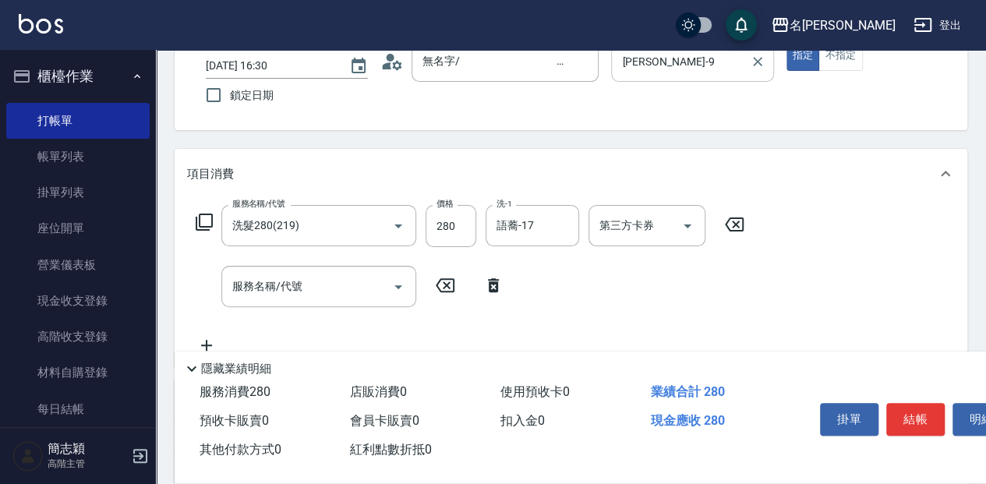
drag, startPoint x: 495, startPoint y: 288, endPoint x: 397, endPoint y: 268, distance: 100.2
click at [496, 288] on icon at bounding box center [493, 285] width 39 height 19
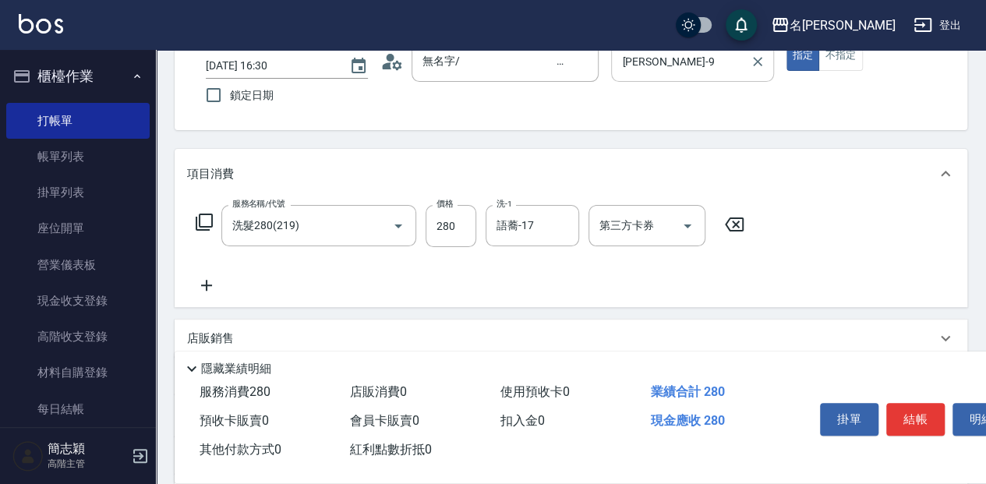
click at [195, 223] on icon at bounding box center [204, 222] width 19 height 19
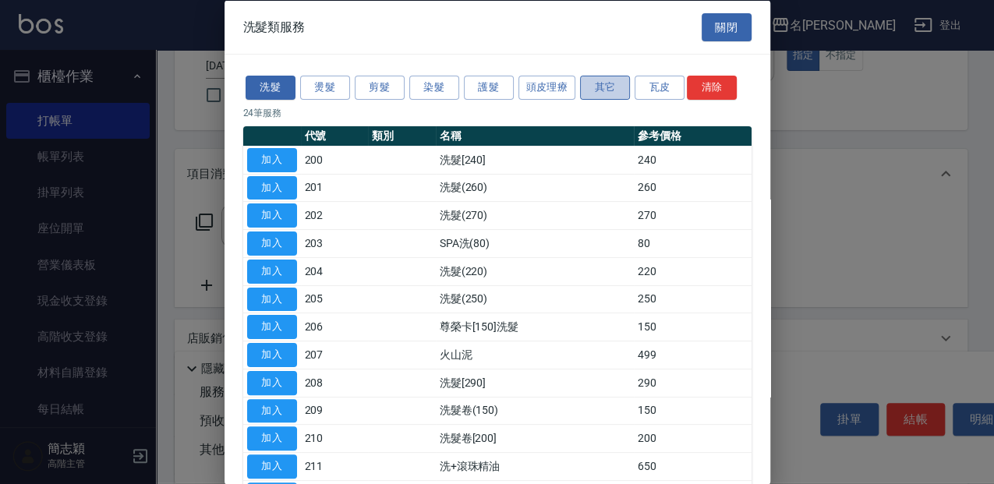
click at [593, 96] on button "其它" at bounding box center [605, 88] width 50 height 24
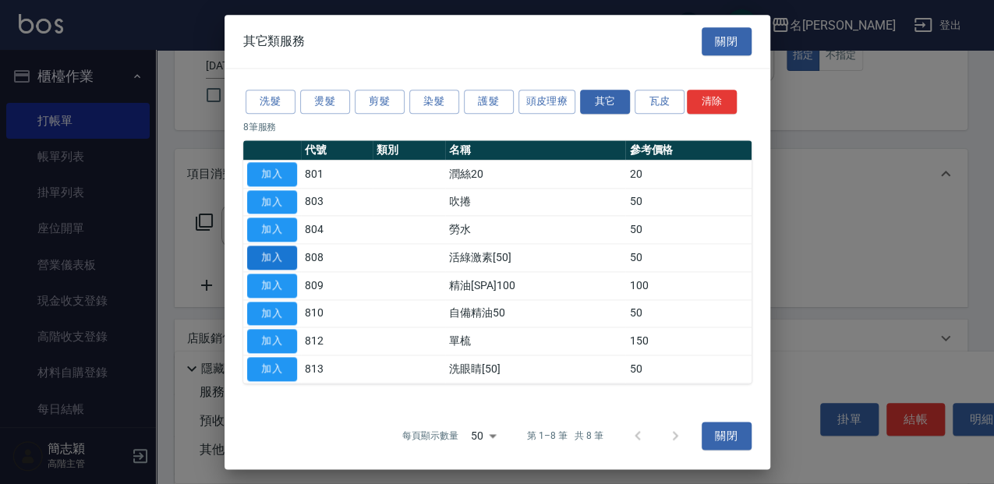
click at [284, 254] on button "加入" at bounding box center [272, 258] width 50 height 24
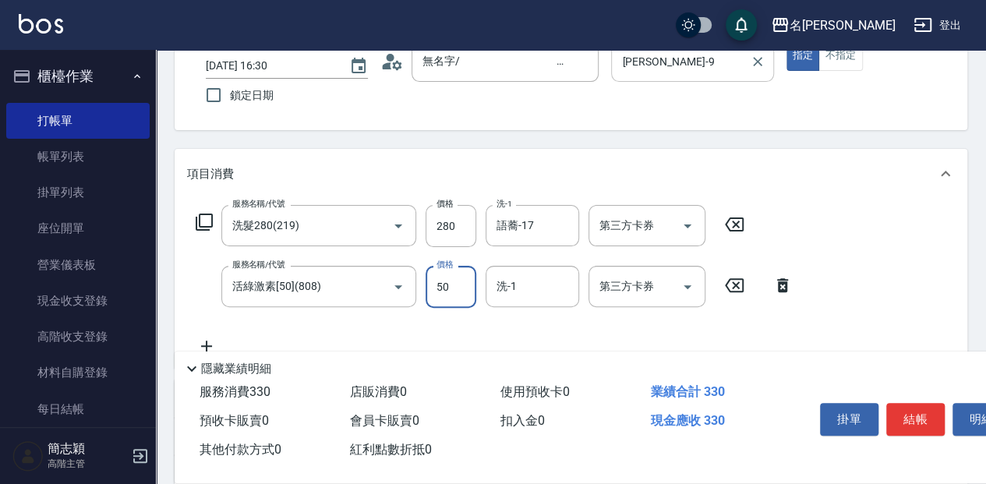
click at [430, 284] on input "50" at bounding box center [451, 287] width 51 height 42
type input "100"
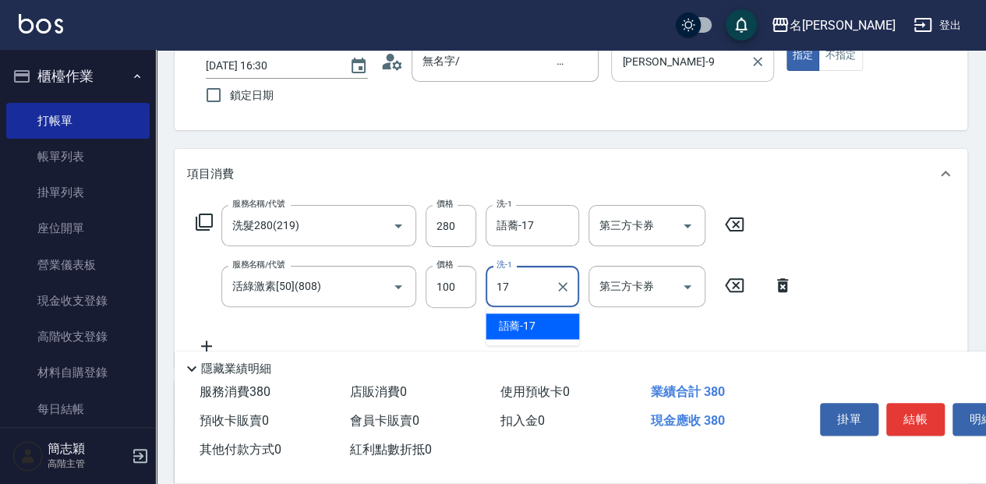
type input "語蕎-17"
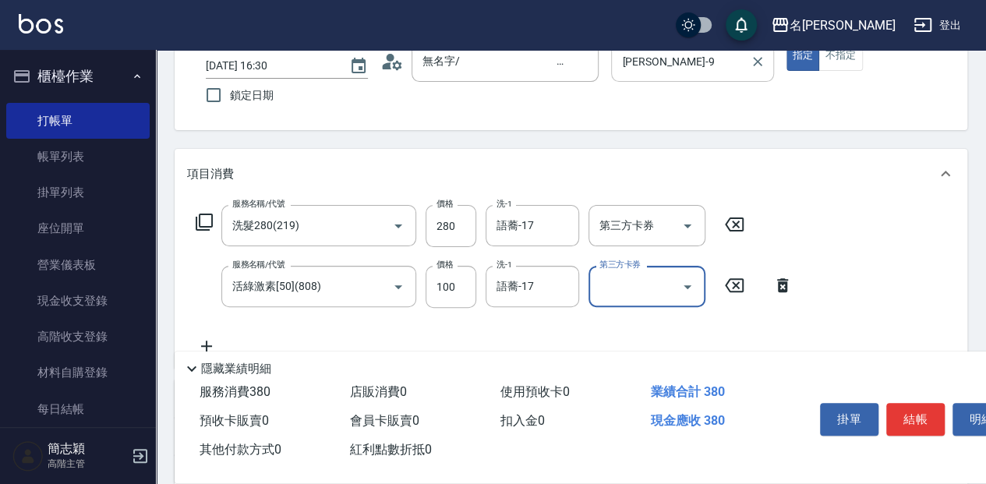
click at [939, 416] on button "結帳" at bounding box center [916, 419] width 58 height 33
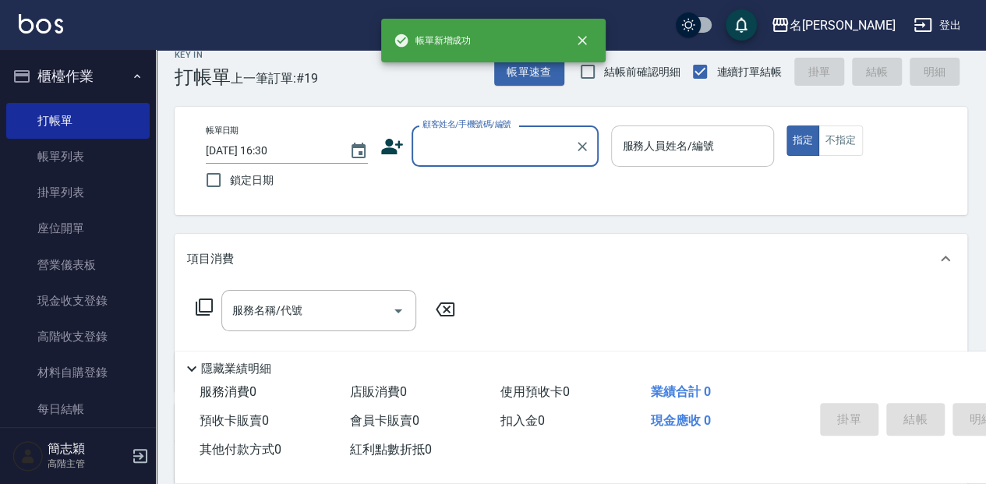
scroll to position [0, 0]
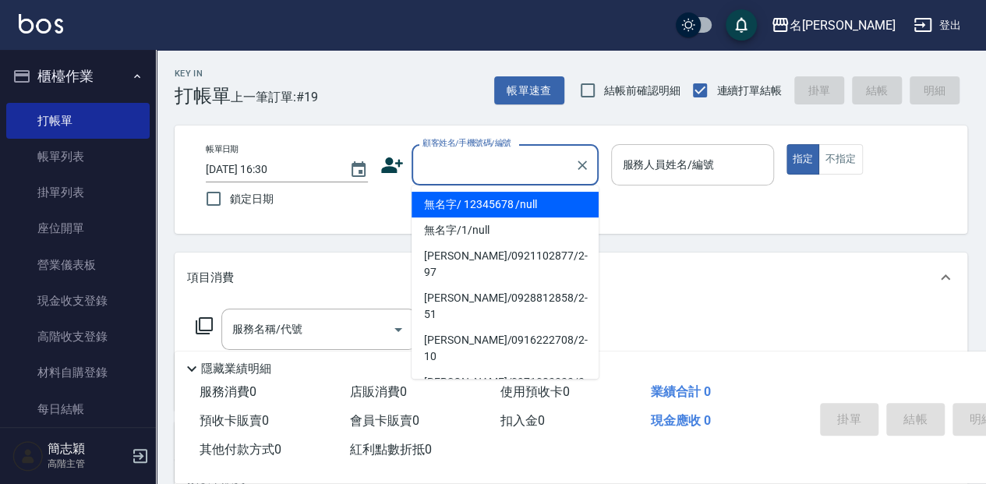
type input "無名字/ 12345678 /null"
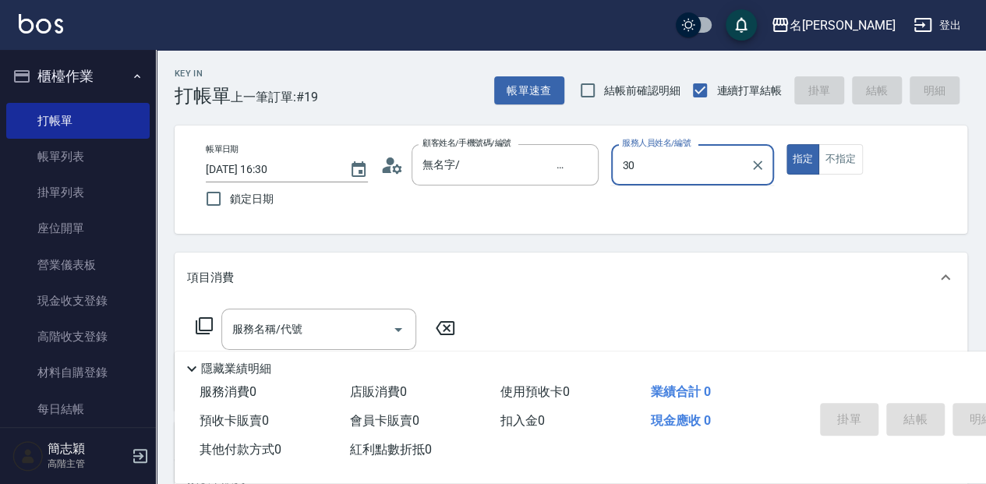
type input "3"
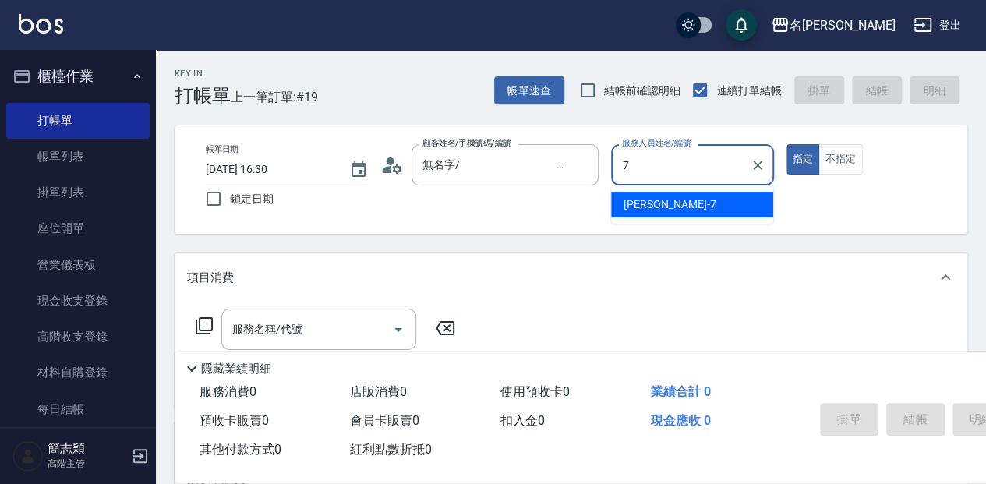
type input "[PERSON_NAME]-7"
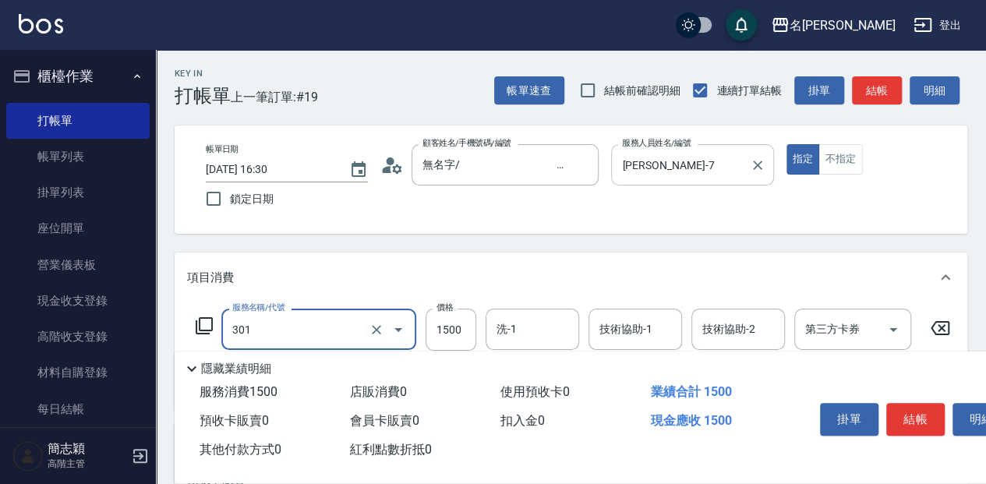
type input "燙髮(1500](301)"
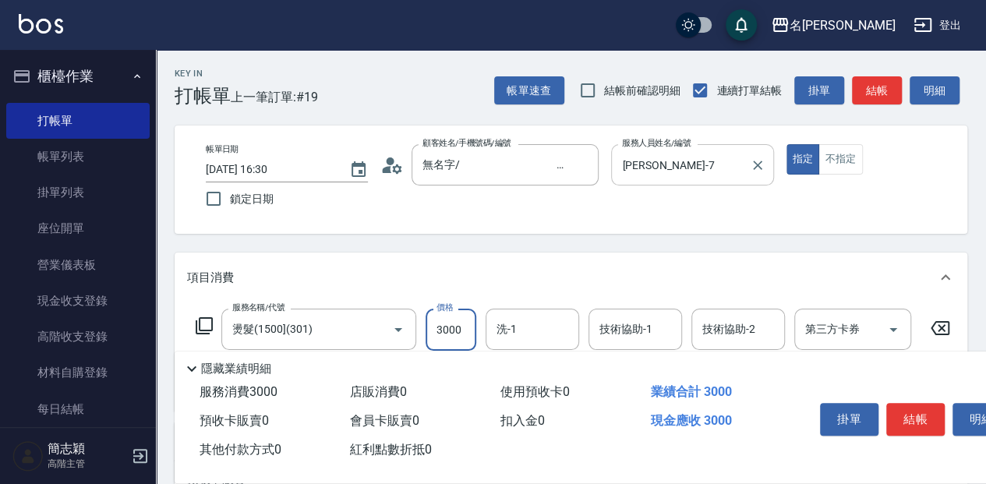
type input "3000"
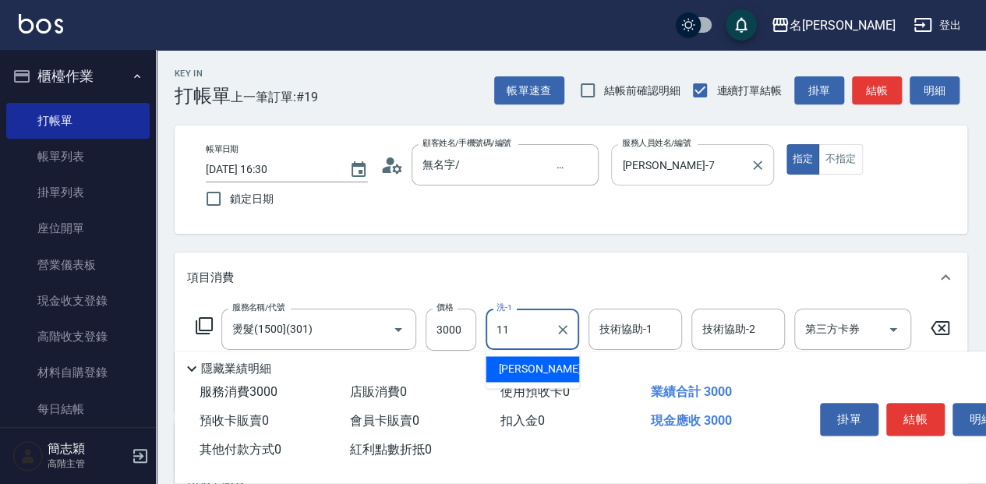
type input "家綸-11"
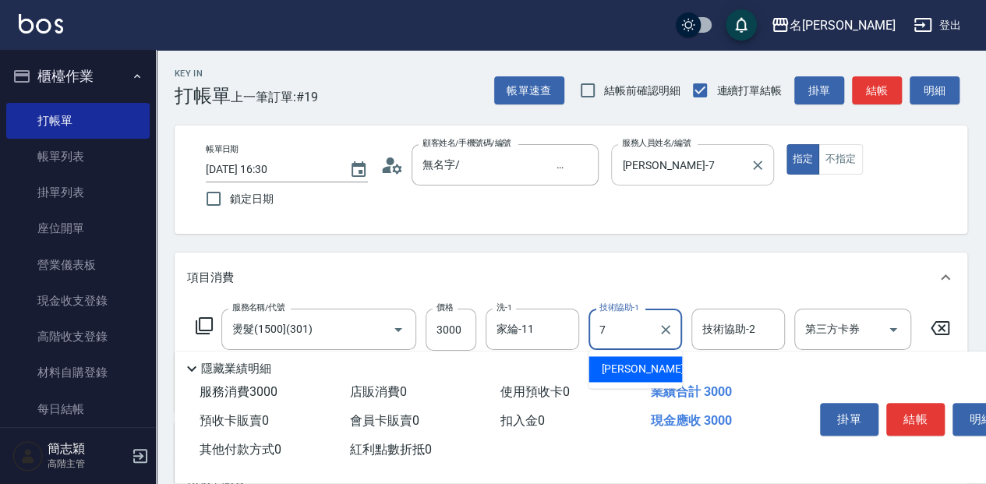
type input "[PERSON_NAME]-7"
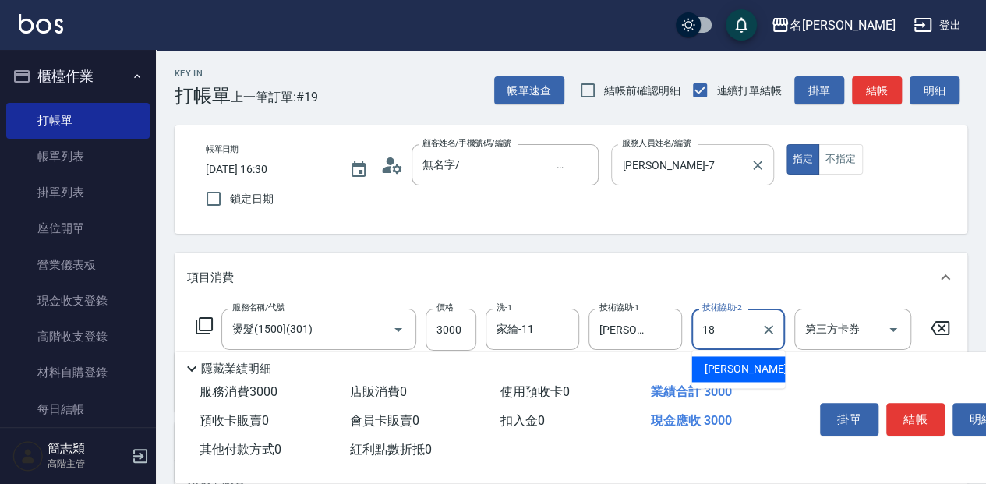
type input "1"
type input "[PERSON_NAME]-58"
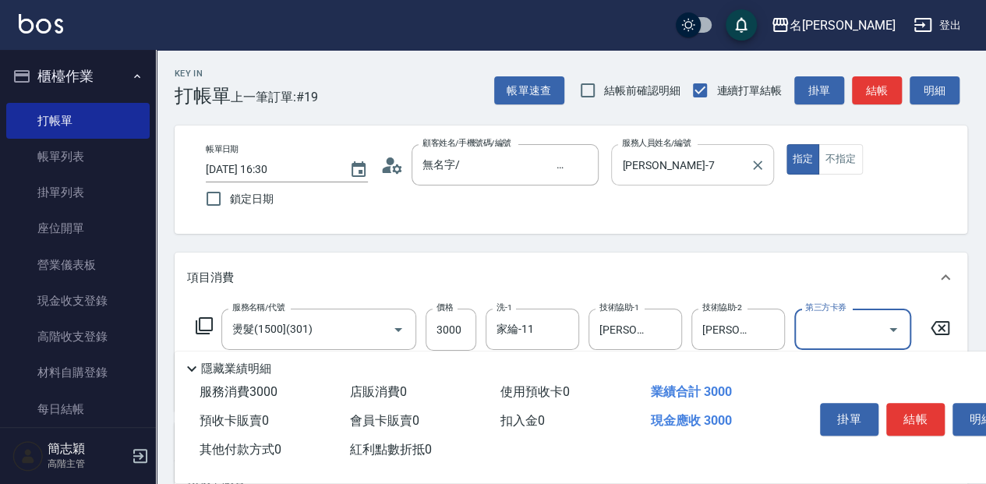
click at [915, 412] on button "結帳" at bounding box center [916, 419] width 58 height 33
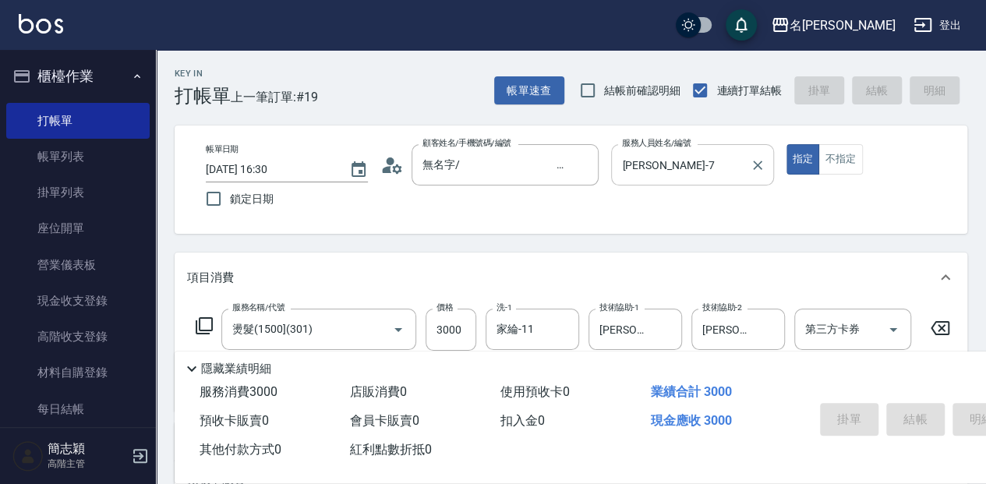
type input "[DATE] 16:31"
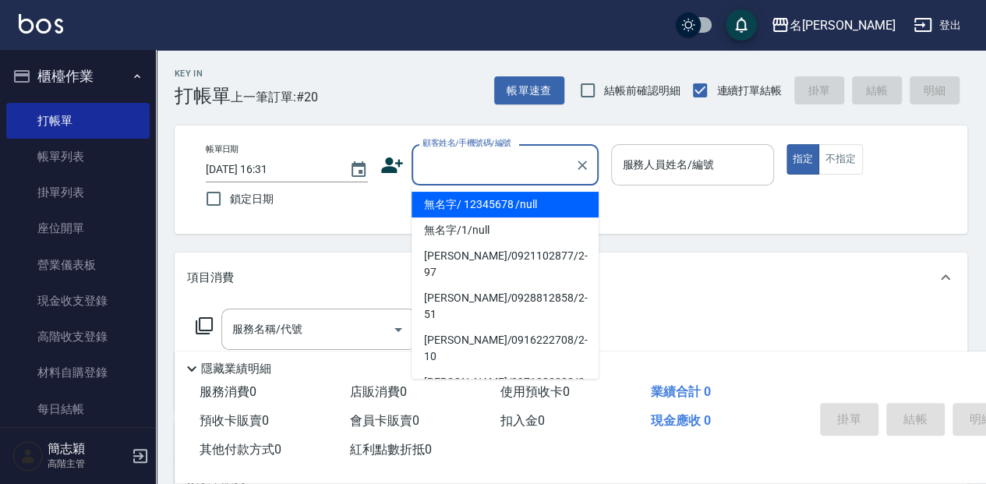
type input "無名字/ 12345678 /null"
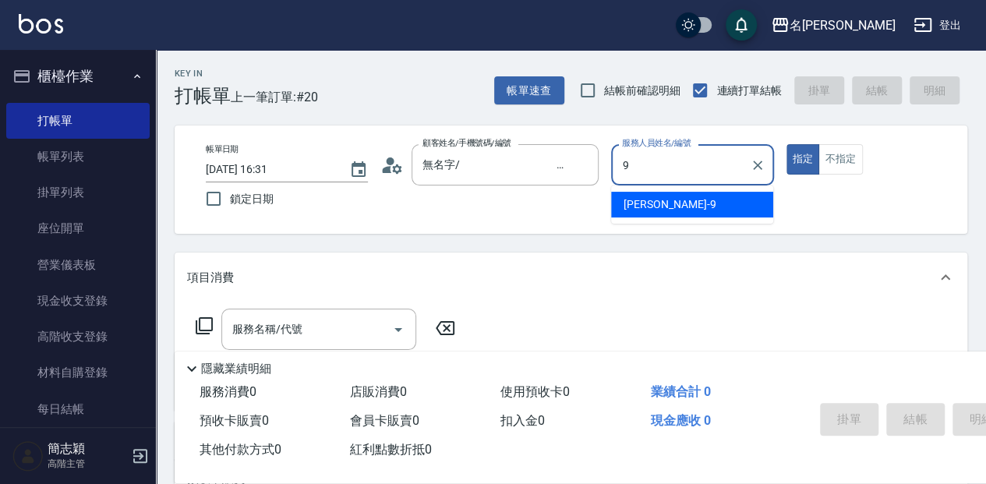
type input "[PERSON_NAME]-9"
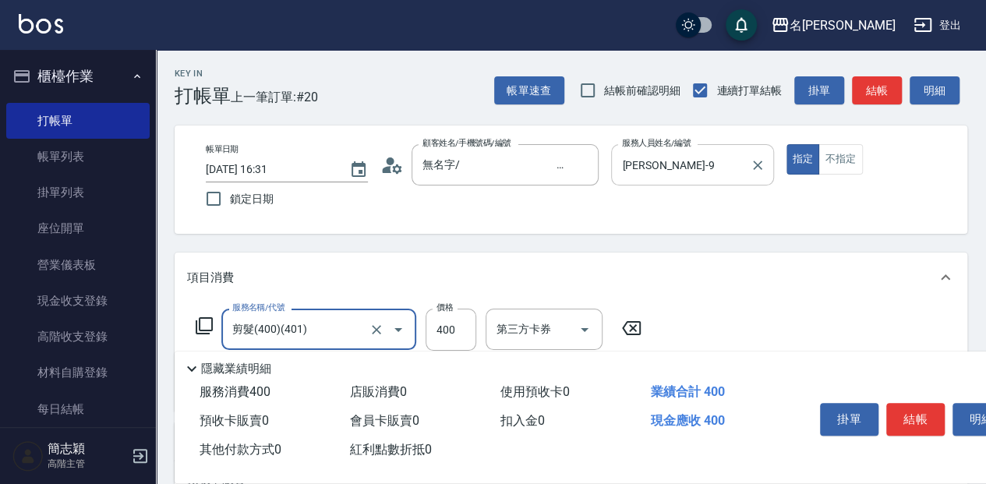
type input "剪髮(400)(401)"
type input "450"
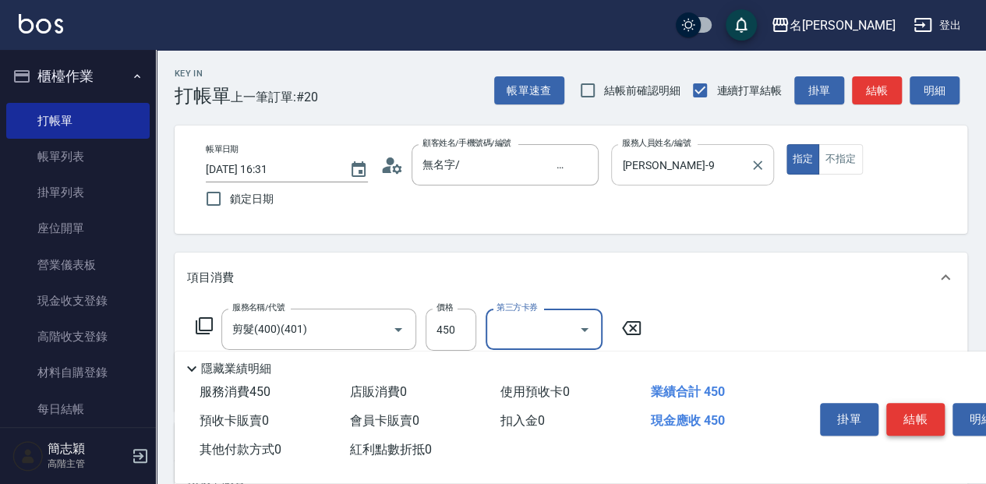
click at [925, 412] on button "結帳" at bounding box center [916, 419] width 58 height 33
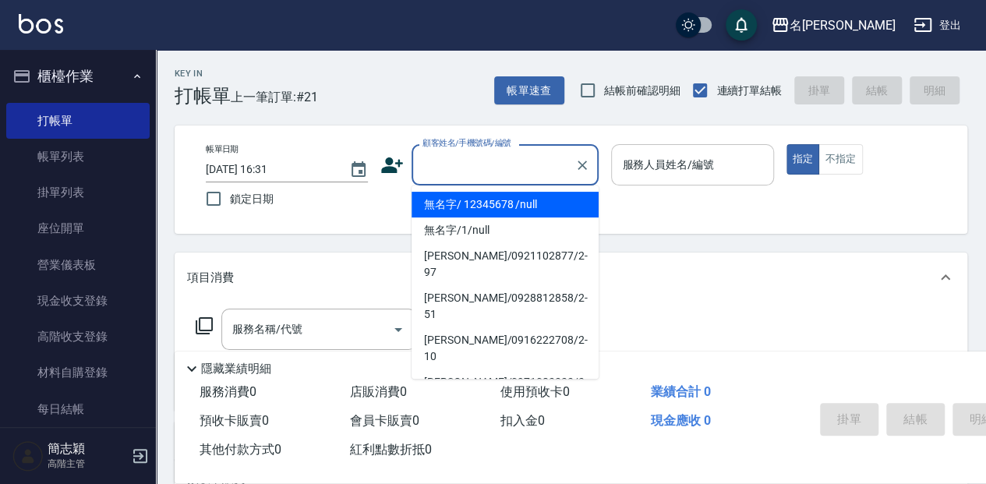
type input "無名字/ 12345678 /null"
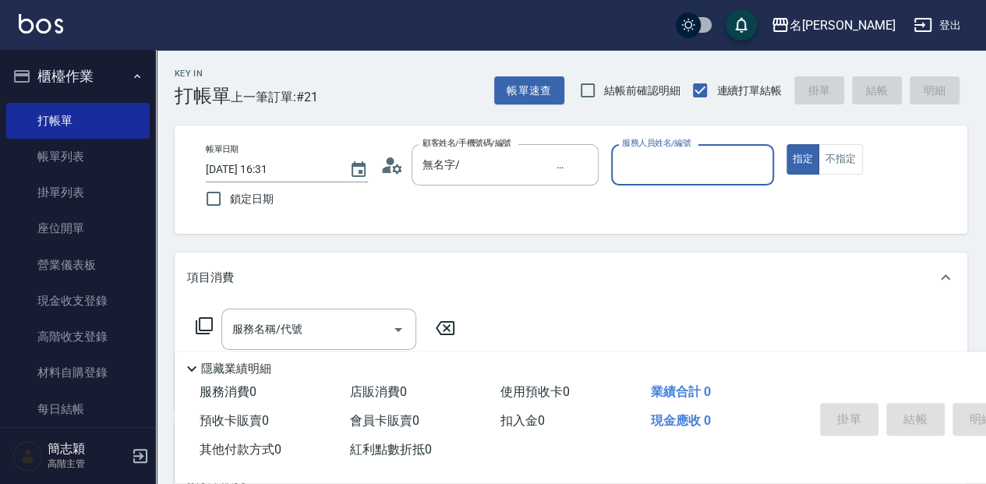
type input "2"
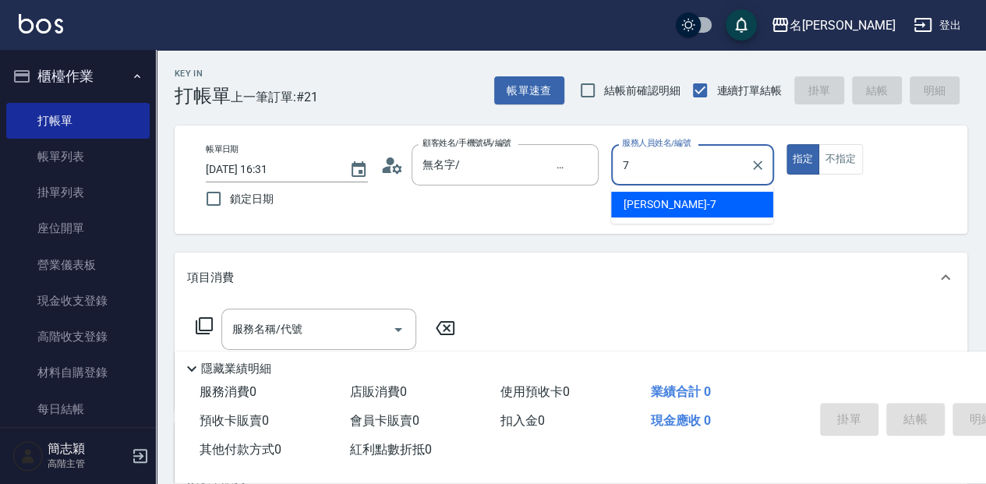
type input "[PERSON_NAME]-7"
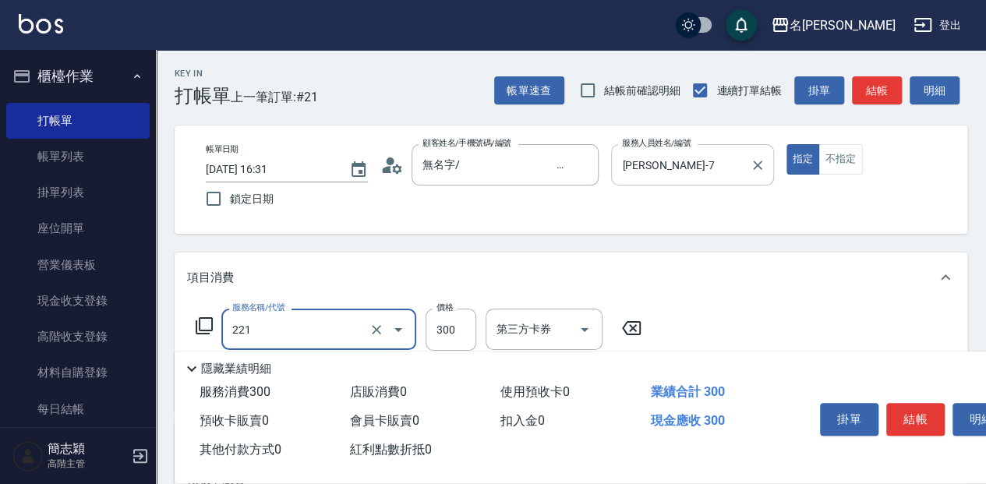
type input "洗髮300(221)"
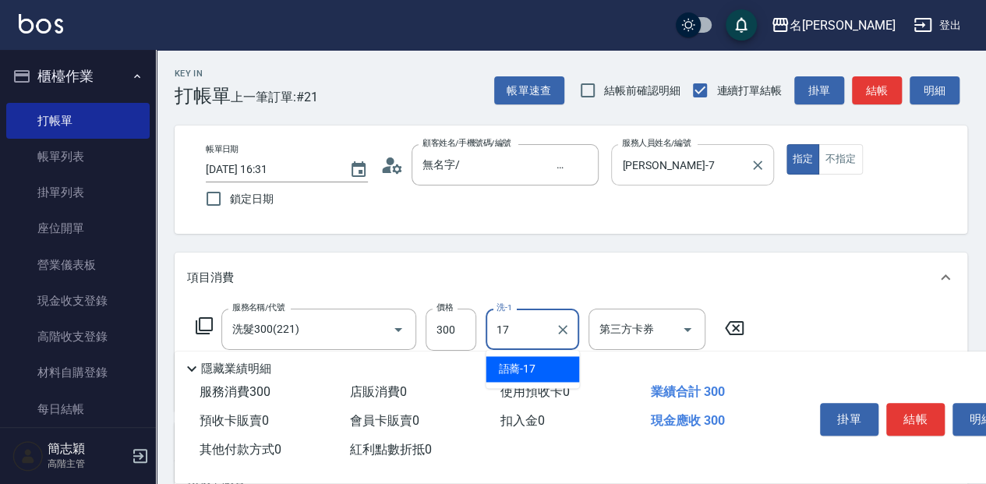
type input "語蕎-17"
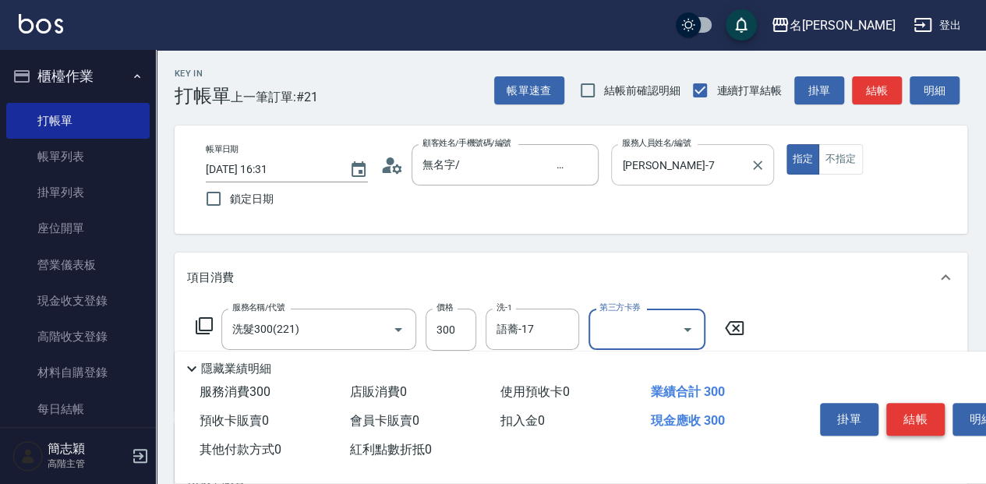
click at [920, 412] on button "結帳" at bounding box center [916, 419] width 58 height 33
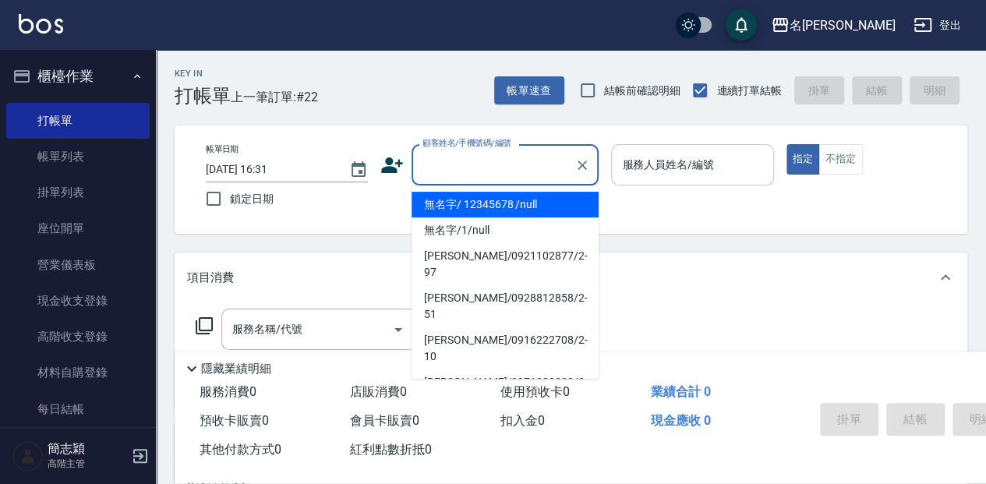
type input "無名字/ 12345678 /null"
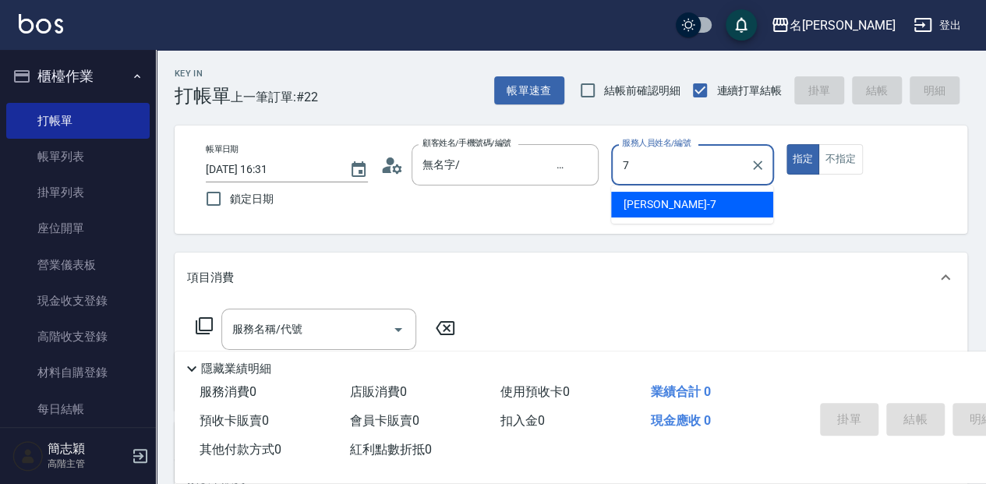
type input "[PERSON_NAME]-7"
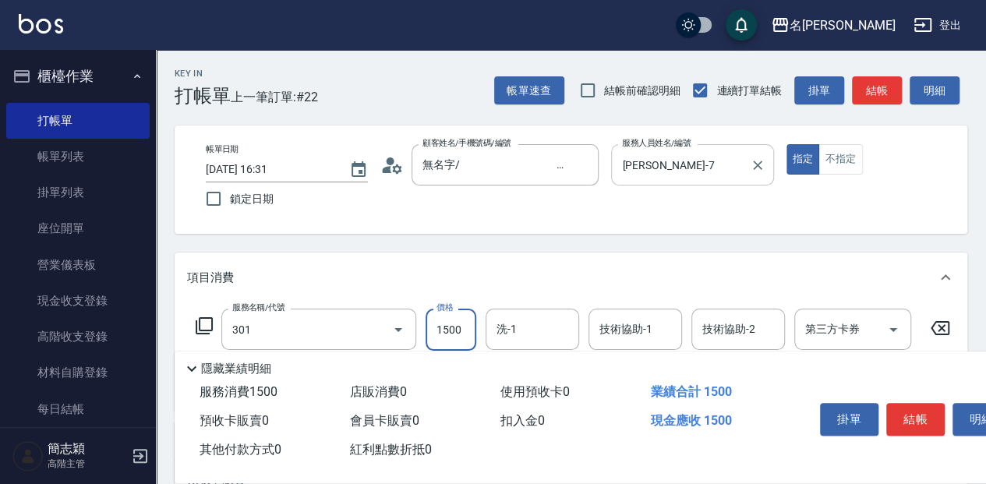
type input "燙髮(1500](301)"
type input "2800"
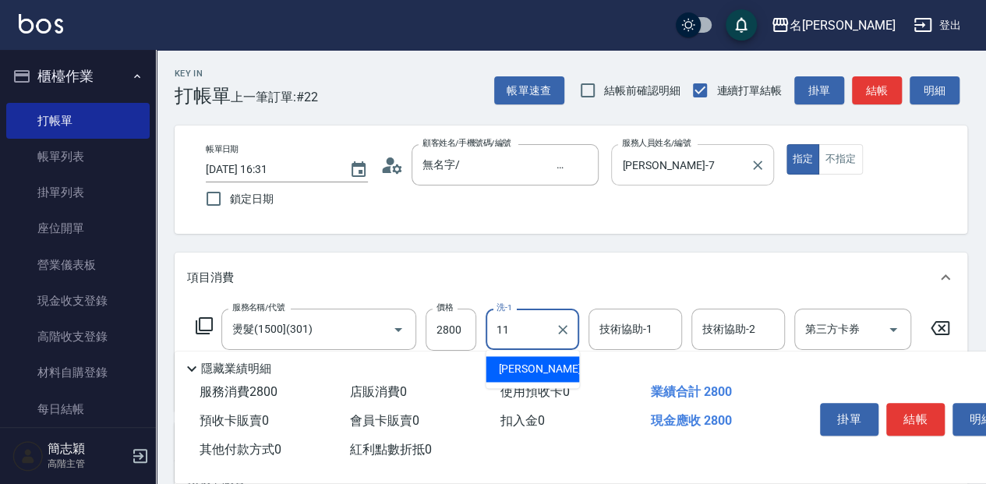
type input "家綸-11"
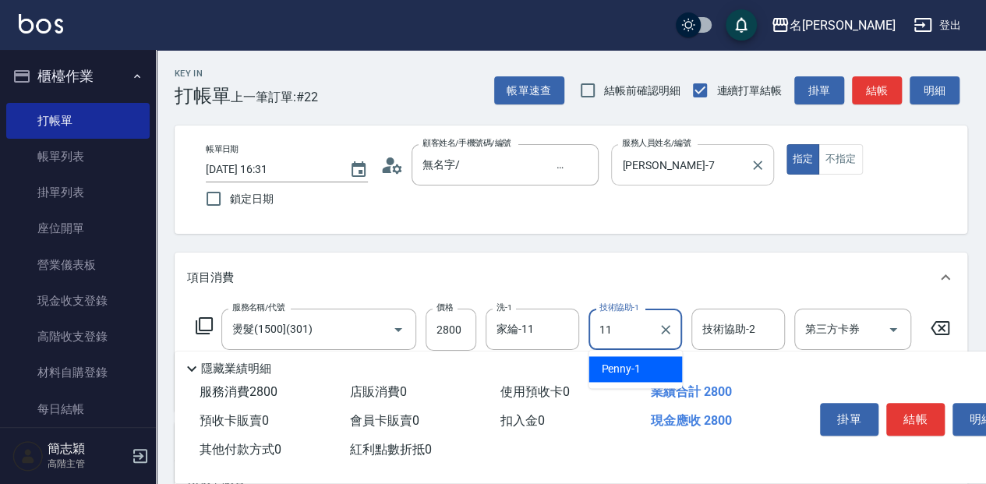
type input "家綸-11"
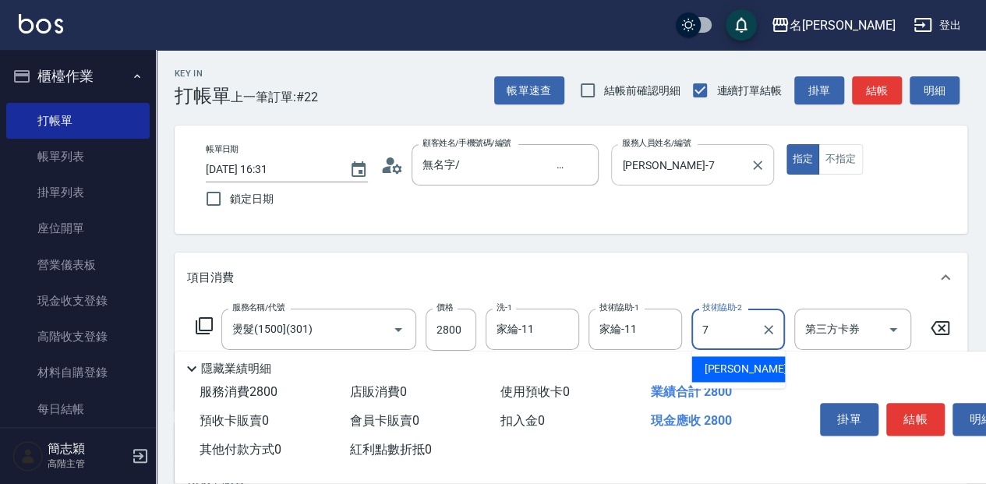
type input "[PERSON_NAME]-7"
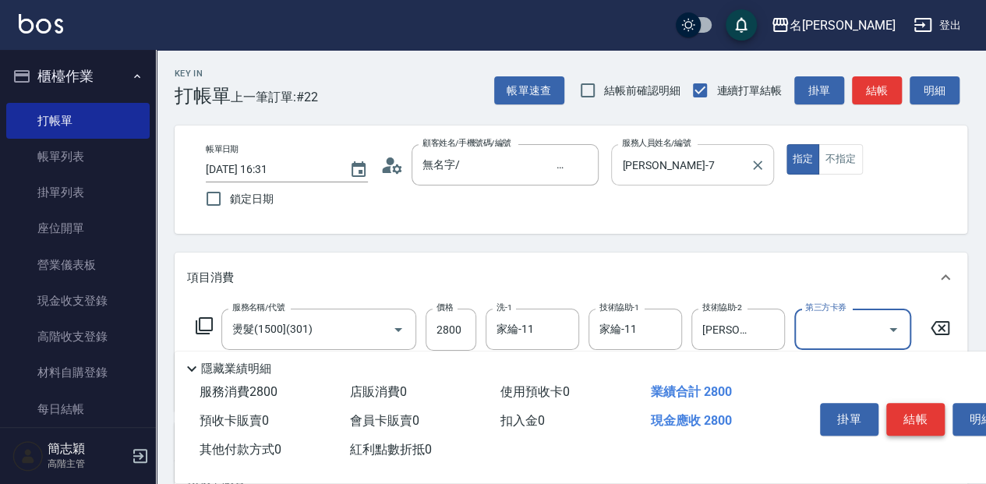
click at [912, 410] on button "結帳" at bounding box center [916, 419] width 58 height 33
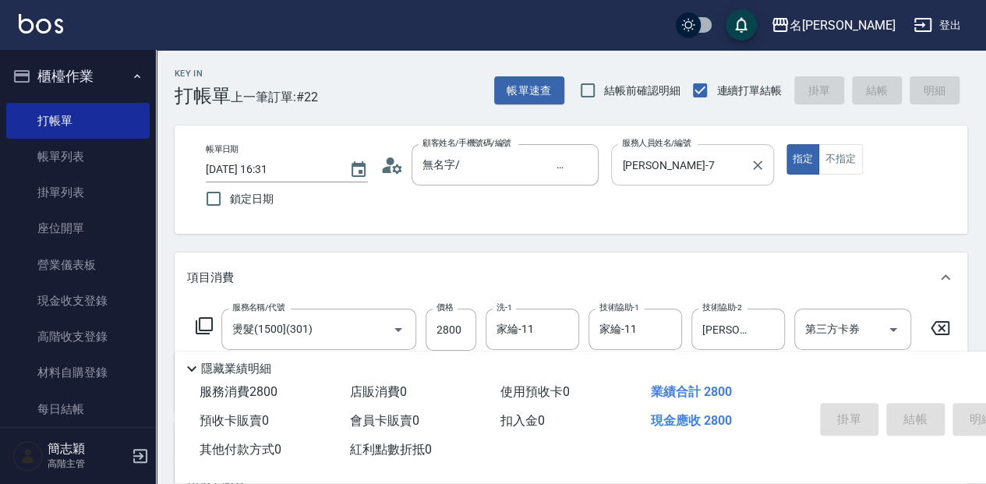
type input "[DATE] 16:32"
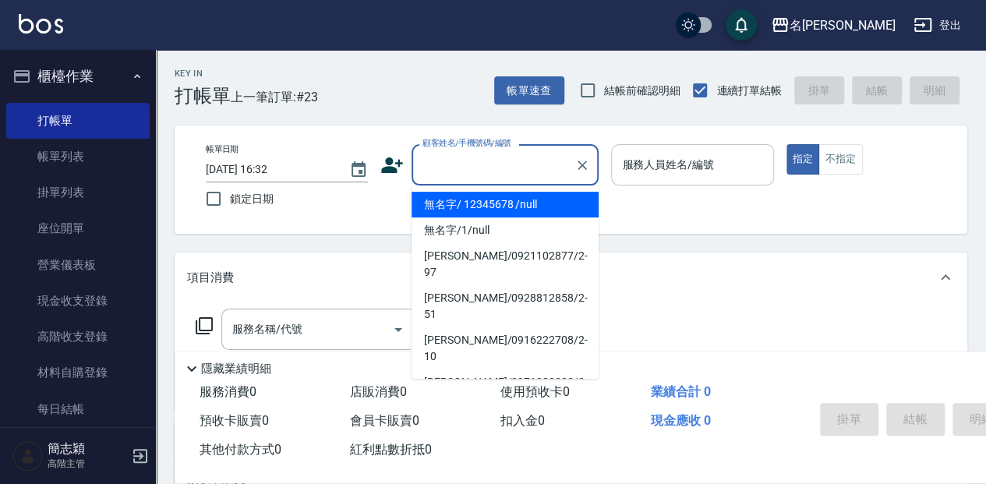
type input "無名字/ 12345678 /null"
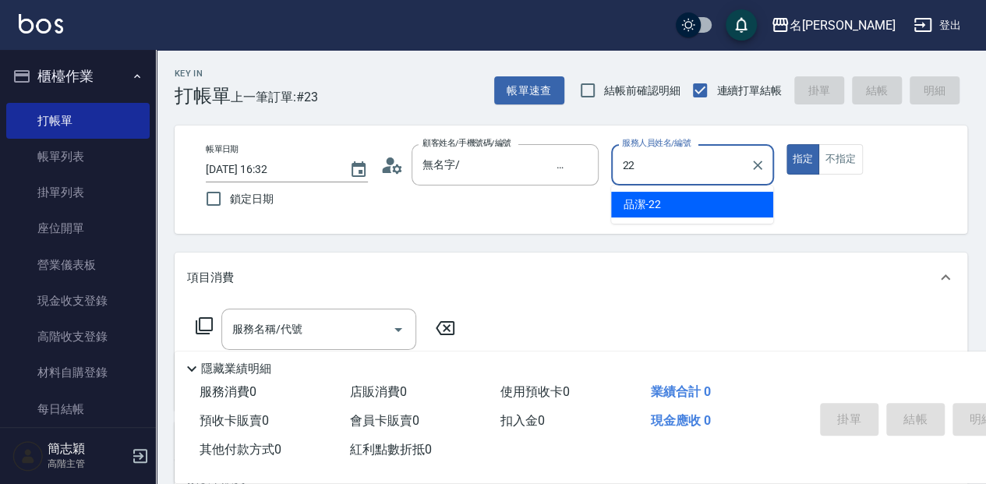
type input "品潔-22"
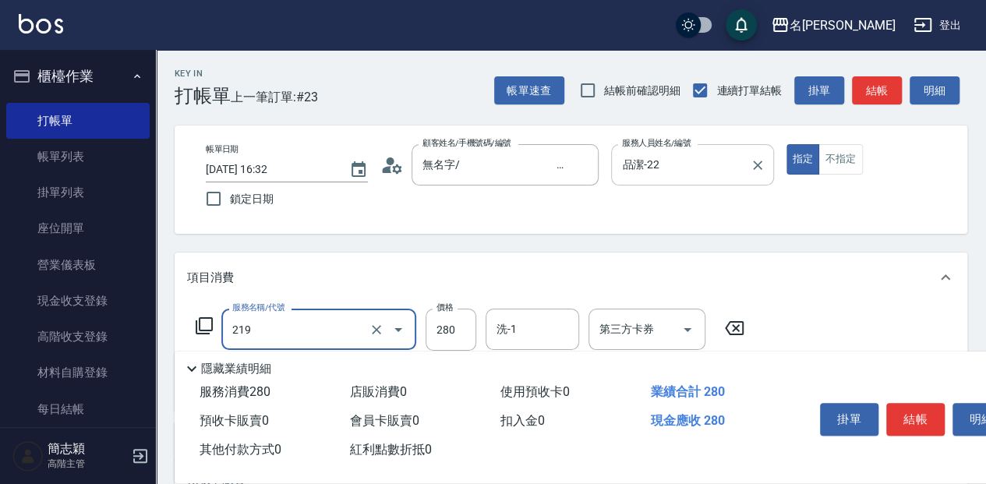
type input "洗髮280(219)"
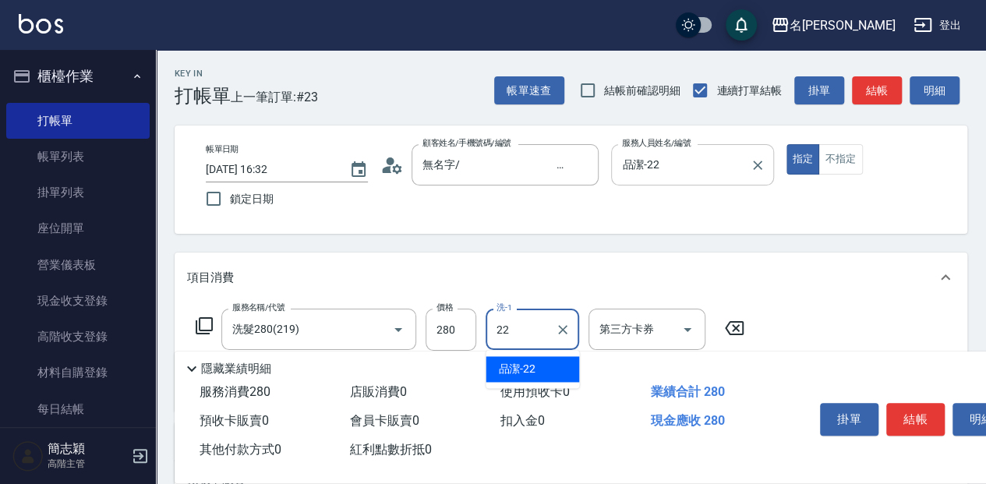
type input "品潔-22"
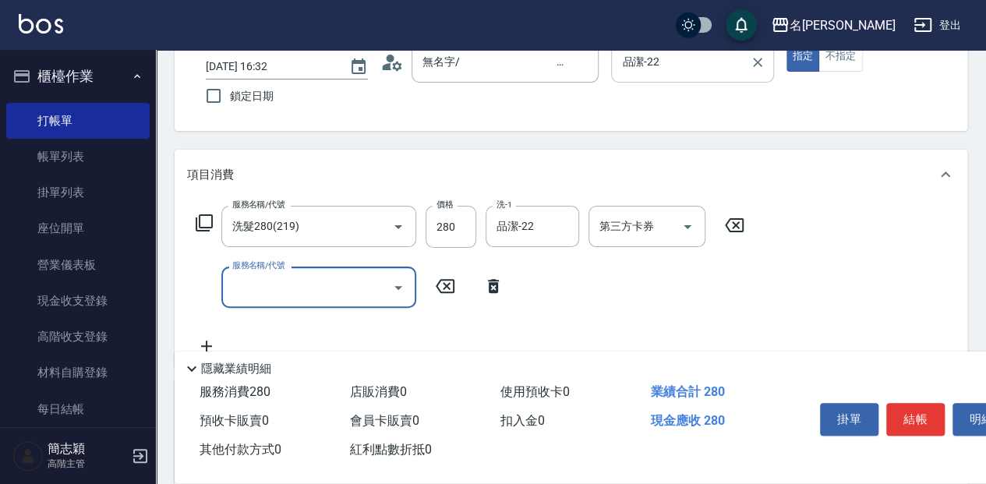
scroll to position [104, 0]
type input "染.頭皮隔離(611)"
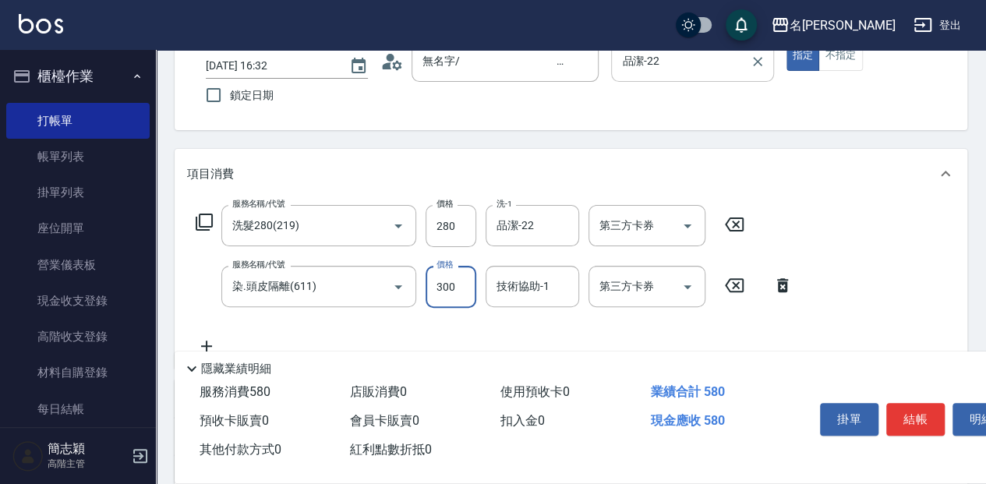
type input "300"
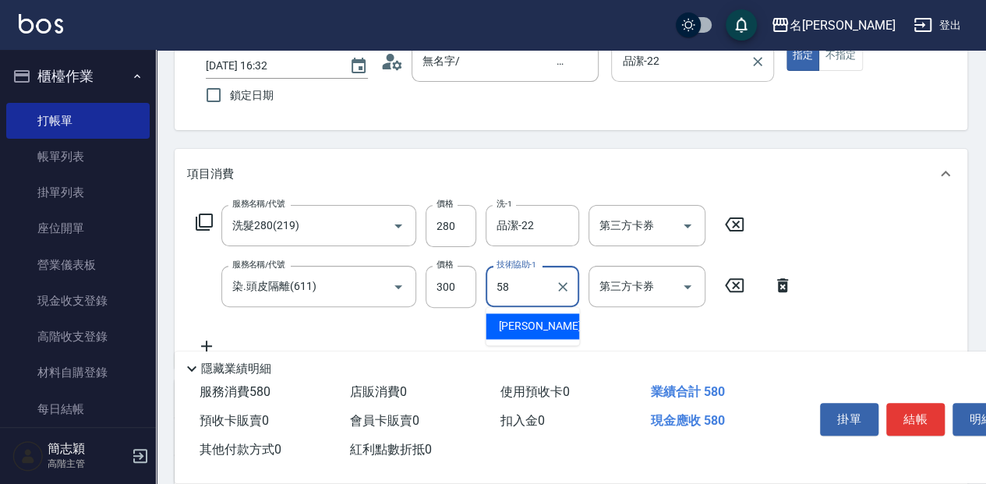
type input "[PERSON_NAME]-58"
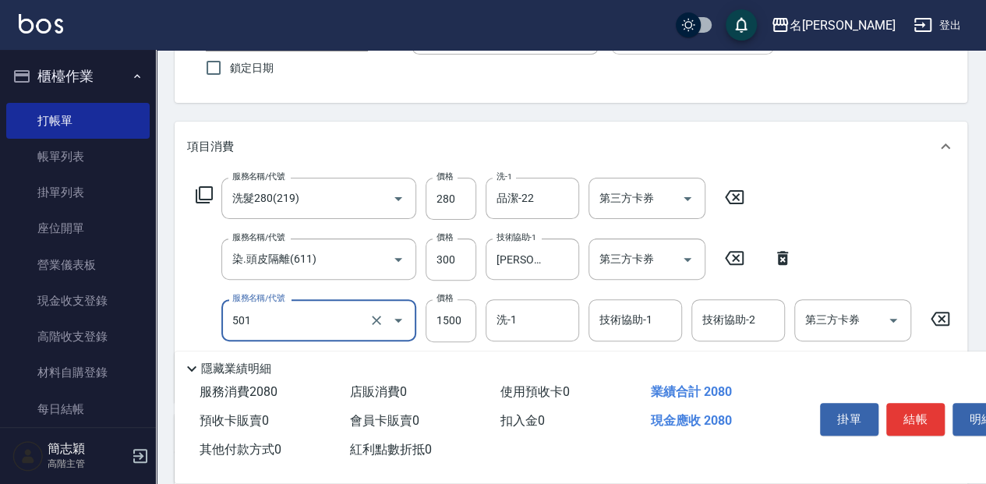
scroll to position [156, 0]
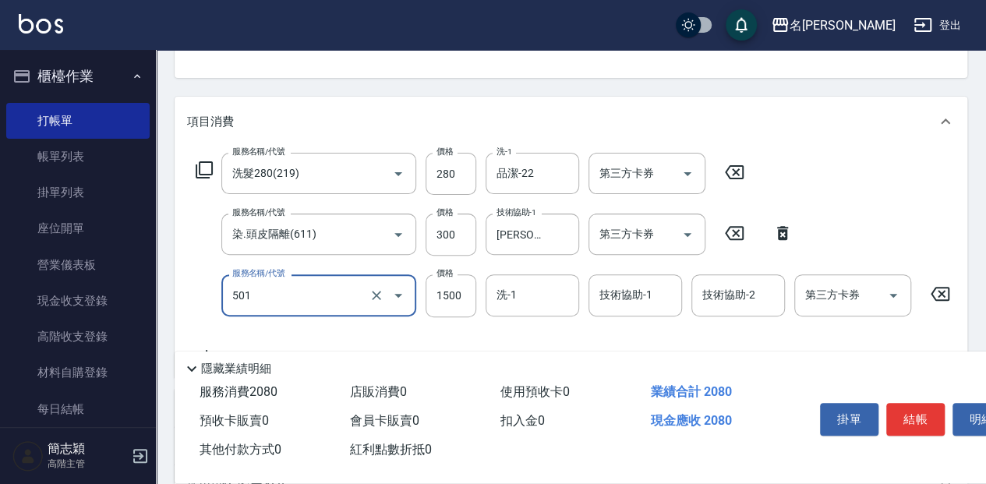
type input "染髮(1500](501)"
drag, startPoint x: 947, startPoint y: 288, endPoint x: 703, endPoint y: 242, distance: 247.4
click at [946, 288] on icon at bounding box center [940, 294] width 19 height 14
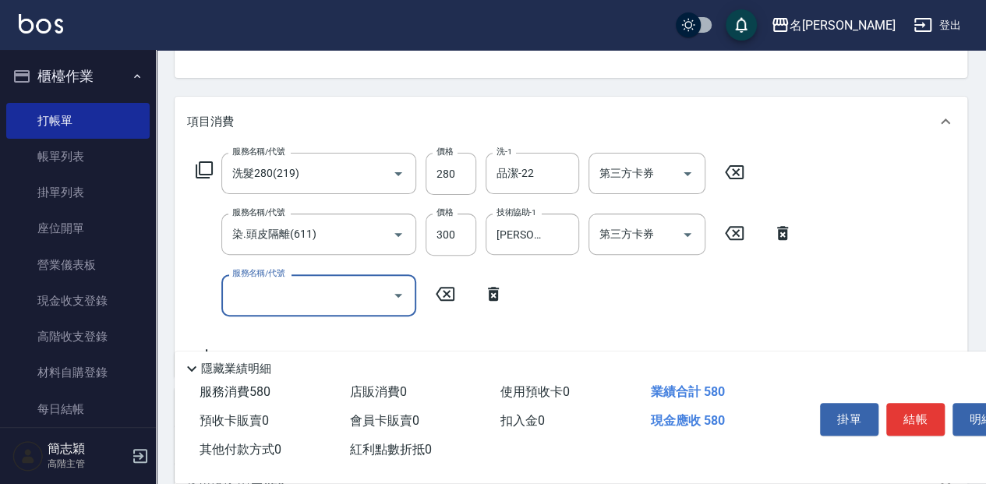
click at [500, 289] on icon at bounding box center [493, 294] width 39 height 19
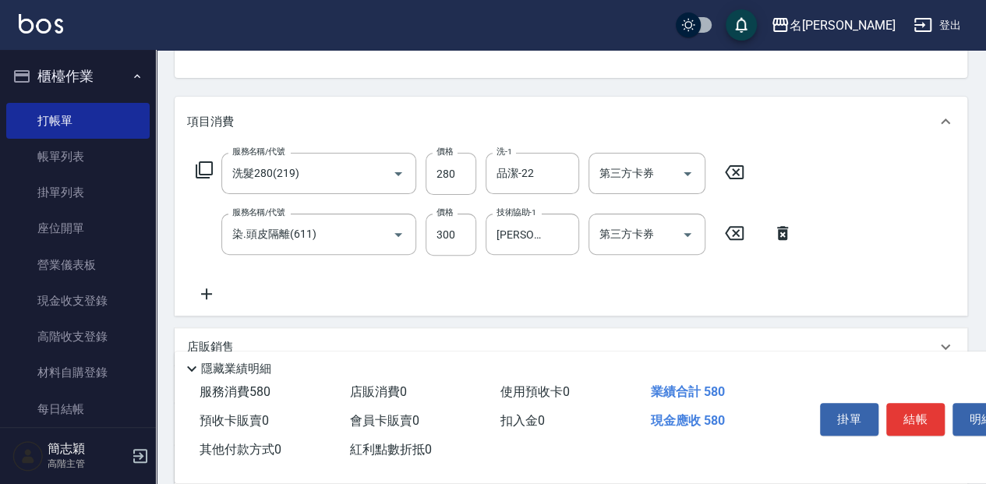
click at [201, 174] on icon at bounding box center [204, 169] width 17 height 17
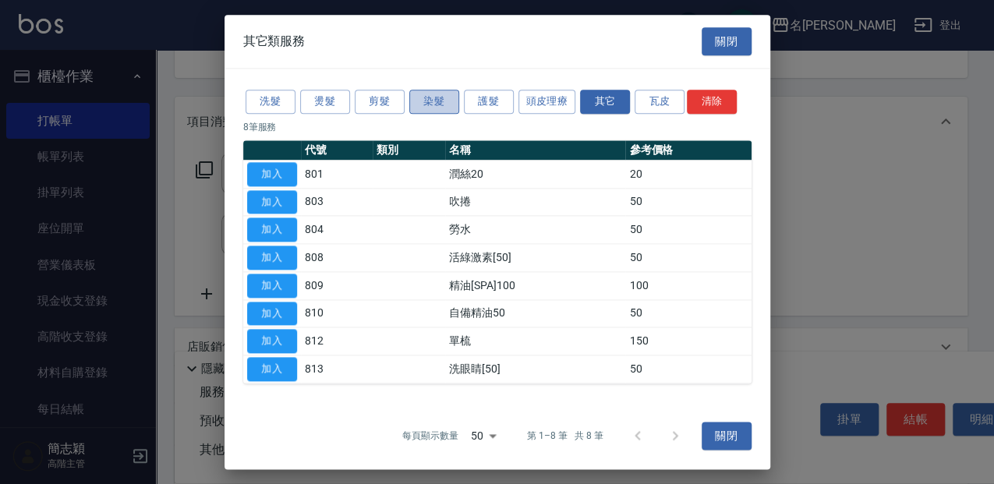
click at [438, 103] on button "染髮" at bounding box center [434, 102] width 50 height 24
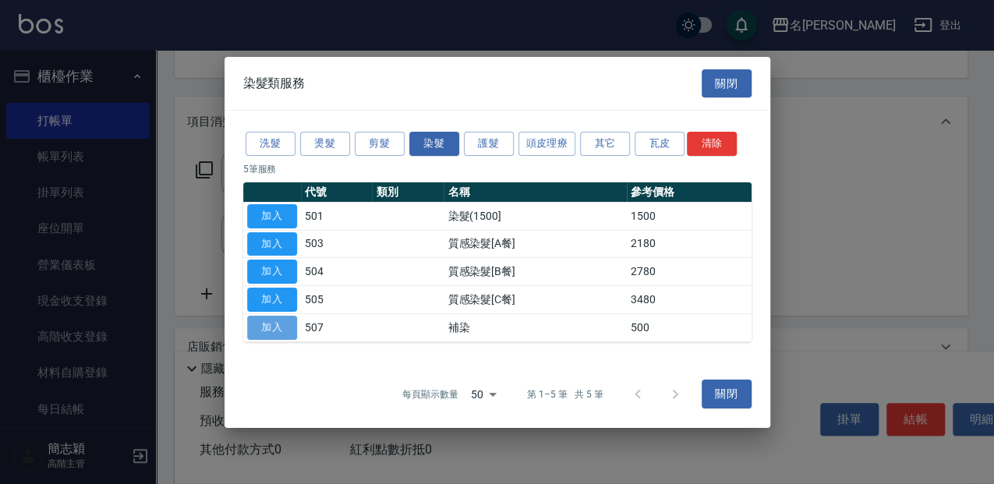
click at [278, 335] on button "加入" at bounding box center [272, 328] width 50 height 24
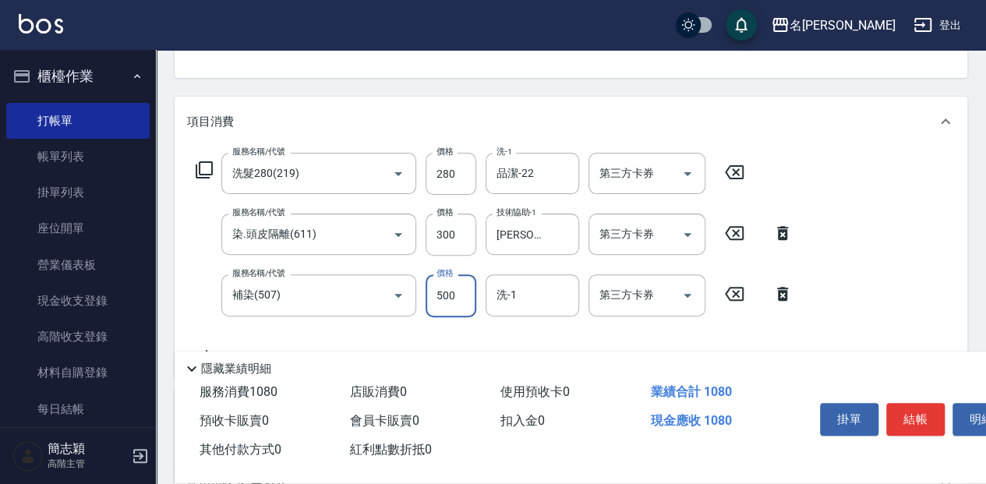
click at [451, 295] on input "500" at bounding box center [451, 295] width 51 height 42
type input "1000"
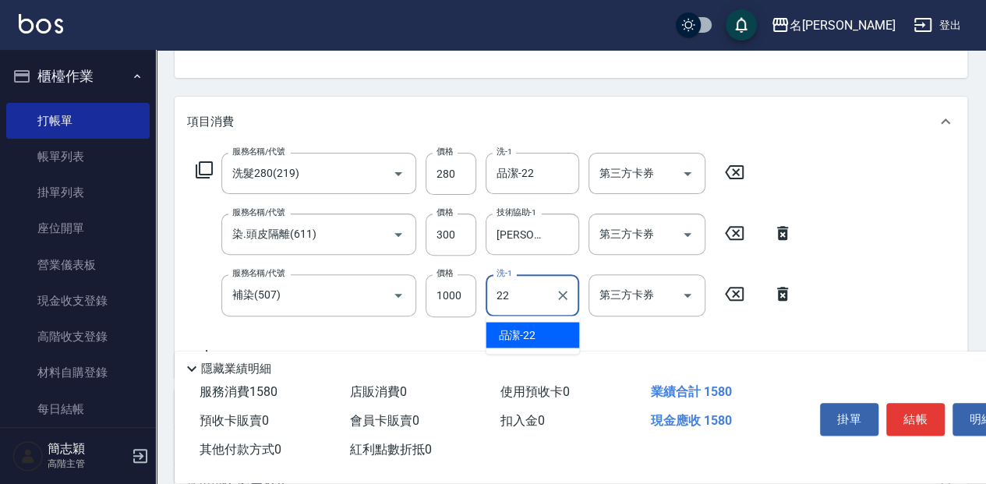
type input "品潔-22"
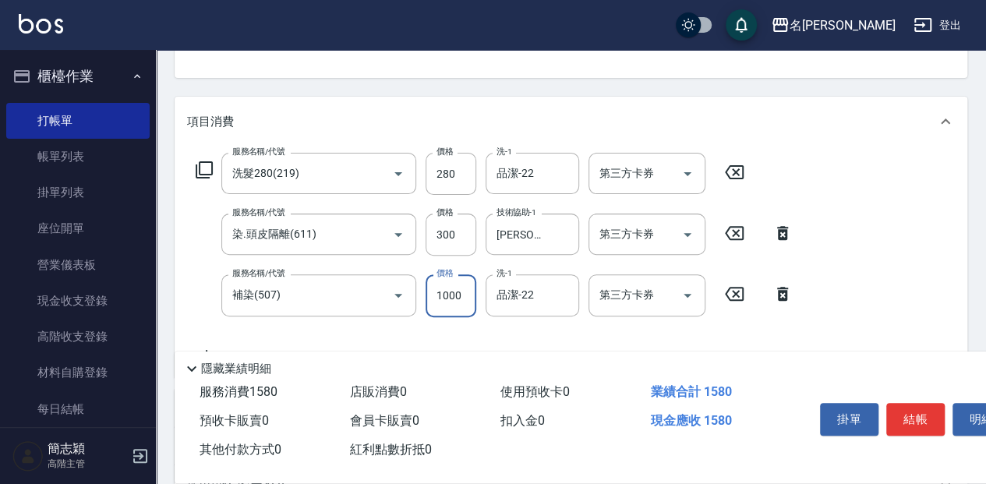
click at [448, 288] on input "1000" at bounding box center [451, 295] width 51 height 42
type input "1280"
click at [742, 169] on icon at bounding box center [734, 172] width 19 height 14
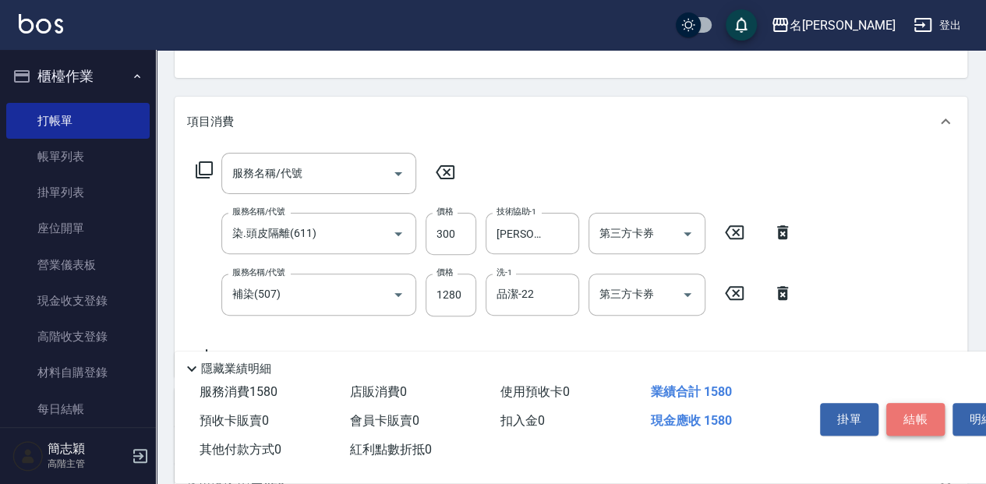
click at [918, 413] on button "結帳" at bounding box center [916, 419] width 58 height 33
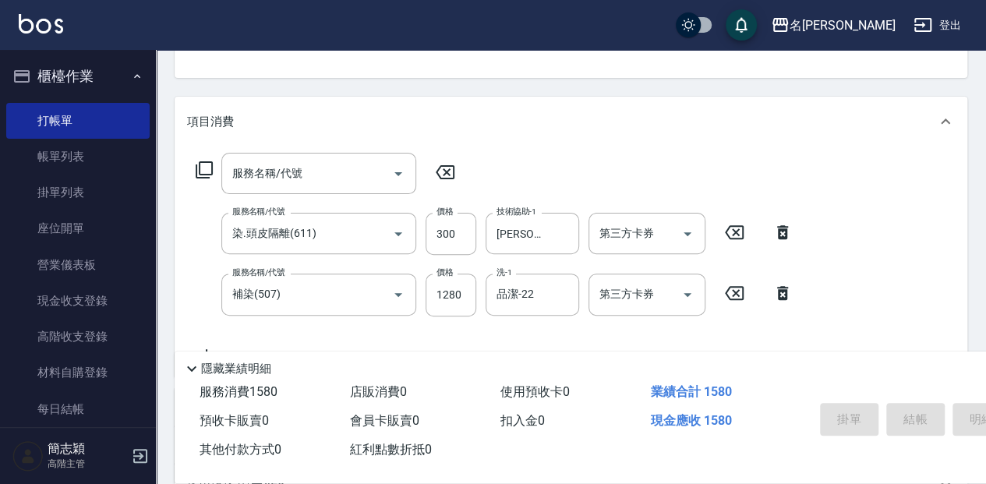
type input "[DATE] 16:33"
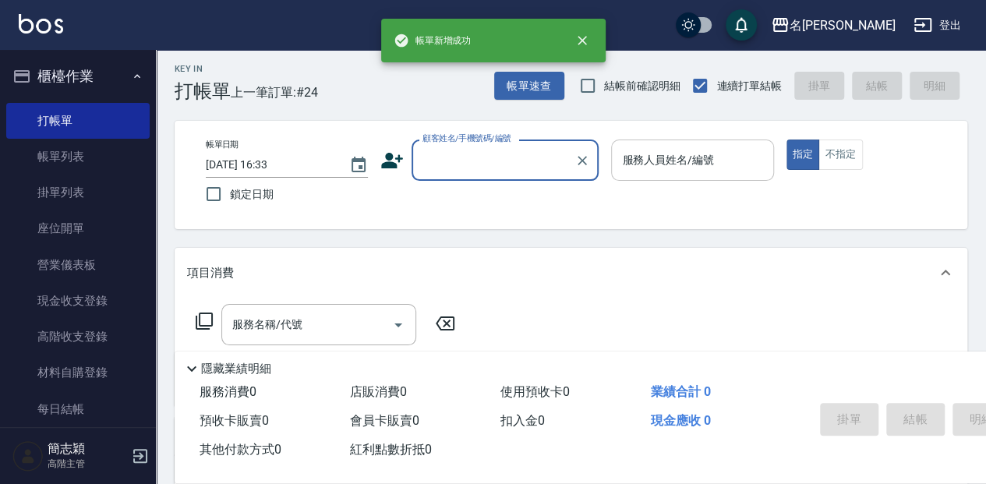
scroll to position [0, 0]
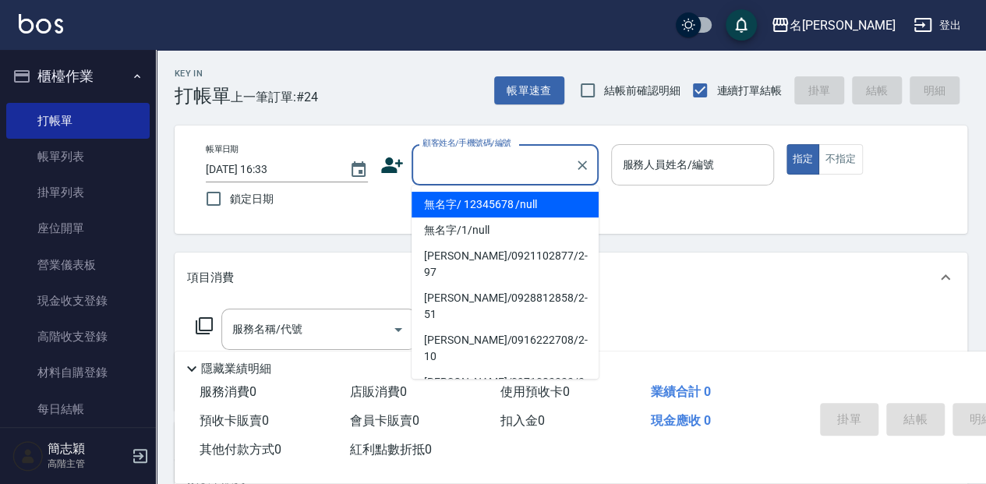
type input "."
type input "無名字/ 12345678 /null"
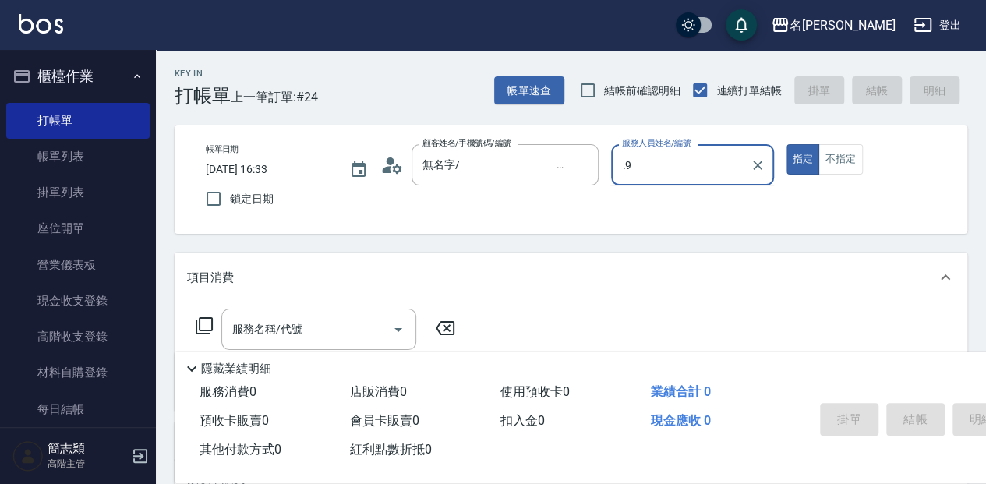
type input "."
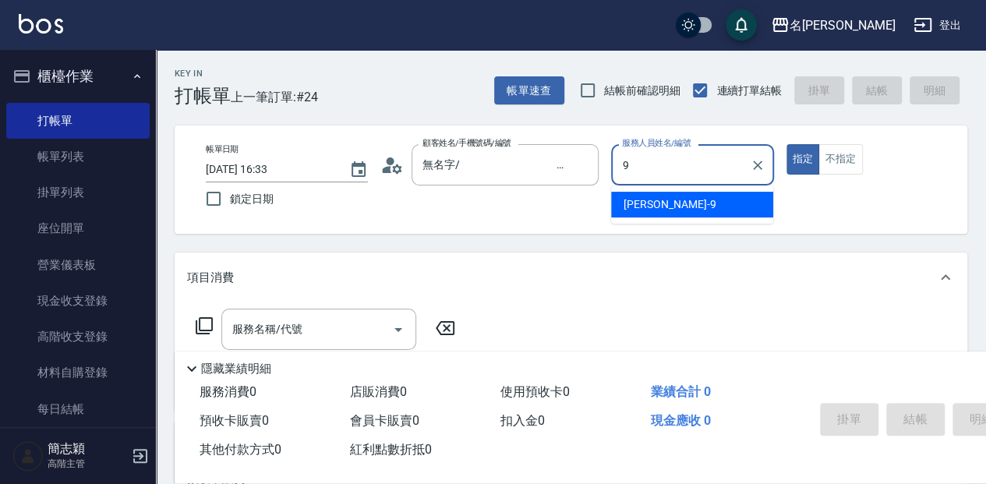
type input "[PERSON_NAME]-9"
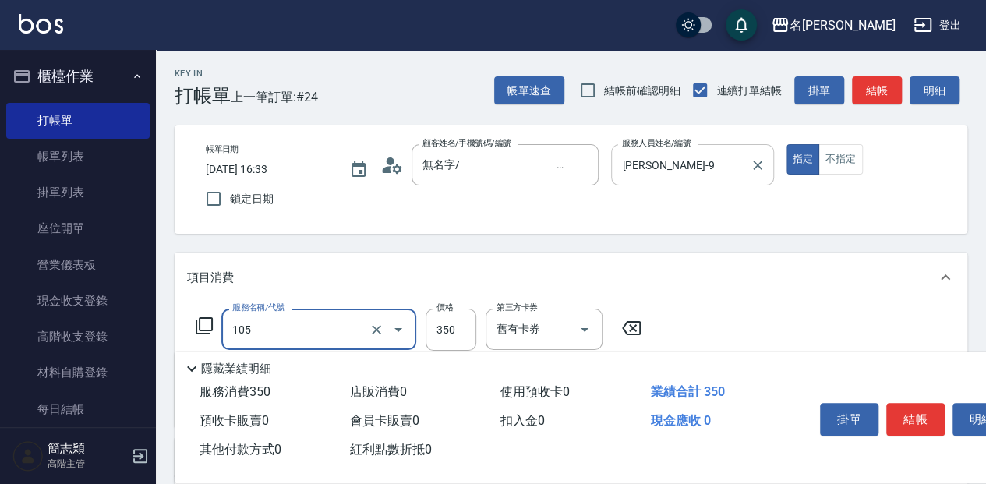
type input "新草本單次(105)"
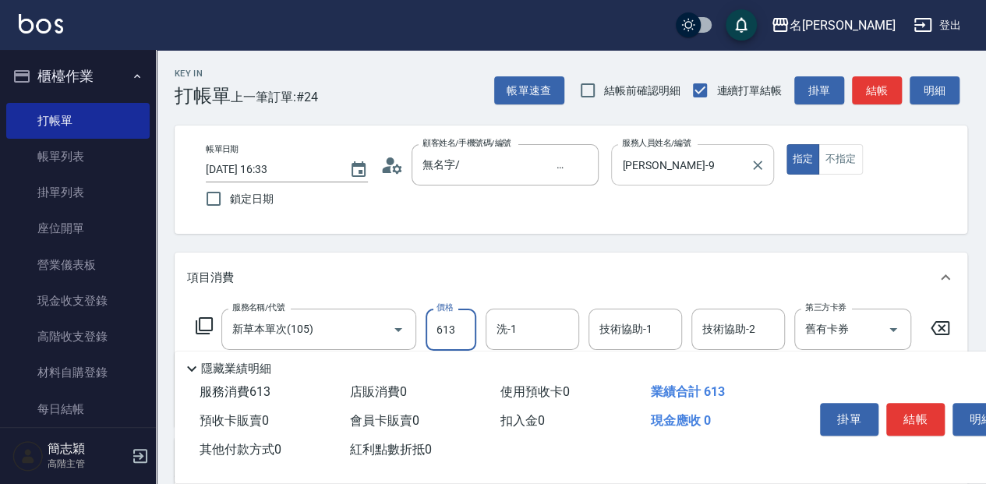
type input "613"
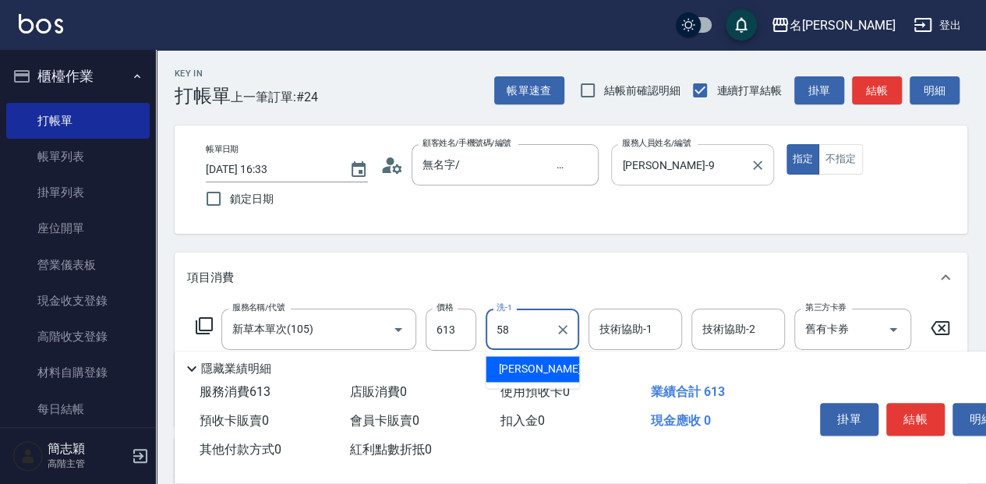
type input "[PERSON_NAME]-58"
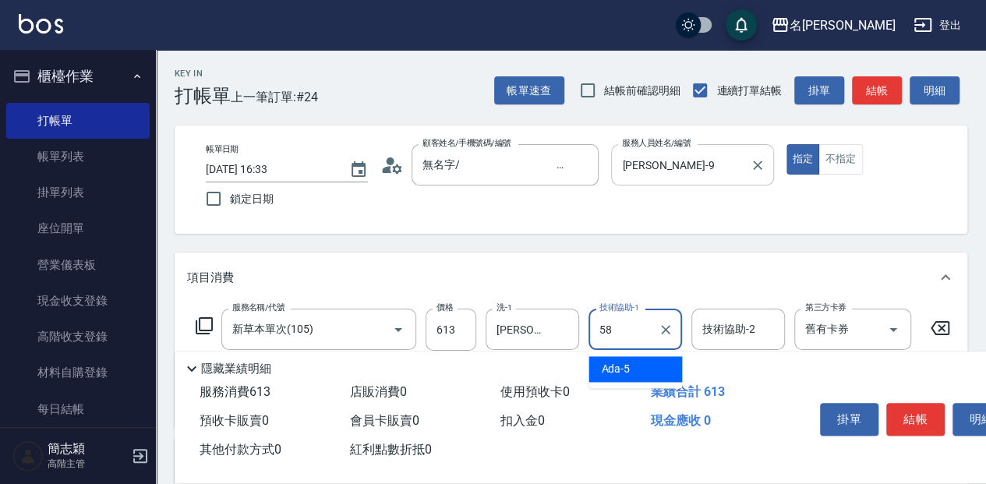
type input "[PERSON_NAME]-58"
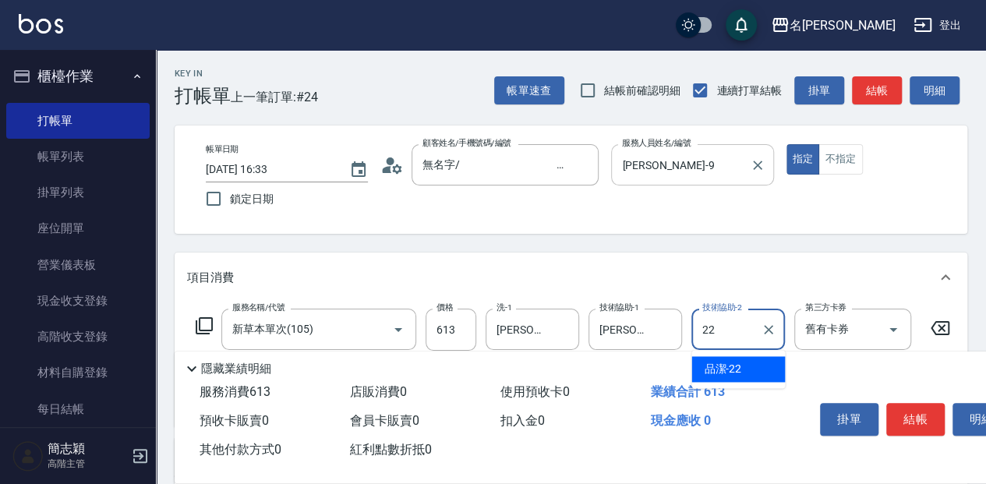
type input "品潔-22"
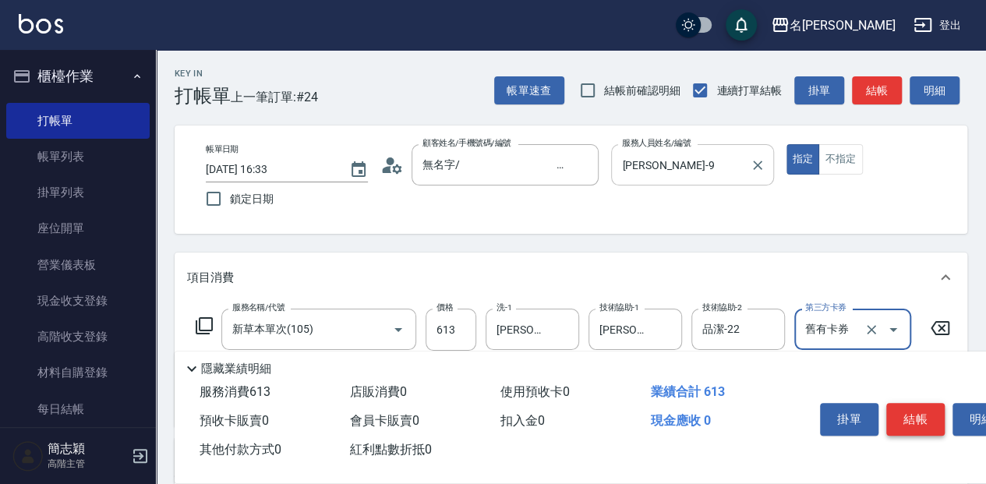
click at [938, 419] on button "結帳" at bounding box center [916, 419] width 58 height 33
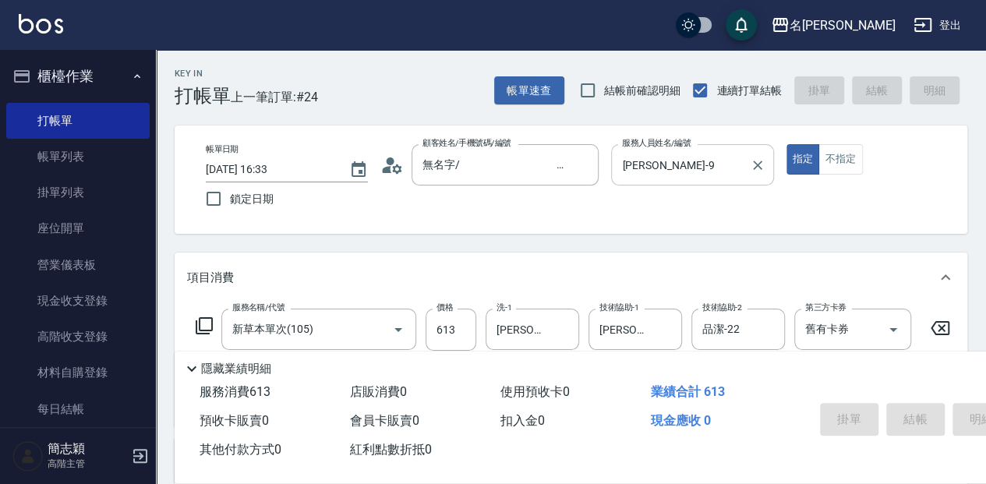
type input "[DATE] 16:34"
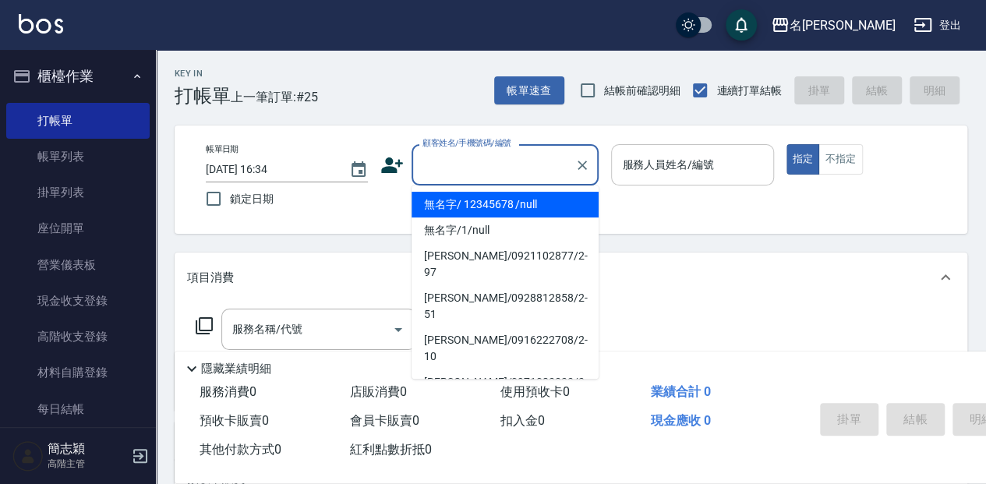
type input "無名字/ 12345678 /null"
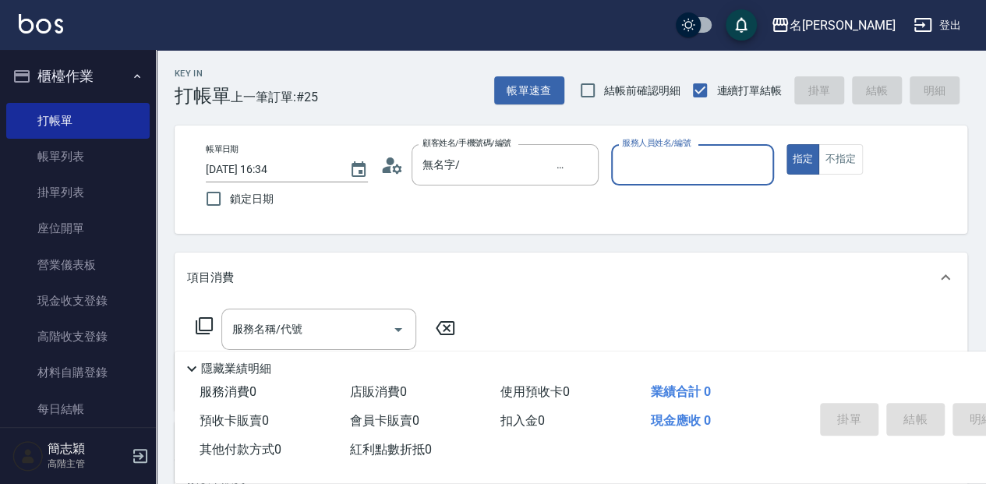
type input "4"
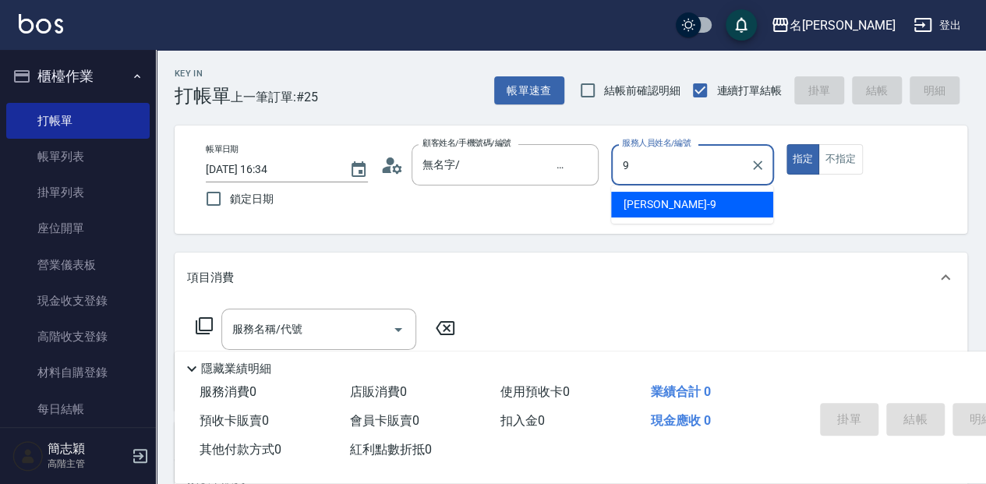
type input "[PERSON_NAME]-9"
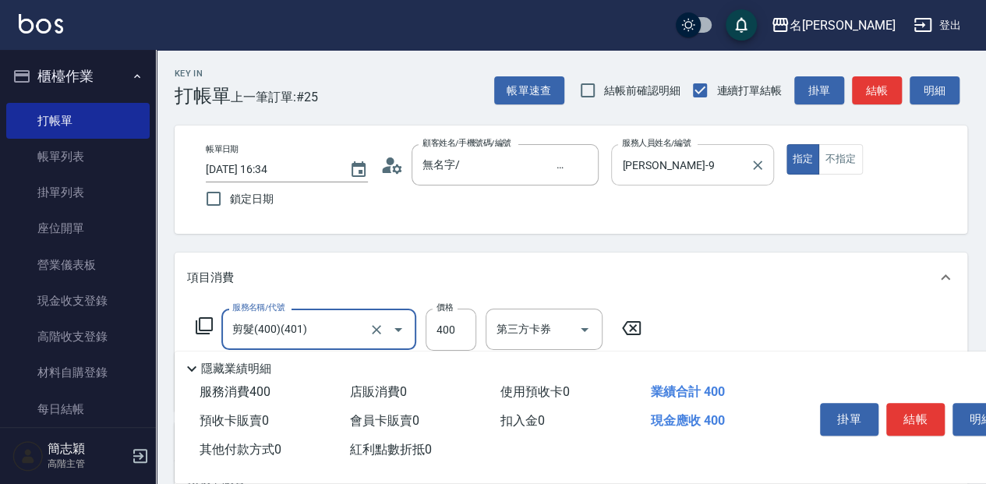
type input "剪髮(400)(401)"
type input "450"
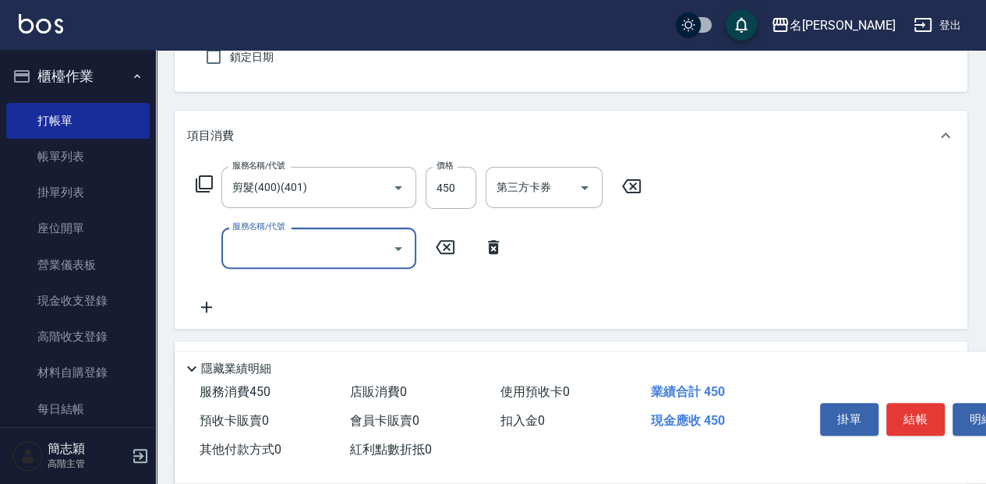
scroll to position [156, 0]
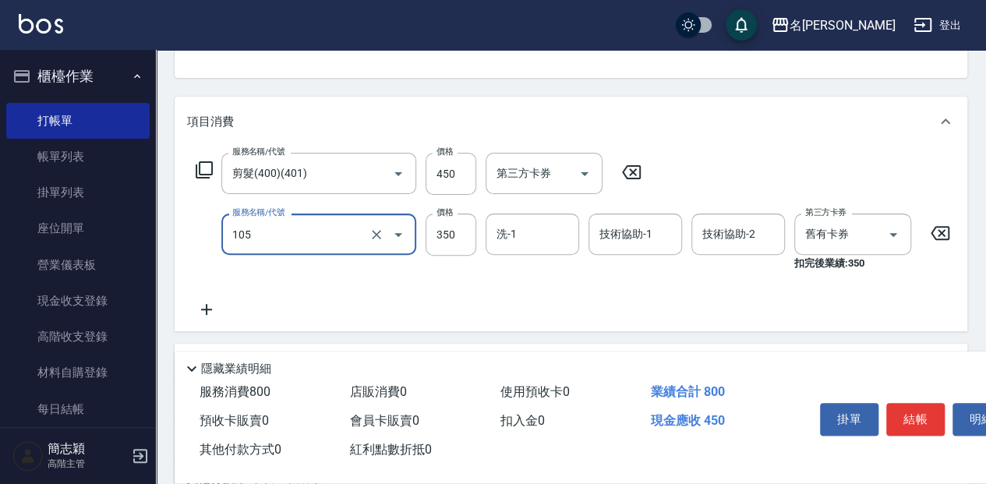
type input "新草本單次(105)"
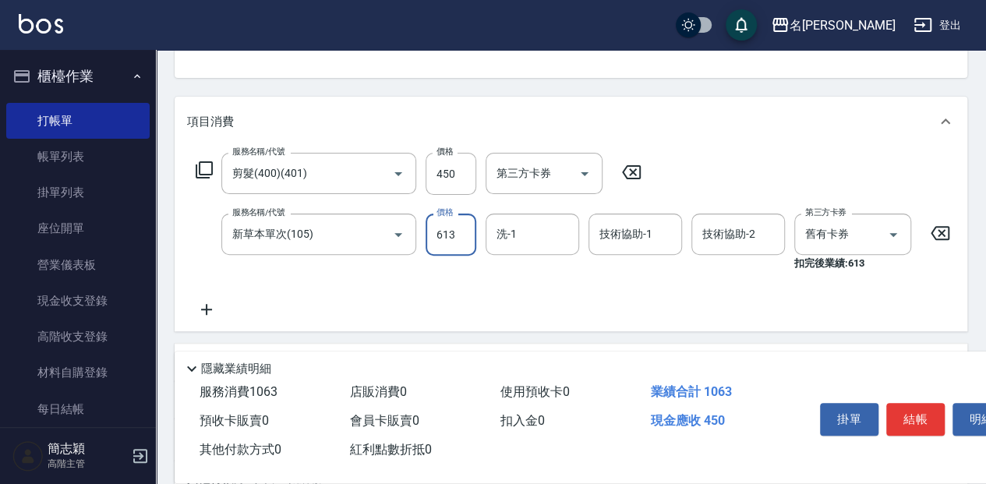
type input "613"
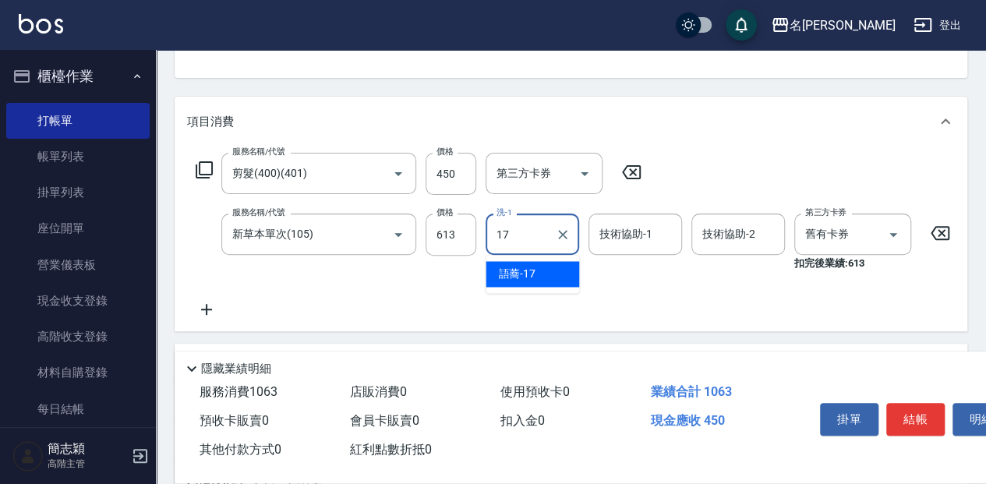
type input "語蕎-17"
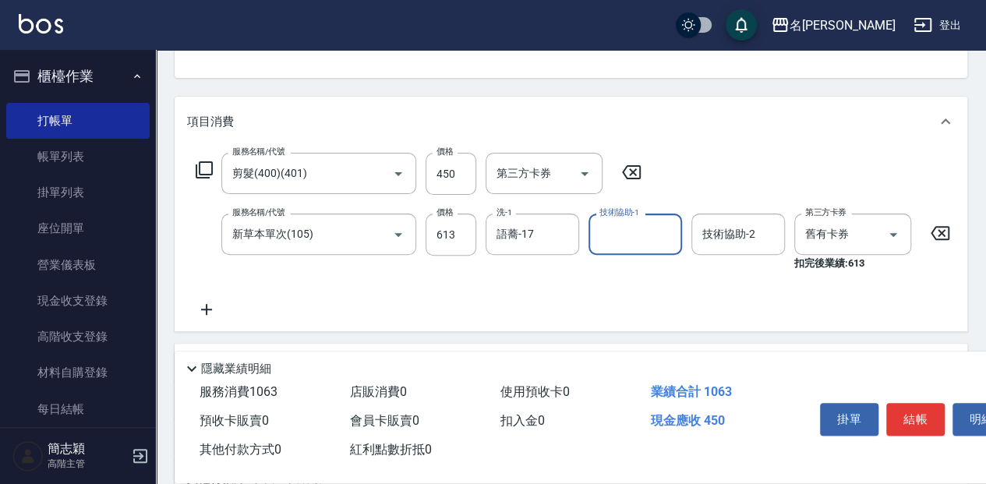
type input "0"
type input "語蕎-17"
type input "0"
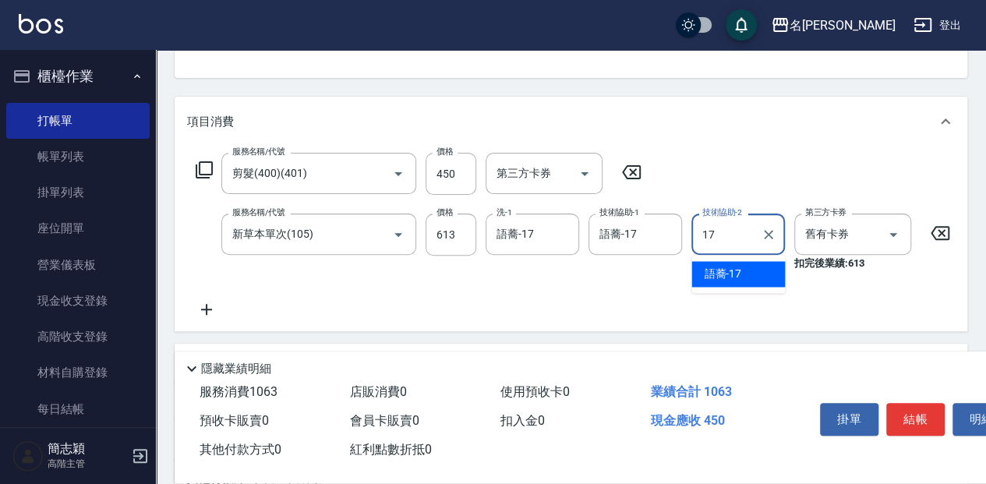
type input "語蕎-17"
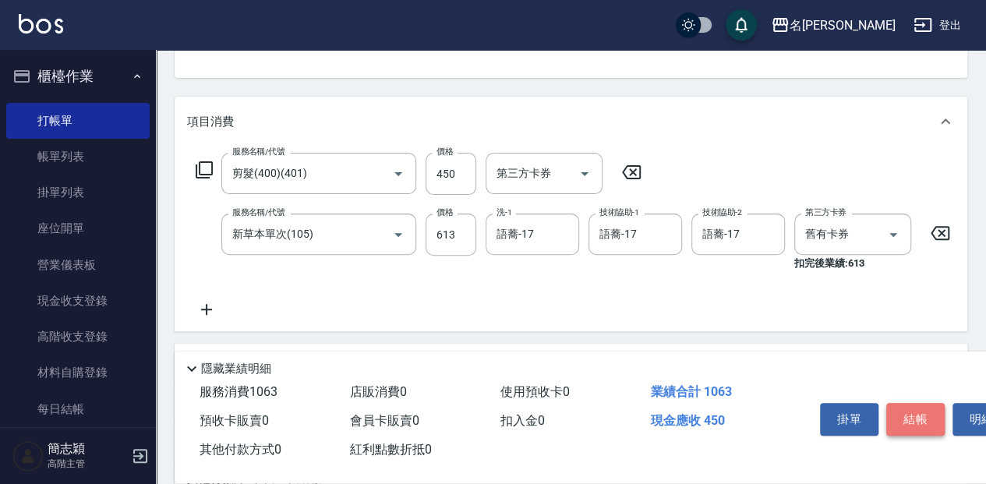
click at [926, 419] on button "結帳" at bounding box center [916, 419] width 58 height 33
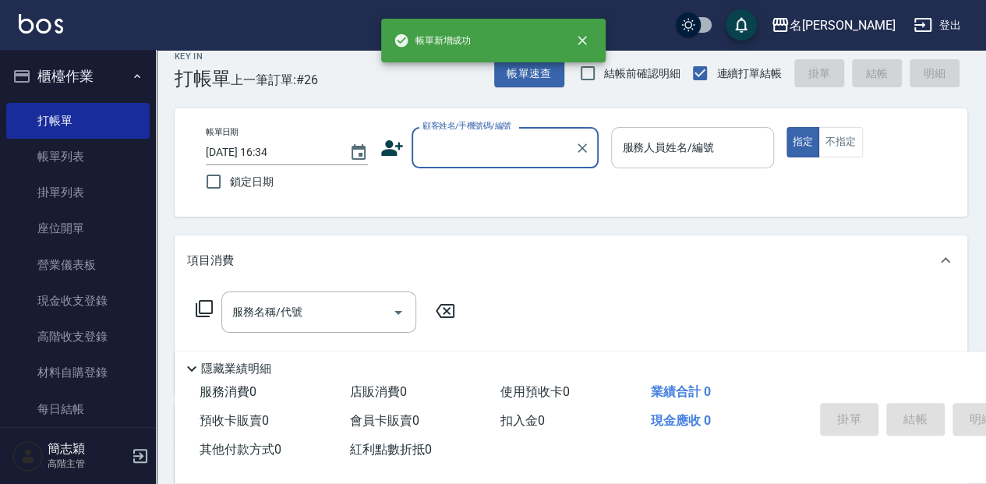
scroll to position [0, 0]
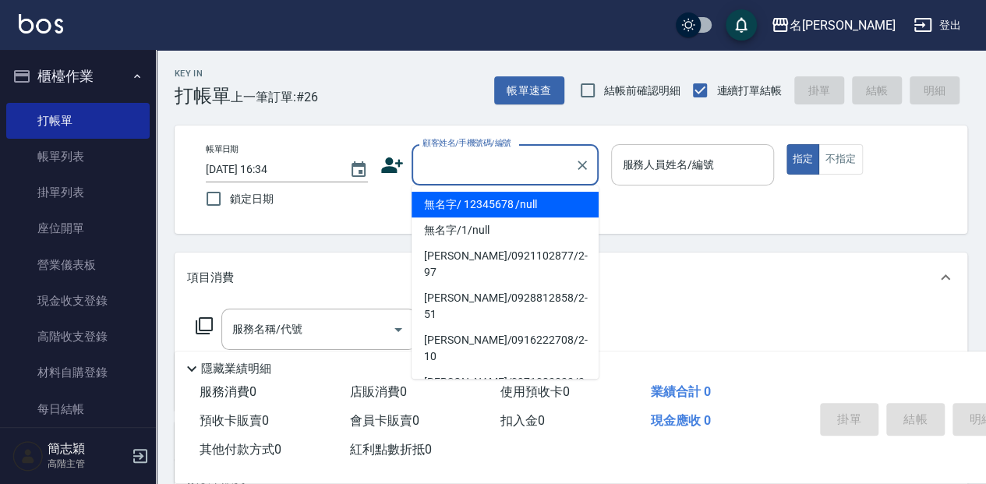
type input "無名字/ 12345678 /null"
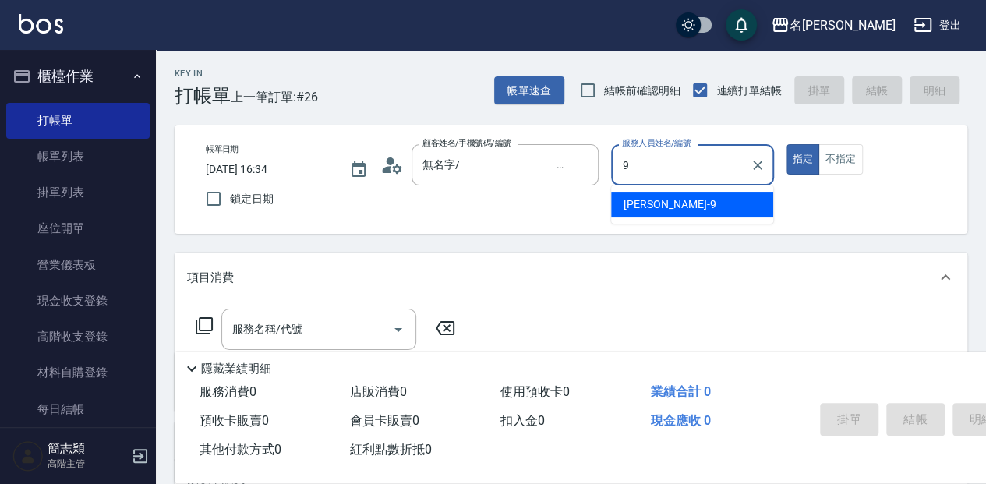
type input "[PERSON_NAME]-9"
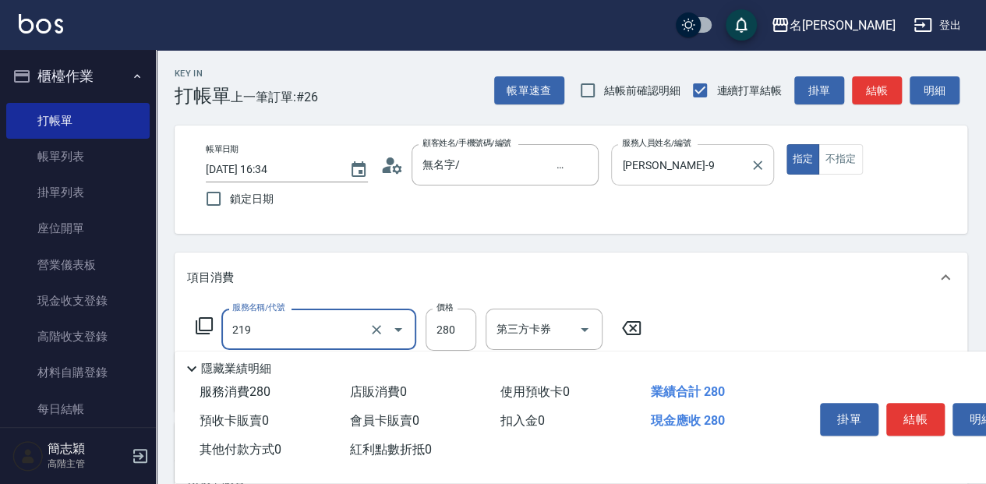
type input "洗髮280(219)"
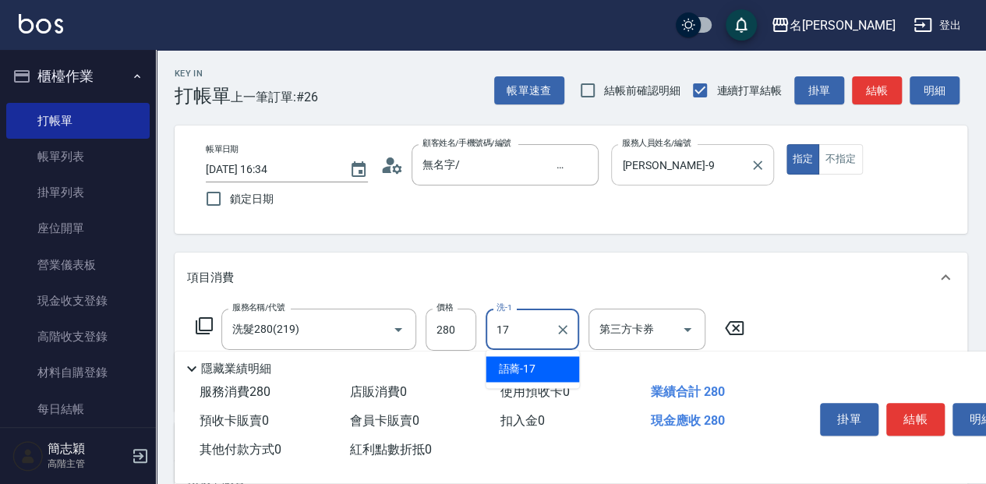
type input "語蕎-17"
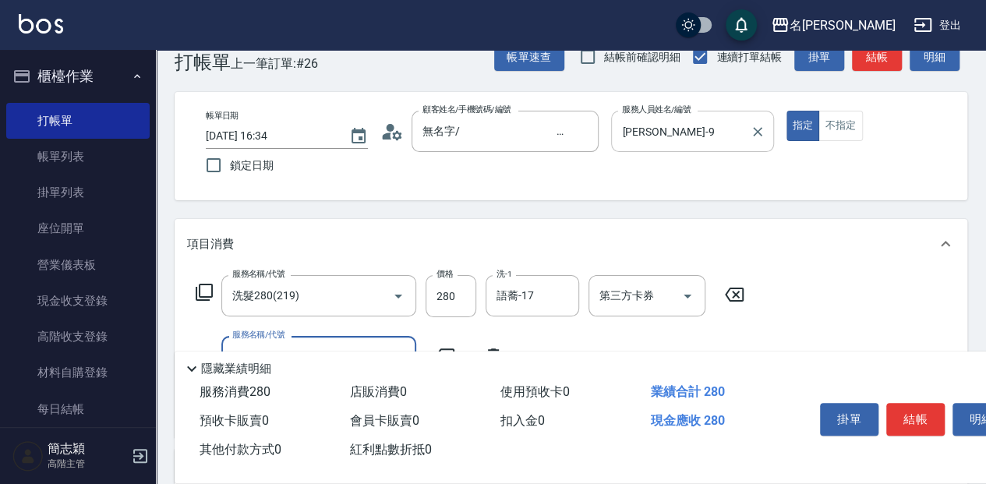
scroll to position [51, 0]
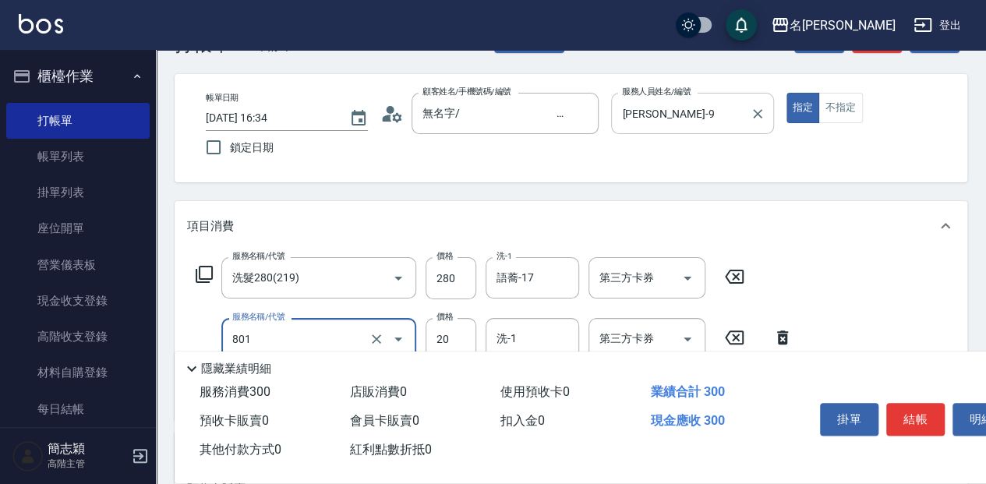
type input "潤絲20(801)"
type input "10"
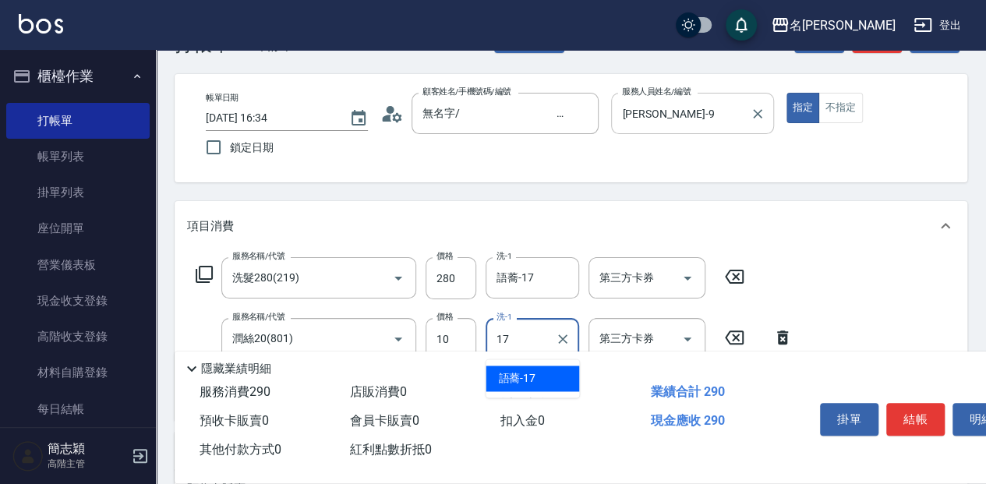
type input "語蕎-17"
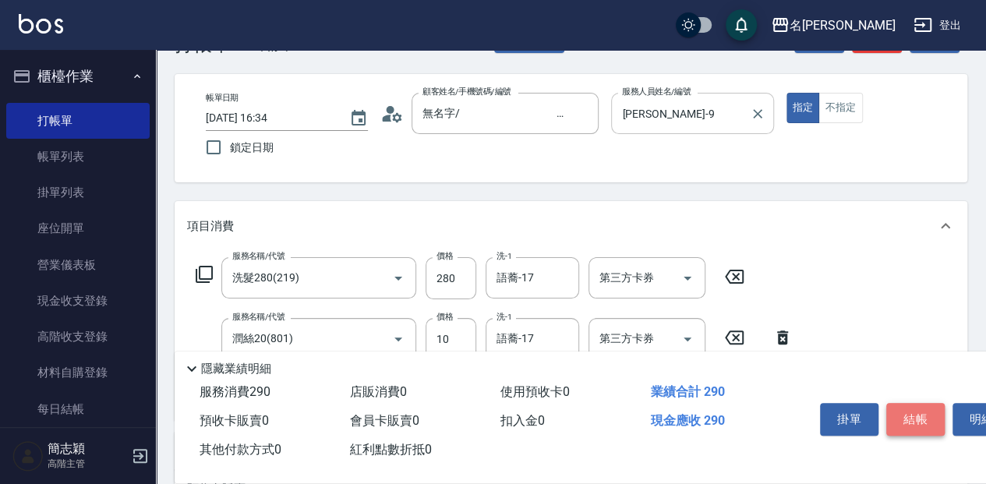
click at [922, 416] on button "結帳" at bounding box center [916, 419] width 58 height 33
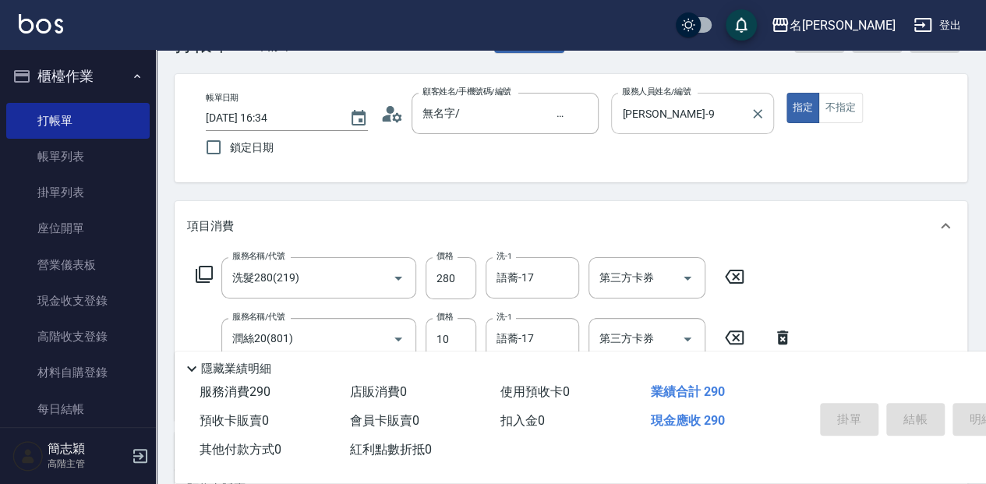
type input "[DATE] 16:35"
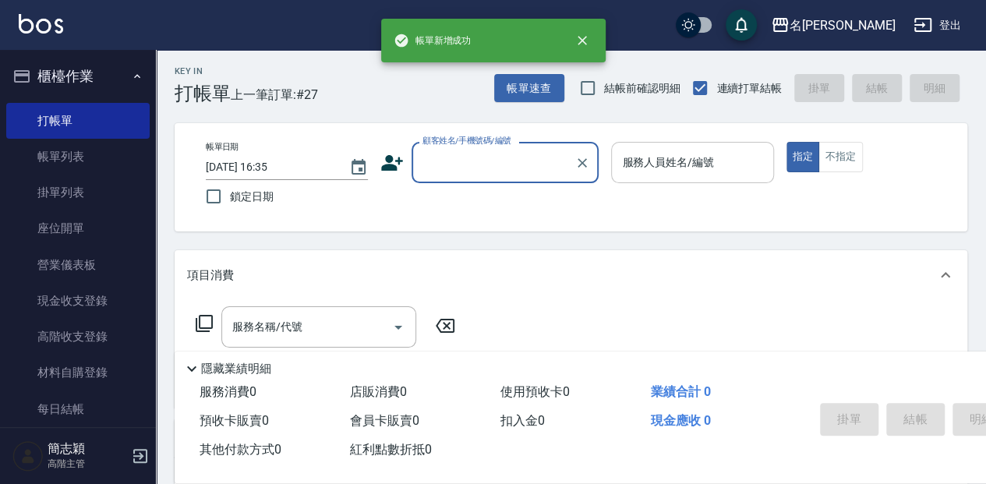
scroll to position [0, 0]
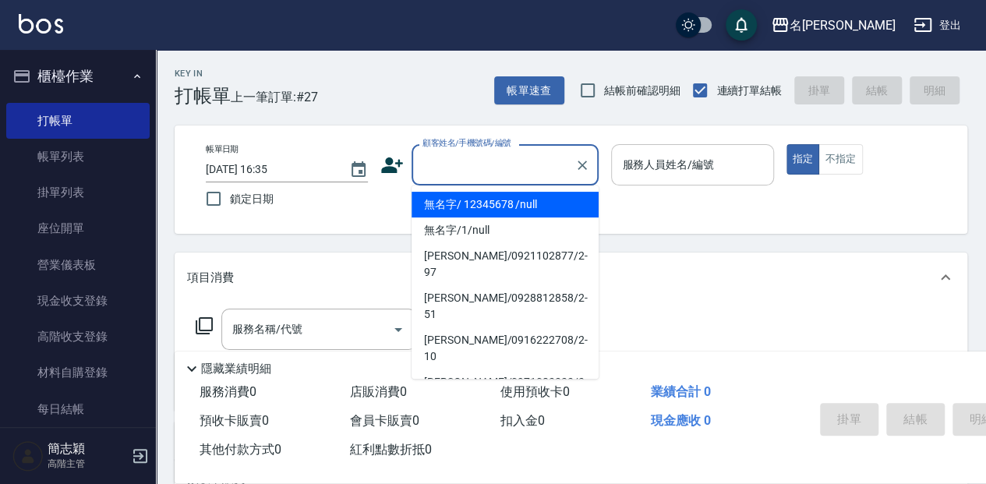
type input "無名字/ 12345678 /null"
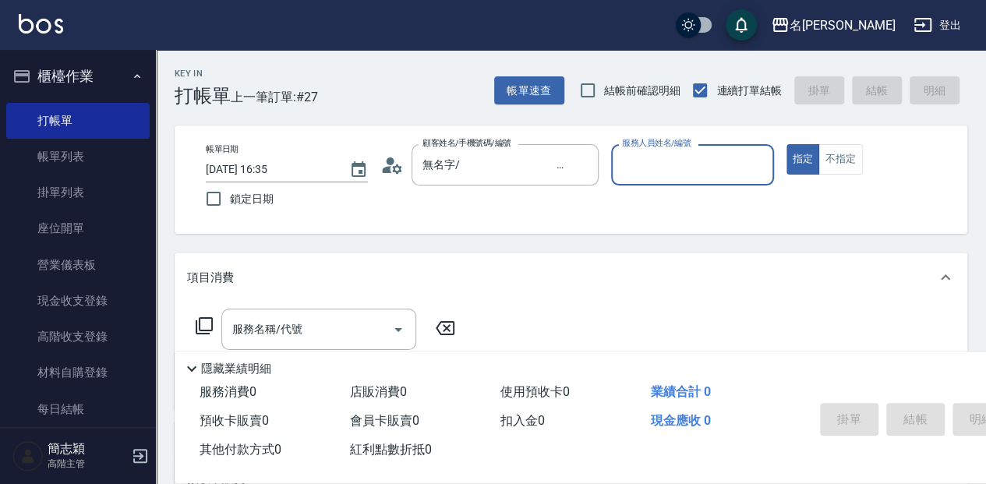
click at [787, 144] on button "指定" at bounding box center [804, 159] width 34 height 30
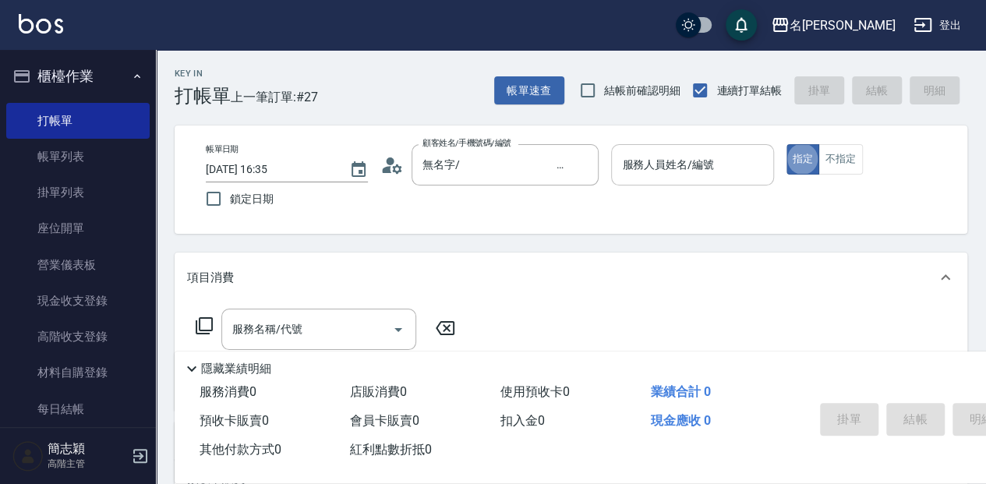
click at [657, 170] on input "服務人員姓名/編號" at bounding box center [692, 164] width 148 height 27
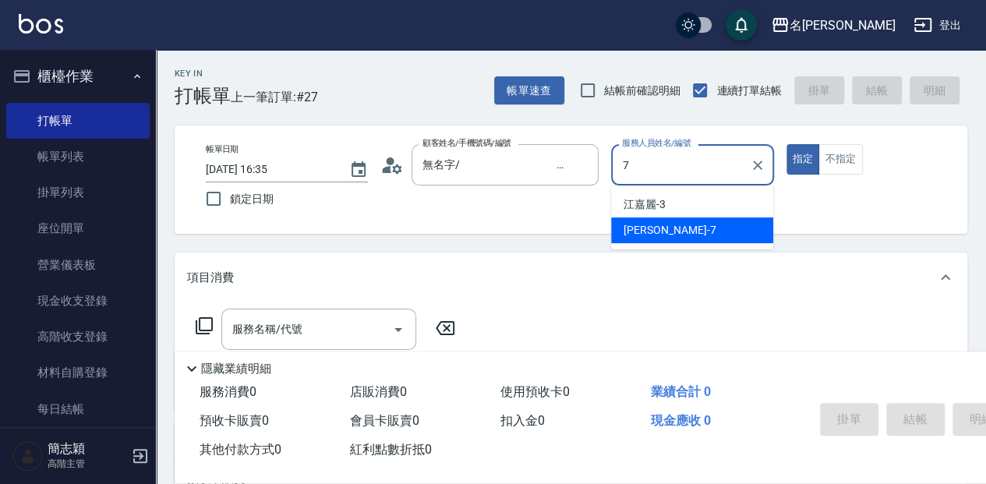
type input "[PERSON_NAME]-7"
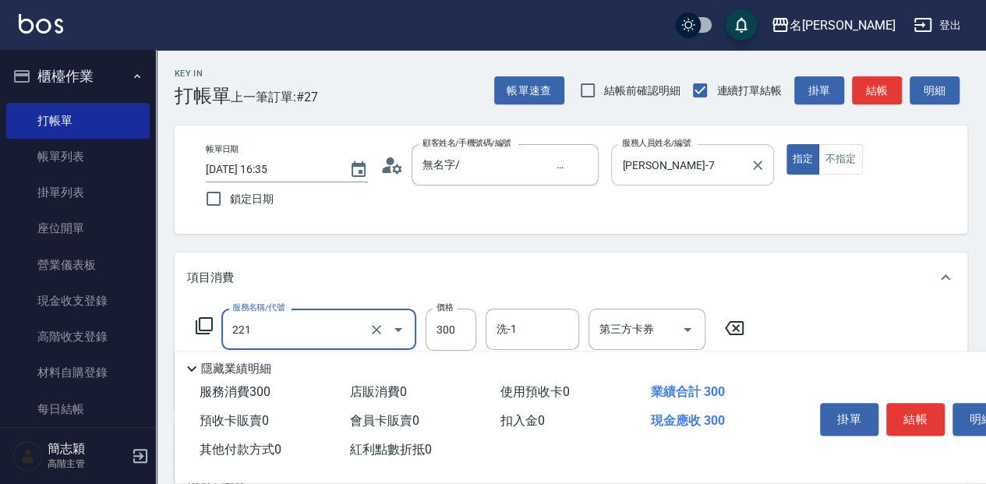
type input "洗髮300(221)"
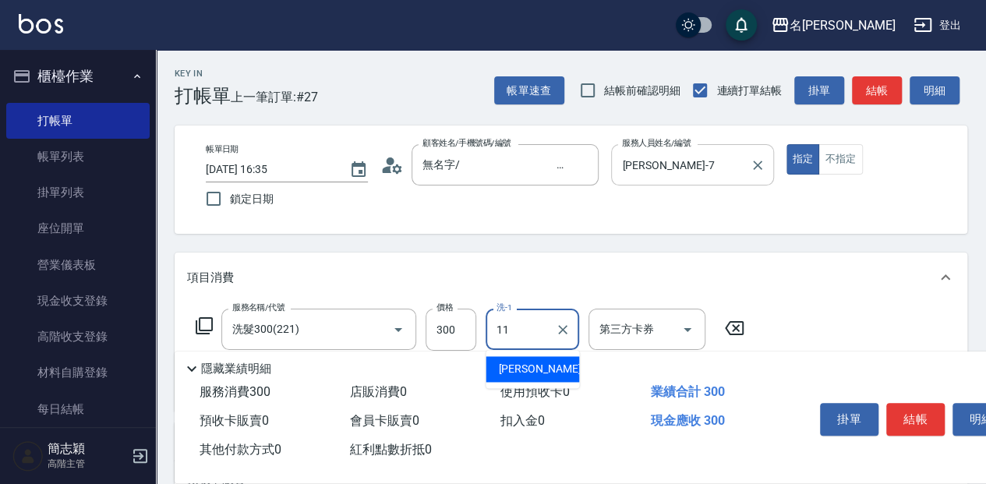
type input "家綸-11"
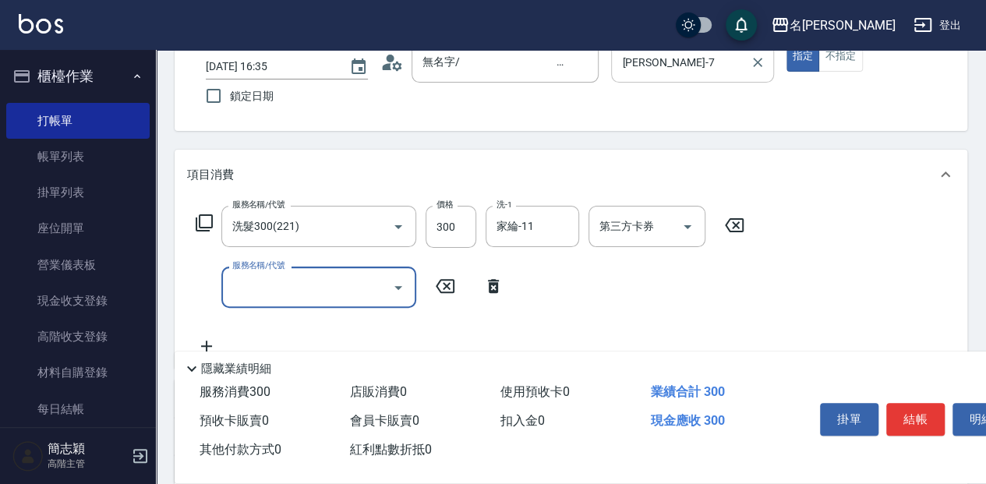
scroll to position [104, 0]
type input "潤絲20(801)"
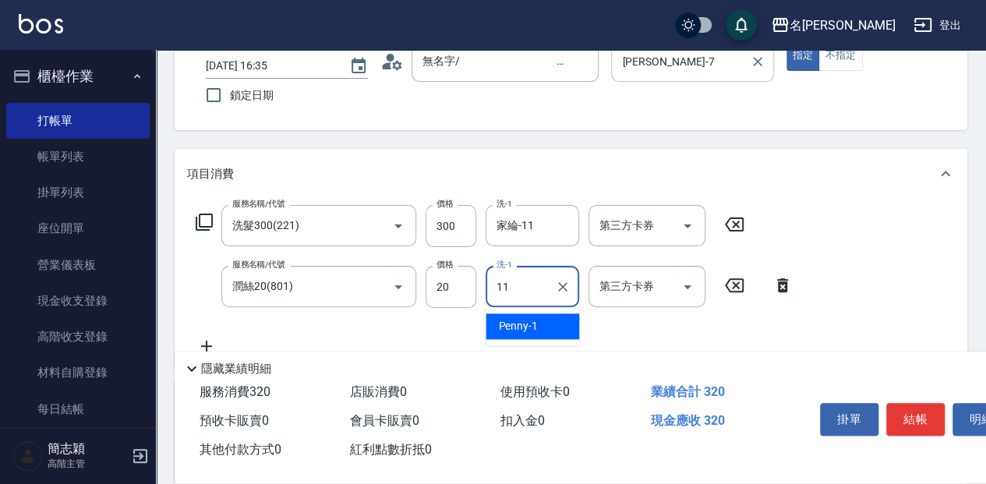
type input "家綸-11"
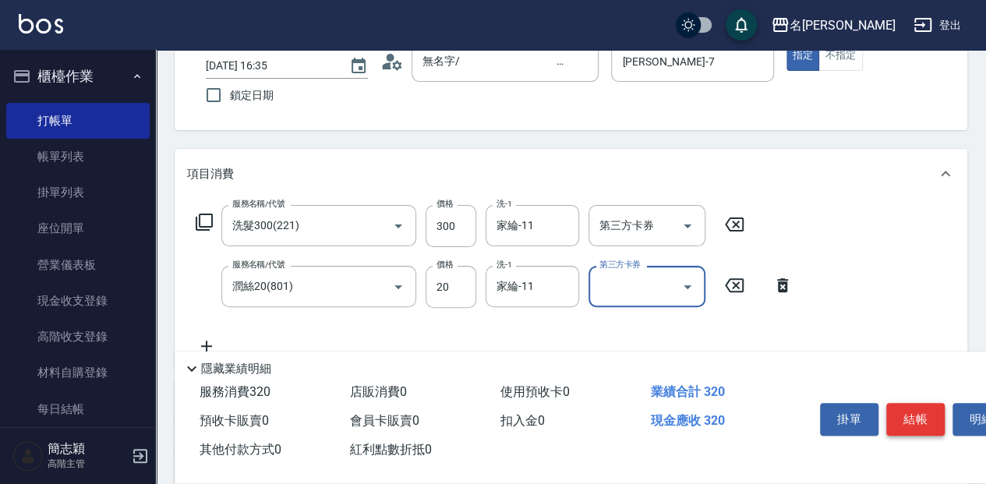
click at [929, 419] on button "結帳" at bounding box center [916, 419] width 58 height 33
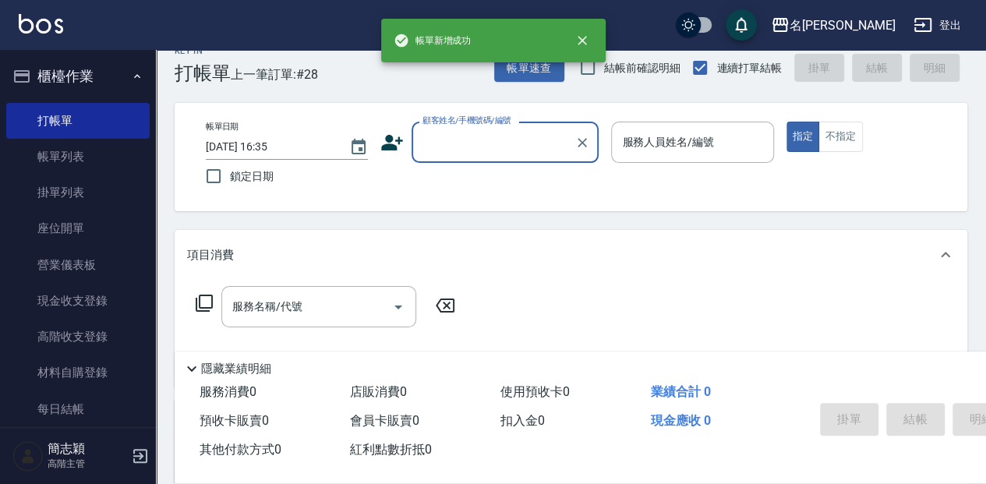
scroll to position [0, 0]
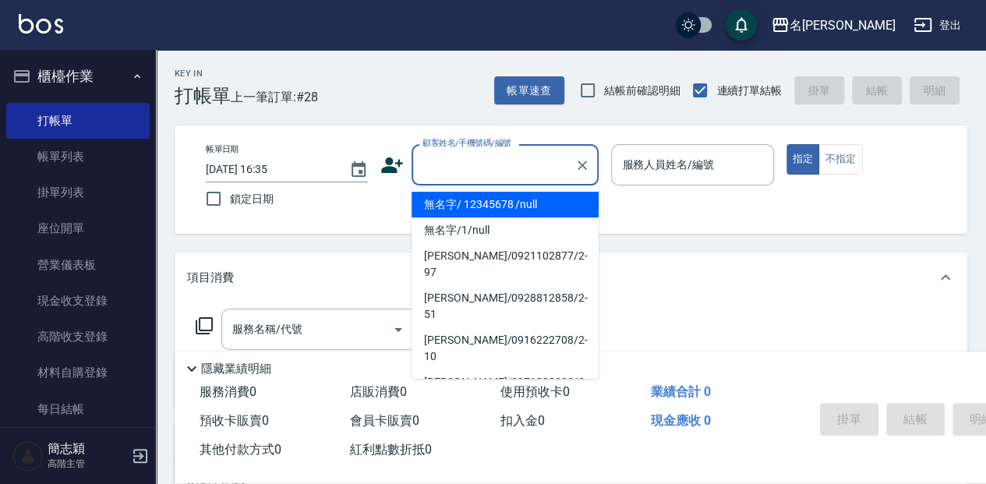
type input "無名字/ 12345678 /null"
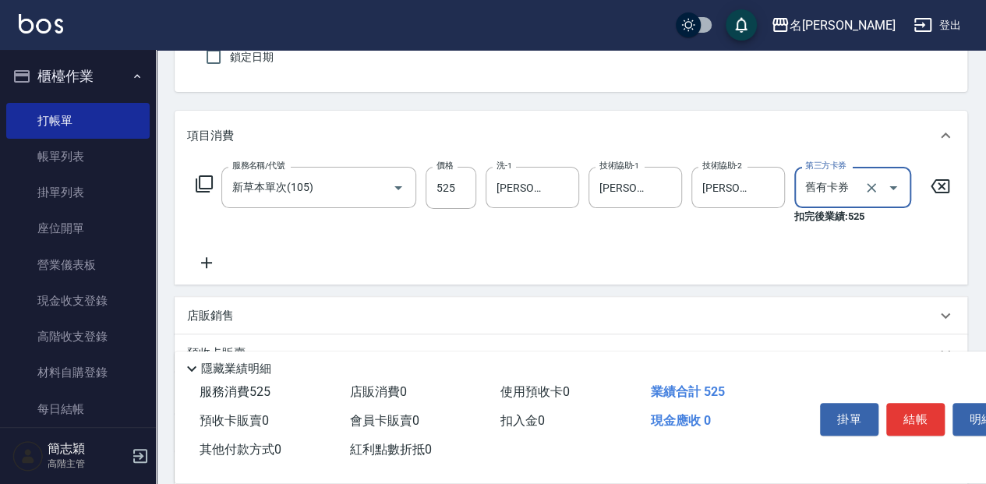
scroll to position [156, 0]
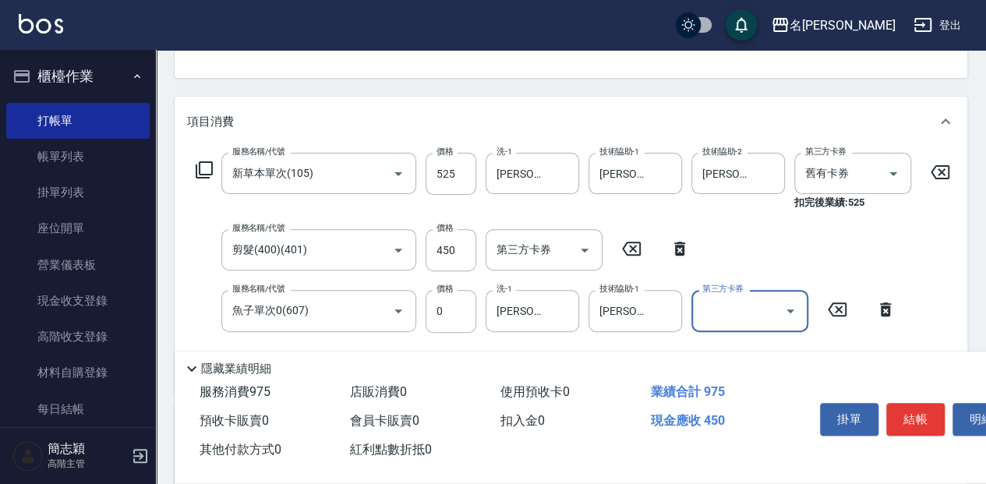
click at [911, 418] on button "結帳" at bounding box center [916, 419] width 58 height 33
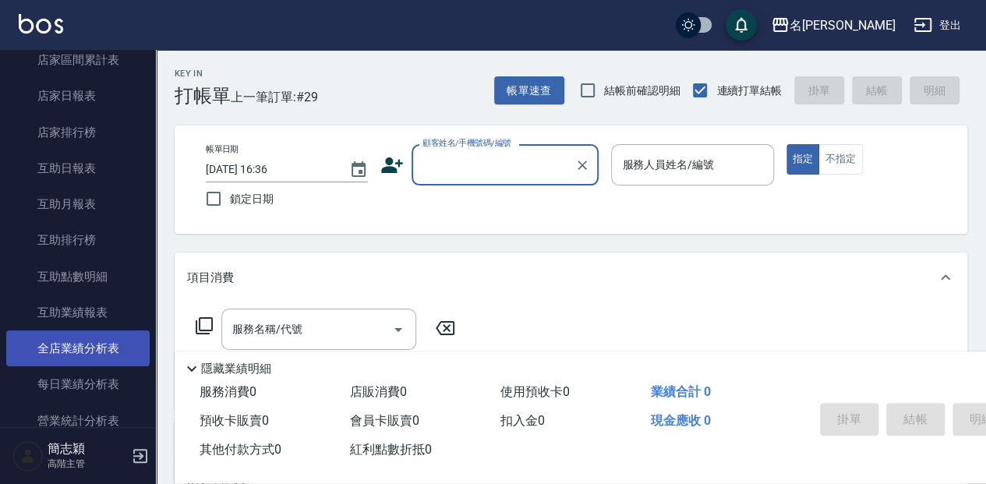
scroll to position [675, 0]
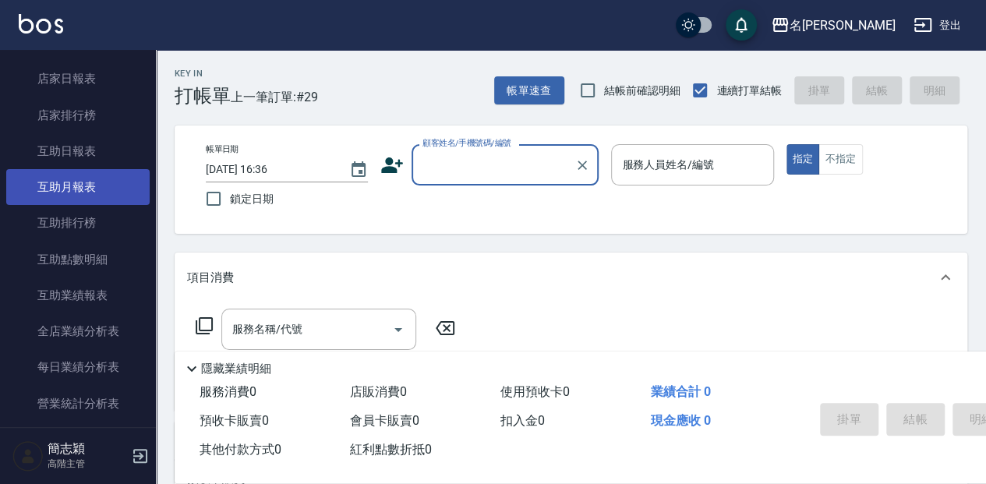
click at [78, 200] on link "互助月報表" at bounding box center [77, 187] width 143 height 36
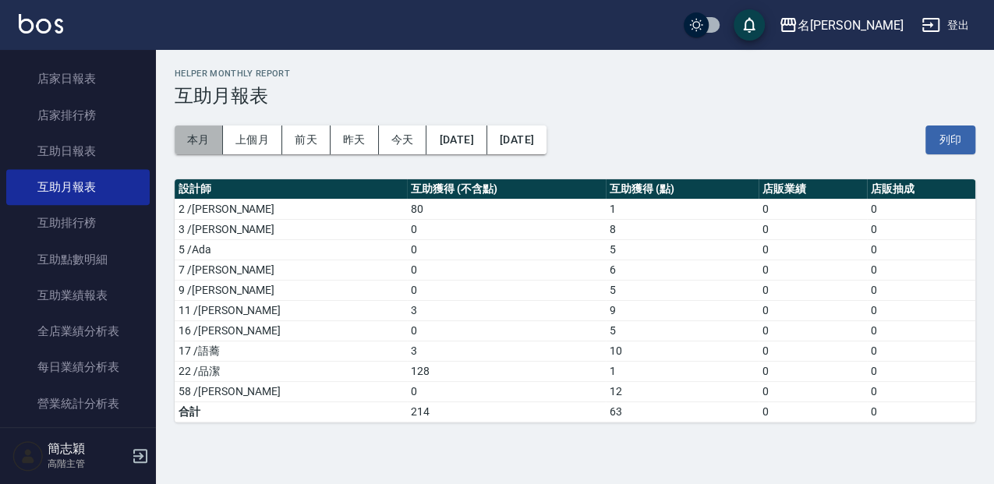
click at [198, 135] on button "本月" at bounding box center [199, 140] width 48 height 29
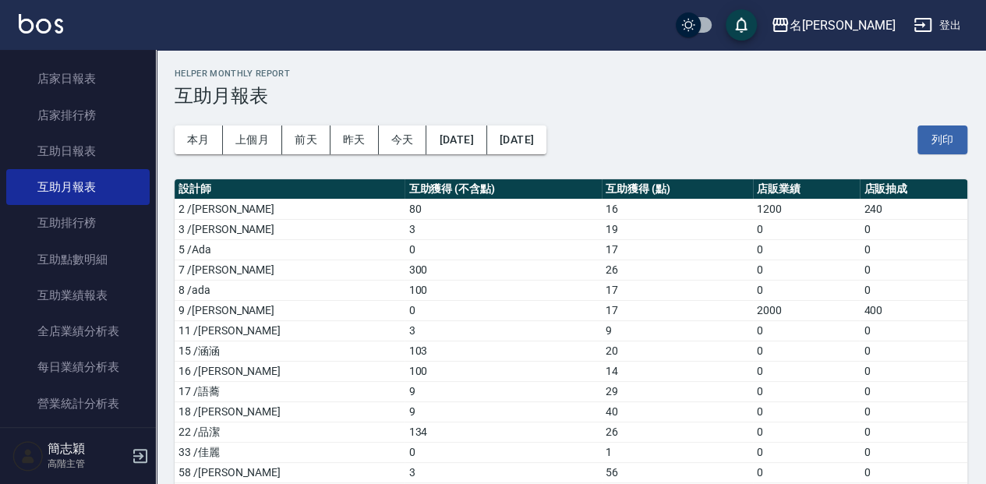
click at [245, 123] on div "本月 上個月 [DATE] [DATE] [DATE] [DATE] [DATE] 列印" at bounding box center [571, 140] width 793 height 66
click at [242, 137] on button "上個月" at bounding box center [252, 140] width 59 height 29
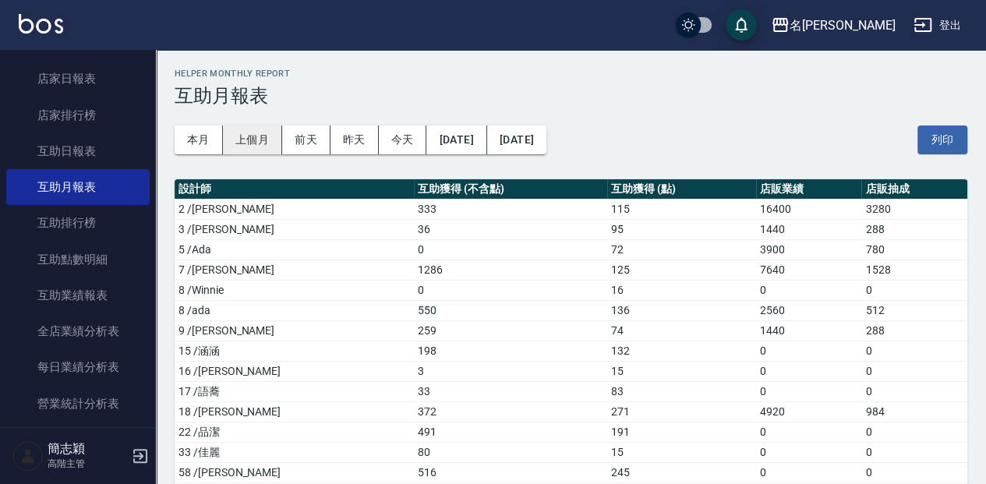
click at [237, 154] on button "上個月" at bounding box center [252, 140] width 59 height 29
click at [186, 152] on button "本月" at bounding box center [199, 140] width 48 height 29
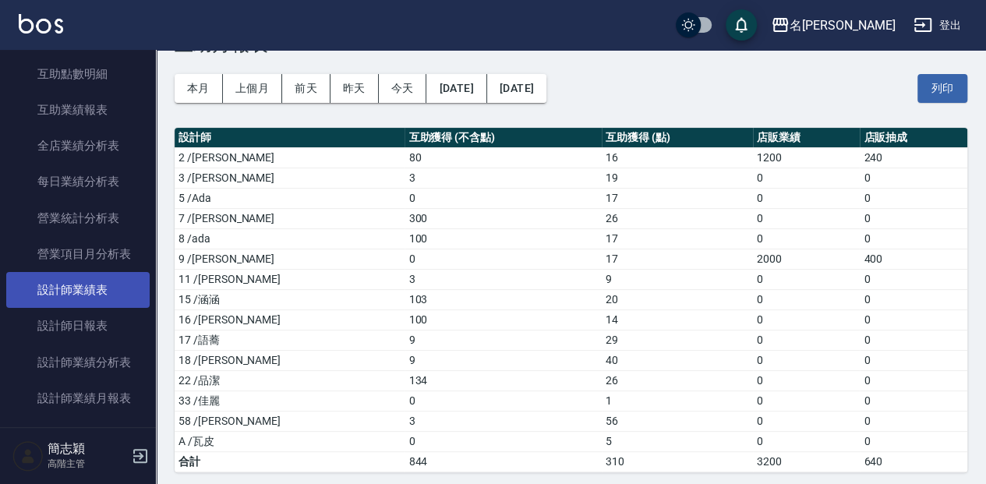
scroll to position [883, 0]
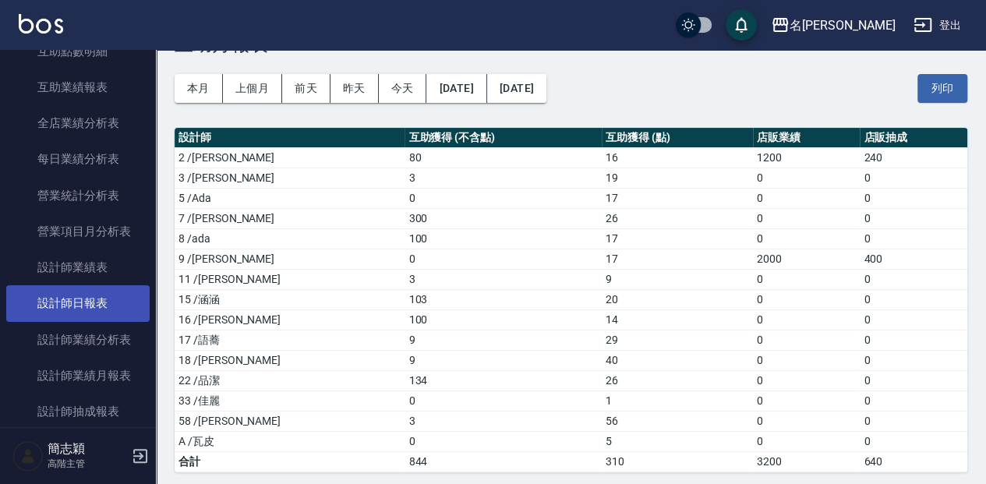
click at [91, 299] on link "設計師日報表" at bounding box center [77, 303] width 143 height 36
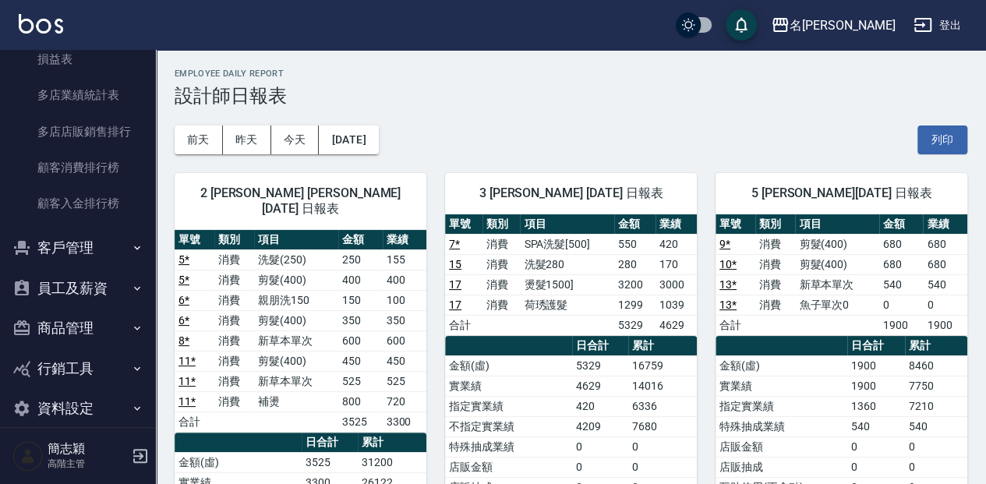
scroll to position [1975, 0]
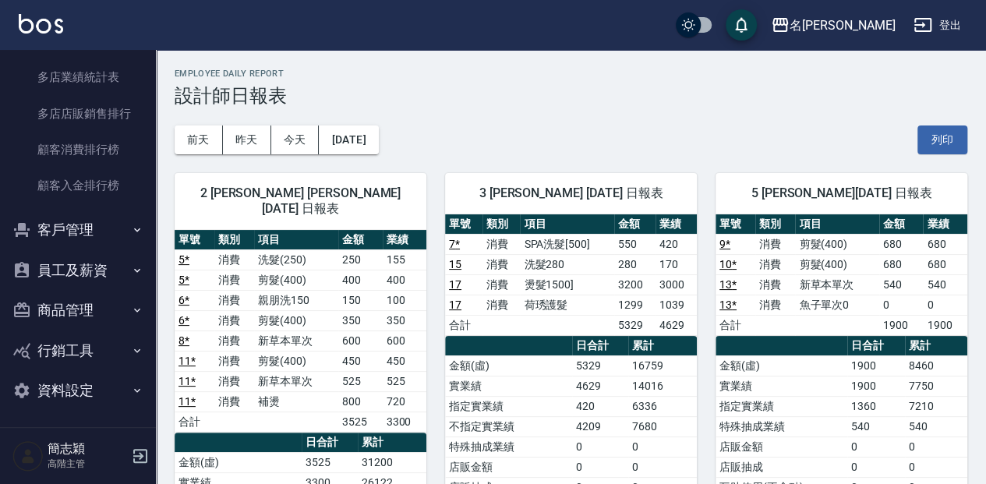
click at [91, 267] on button "員工及薪資" at bounding box center [77, 270] width 143 height 41
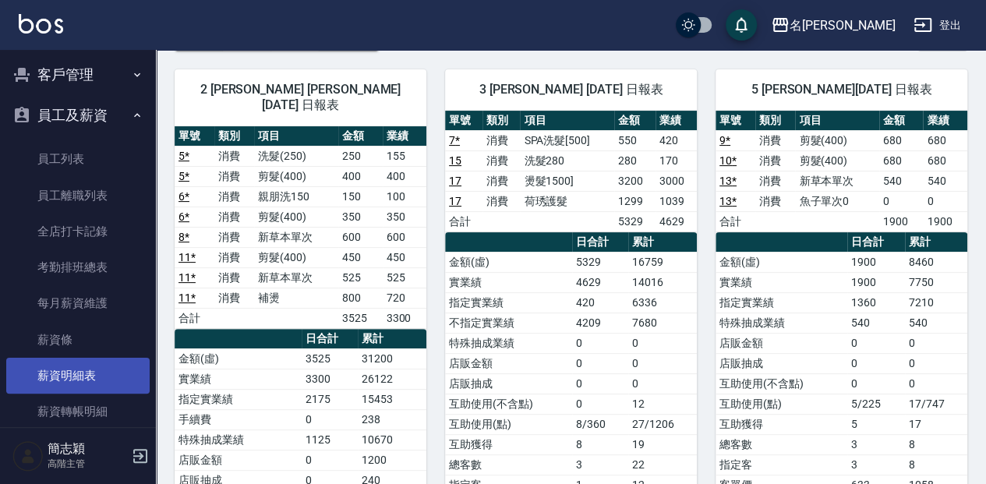
scroll to position [2131, 0]
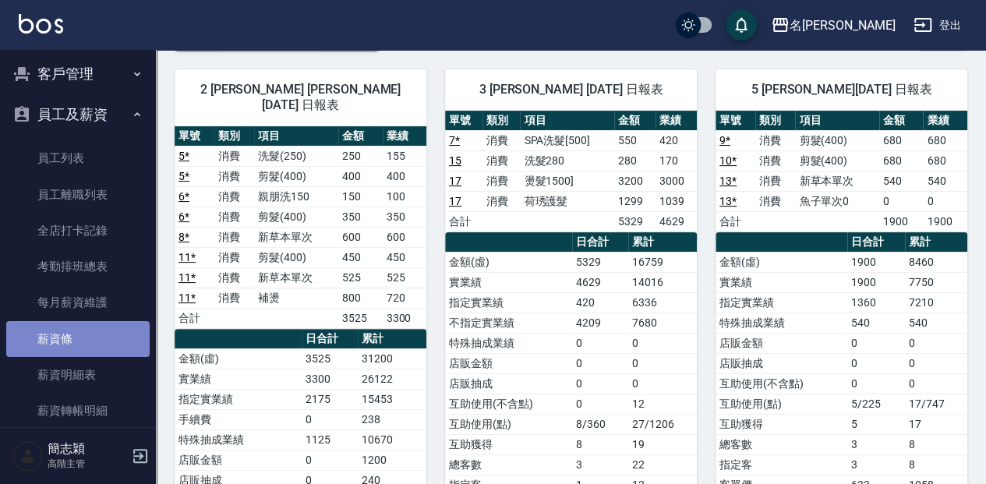
drag, startPoint x: 91, startPoint y: 328, endPoint x: 101, endPoint y: 344, distance: 18.6
click at [92, 328] on link "薪資條" at bounding box center [77, 339] width 143 height 36
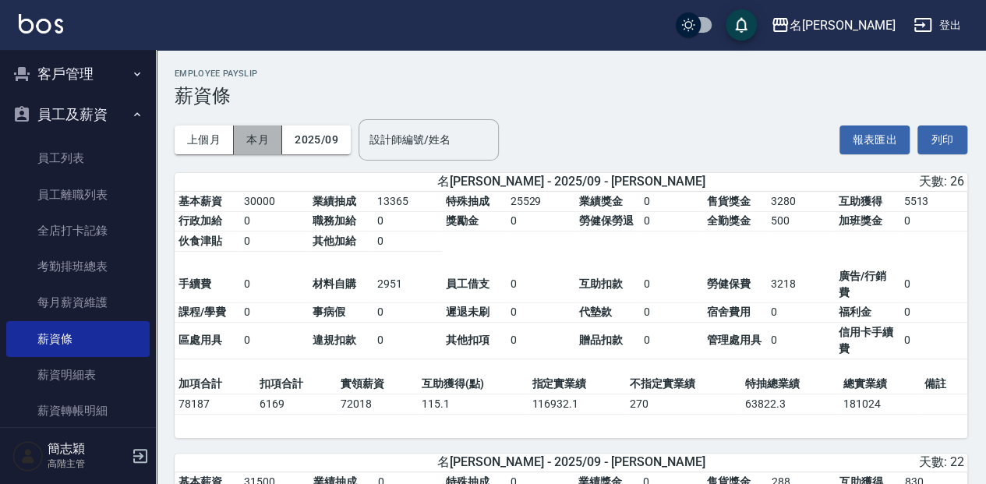
click at [268, 126] on button "本月" at bounding box center [258, 140] width 48 height 29
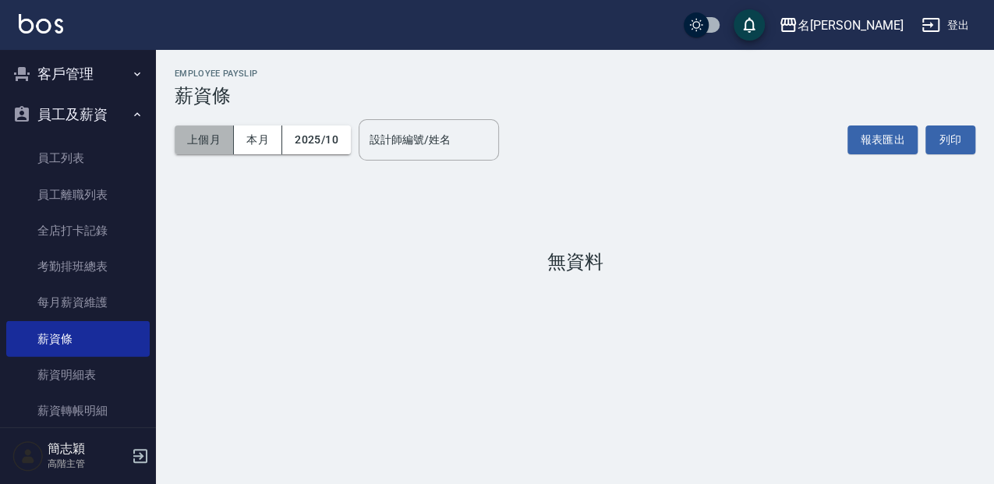
click at [195, 137] on button "上個月" at bounding box center [204, 140] width 59 height 29
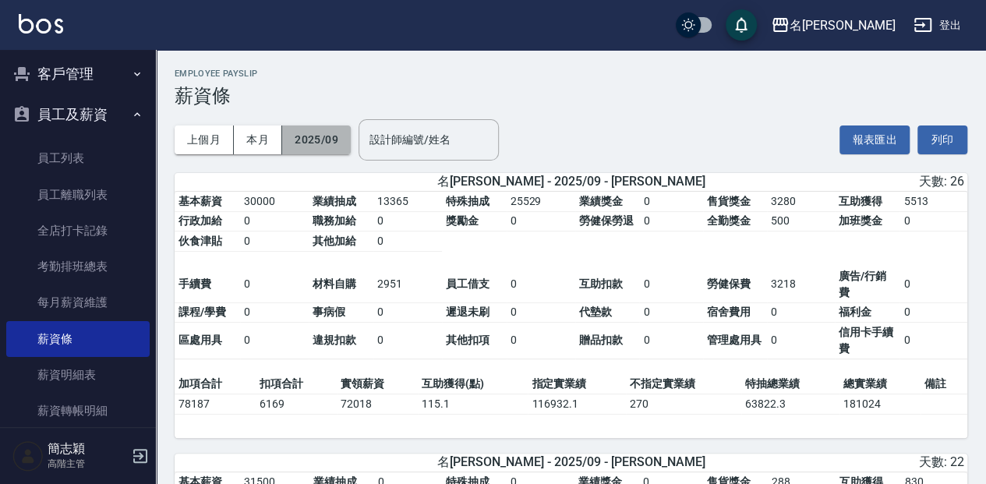
click at [289, 130] on button "2025/09" at bounding box center [316, 140] width 69 height 29
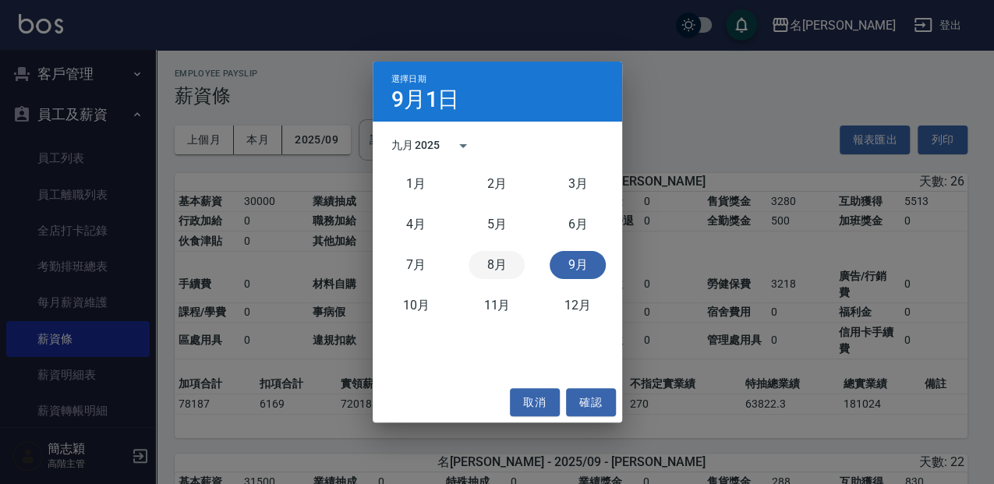
click at [480, 267] on button "8月" at bounding box center [497, 265] width 56 height 28
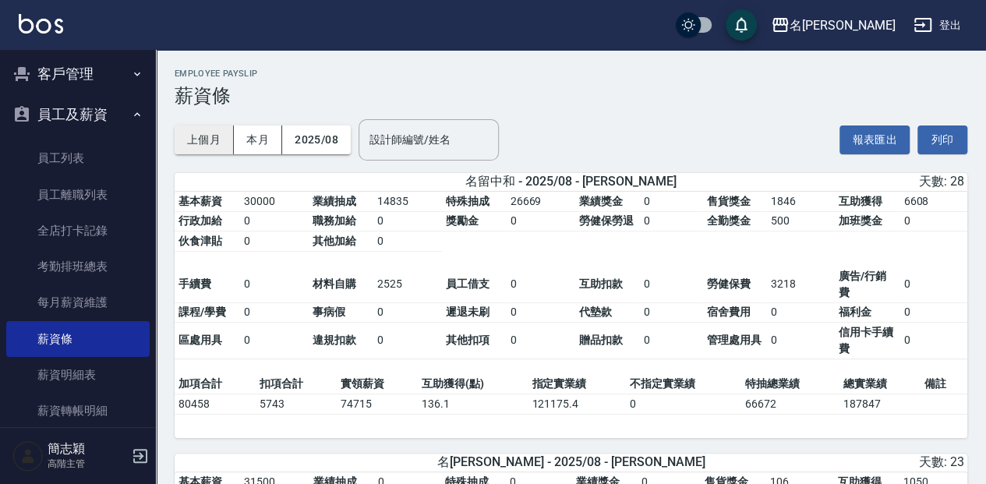
click at [217, 144] on button "上個月" at bounding box center [204, 140] width 59 height 29
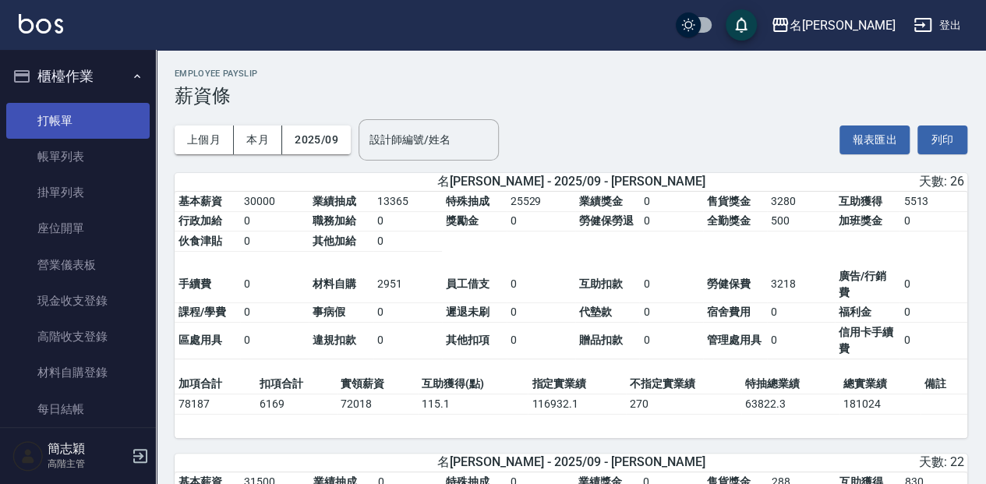
click at [122, 106] on link "打帳單" at bounding box center [77, 121] width 143 height 36
